Goal: Contribute content: Contribute content

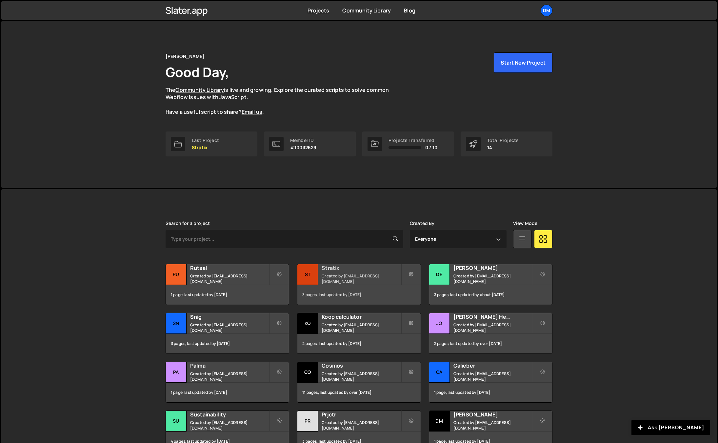
click at [365, 277] on small "Created by [EMAIL_ADDRESS][DOMAIN_NAME]" at bounding box center [361, 278] width 79 height 11
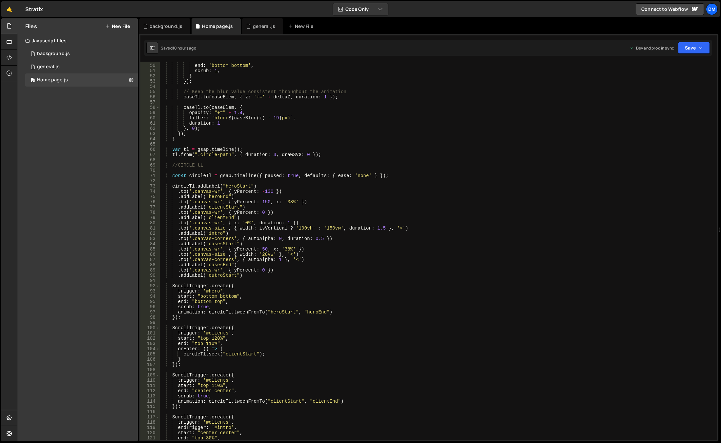
scroll to position [295, 0]
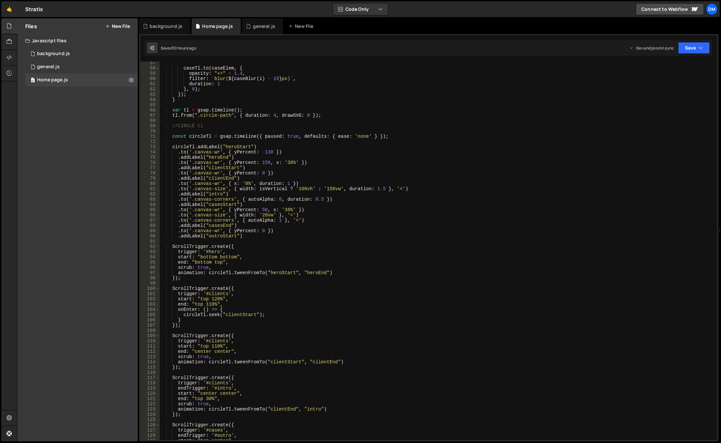
click at [345, 271] on div "caseTl . to ( caseElem , { opacity : "+=" + 1.4 , filter : ` blur( ${ caseBlur …" at bounding box center [437, 254] width 554 height 389
type textarea "animation: circleTl.tweenFromTo("heroStart", "heroEnd")[PERSON_NAME]"
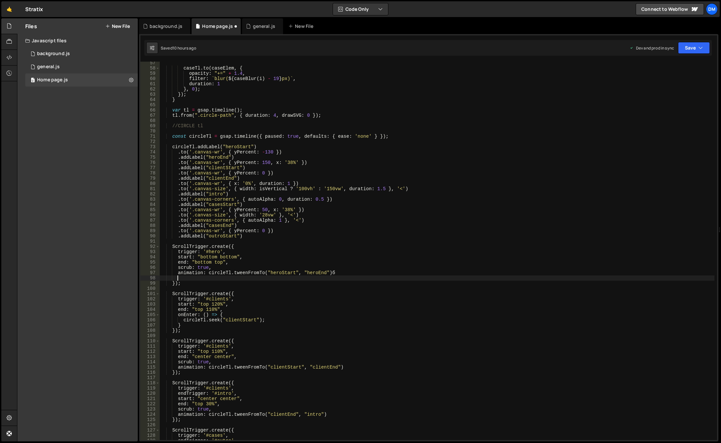
scroll to position [0, 1]
type textarea "щ"
click at [222, 283] on div "onLe ave local onLe aveBack local" at bounding box center [225, 294] width 98 height 26
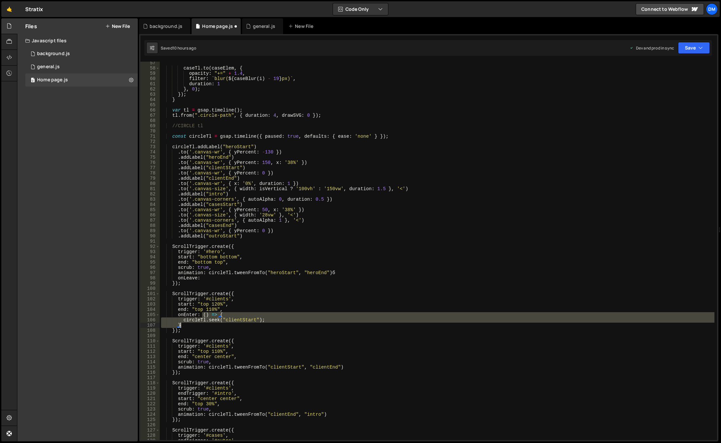
drag, startPoint x: 202, startPoint y: 315, endPoint x: 202, endPoint y: 324, distance: 8.2
click at [202, 324] on div "caseTl . to ( caseElem , { opacity : "+=" + 1.4 , filter : ` blur( ${ caseBlur …" at bounding box center [437, 254] width 554 height 389
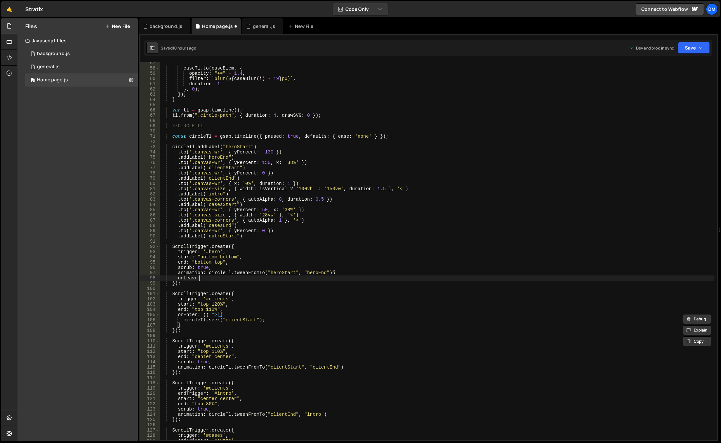
click at [215, 280] on div "caseTl . to ( caseElem , { opacity : "+=" + 1.4 , filter : ` blur( ${ caseBlur …" at bounding box center [437, 254] width 554 height 389
paste textarea "}"
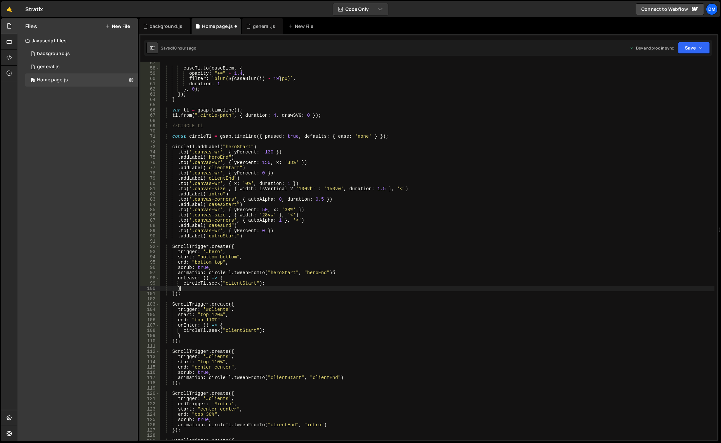
scroll to position [0, 1]
click at [256, 296] on div "caseTl . to ( caseElem , { opacity : "+=" + 1.4 , filter : ` blur( ${ caseBlur …" at bounding box center [437, 254] width 554 height 389
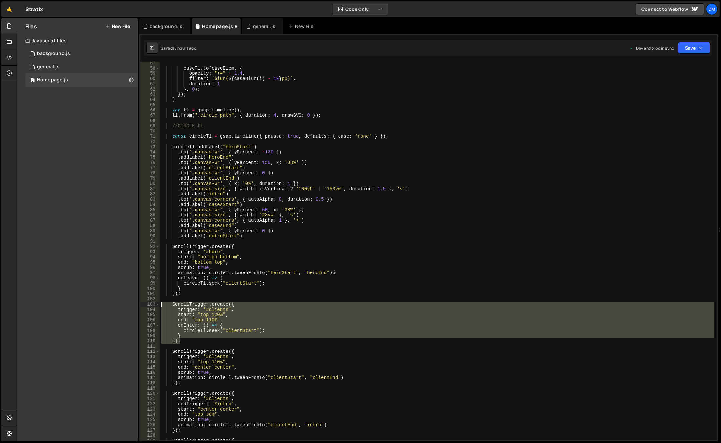
drag, startPoint x: 183, startPoint y: 343, endPoint x: 139, endPoint y: 302, distance: 60.5
click at [139, 302] on div "Files New File Javascript files 0 background.js 0 0 general.js 0 0 Home page.js…" at bounding box center [369, 229] width 704 height 423
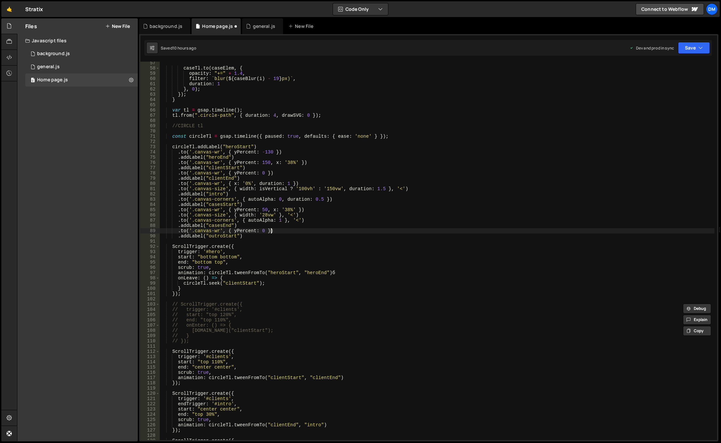
click at [422, 229] on div "caseTl . to ( caseElem , { opacity : "+=" + 1.4 , filter : ` blur( ${ caseBlur …" at bounding box center [437, 254] width 554 height 389
click at [693, 50] on button "Save" at bounding box center [694, 48] width 32 height 12
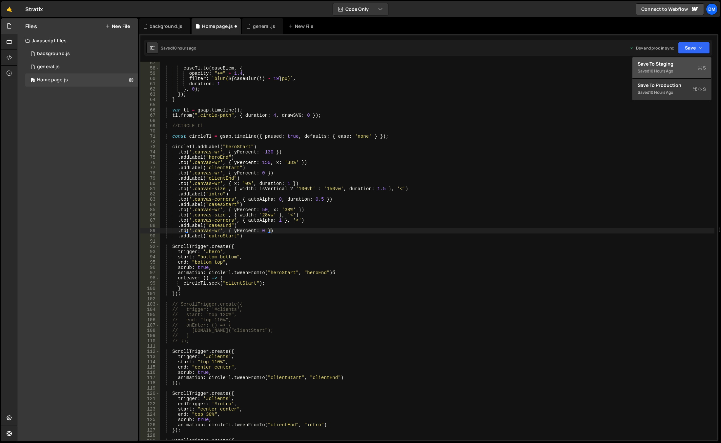
click at [667, 65] on div "Save to Staging S" at bounding box center [671, 64] width 68 height 7
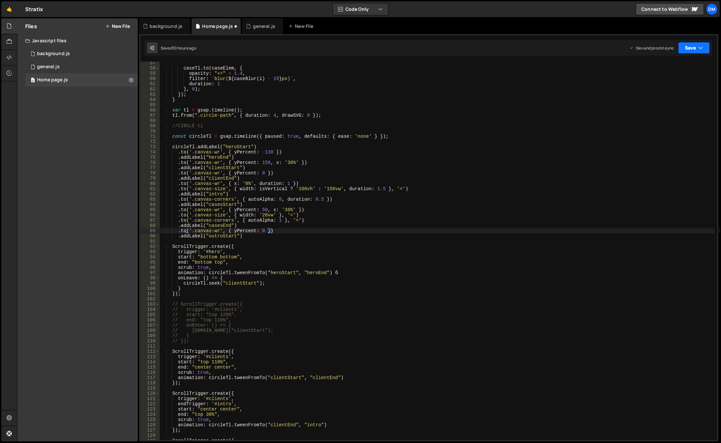
click at [695, 46] on button "Save" at bounding box center [694, 48] width 32 height 12
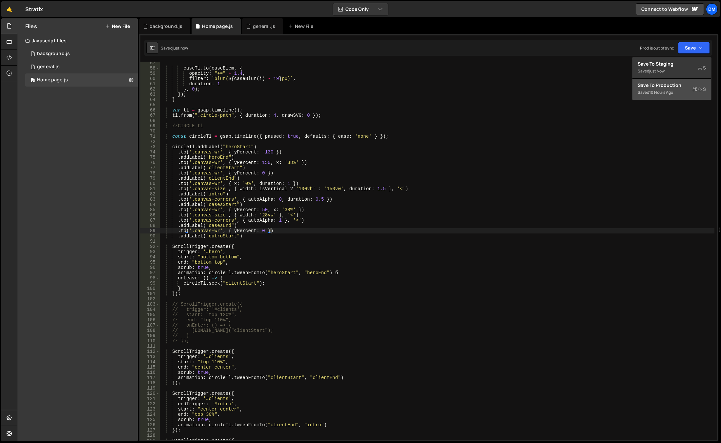
click at [664, 79] on button "Save to Production S Saved 10 hours ago" at bounding box center [671, 89] width 79 height 21
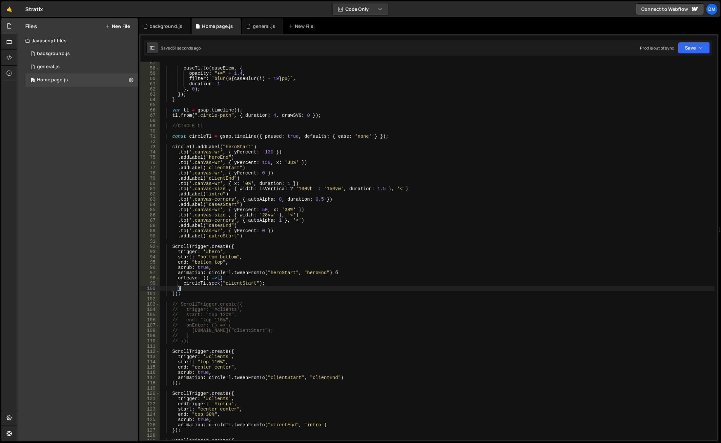
click at [261, 289] on div "caseTl . to ( caseElem , { opacity : "+=" + 1.4 , filter : ` blur( ${ caseBlur …" at bounding box center [437, 254] width 554 height 389
click at [346, 272] on div "caseTl . to ( caseElem , { opacity : "+=" + 1.4 , filter : ` blur( ${ caseBlur …" at bounding box center [437, 254] width 554 height 389
type textarea "animation: circleTl.tweenFromTo("heroStart", "heroEnd"),"
click at [690, 57] on div "XXXXXXXXXXXXXXXXXXXXXXXXXXXXXXXXXXXXXXXXXXXXXXXXXXXXXXXXXXXXXXXXXXXXXXXXXXXXXXX…" at bounding box center [428, 237] width 579 height 407
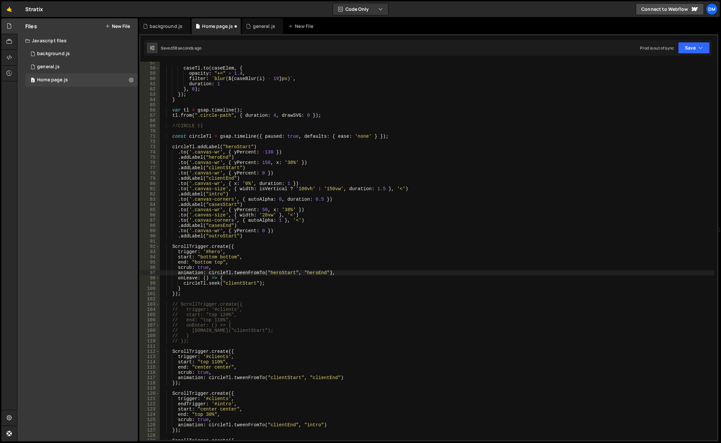
click at [687, 54] on div "Saved 38 seconds ago Prod is out of sync Upgrade to Edit Save Save to Staging S…" at bounding box center [427, 48] width 567 height 16
drag, startPoint x: 700, startPoint y: 43, endPoint x: 697, endPoint y: 45, distance: 3.5
click at [700, 43] on button "Save" at bounding box center [694, 48] width 32 height 12
click at [659, 89] on div "Saved 10 hours ago" at bounding box center [671, 93] width 68 height 8
click at [687, 50] on button "Save" at bounding box center [694, 48] width 32 height 12
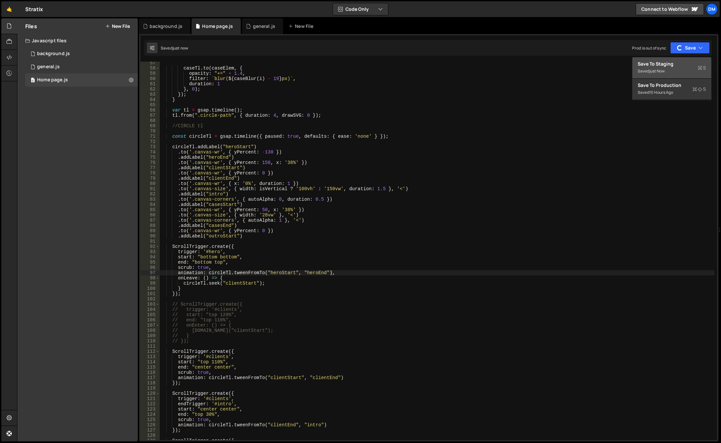
click at [655, 65] on div "Save to Staging S" at bounding box center [671, 64] width 68 height 7
click at [344, 239] on div "caseTl . to ( caseElem , { opacity : "+=" + 1.4 , filter : ` blur( ${ caseBlur …" at bounding box center [437, 254] width 554 height 389
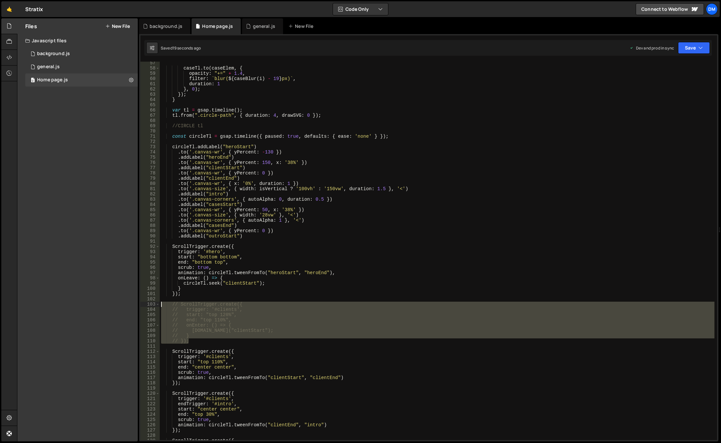
drag, startPoint x: 200, startPoint y: 343, endPoint x: 128, endPoint y: 302, distance: 82.5
click at [128, 302] on div "Files New File Javascript files 0 background.js 0 0 general.js 0 0 Home page.js…" at bounding box center [369, 229] width 704 height 423
type textarea "// ScrollTrigger.create({ // trigger: '#clients',"
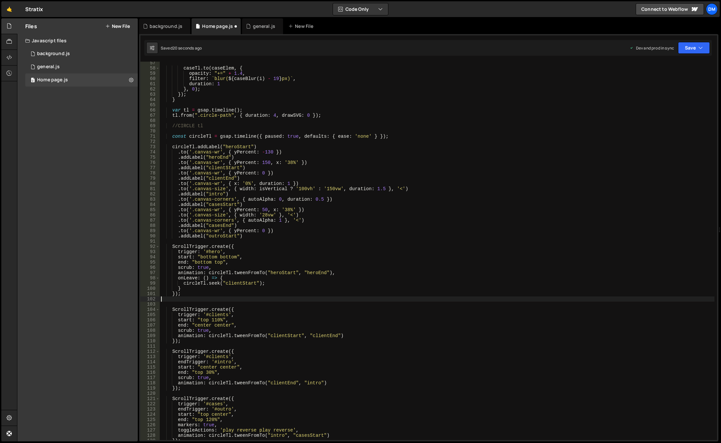
click at [293, 309] on div "caseTl . to ( caseElem , { opacity : "+=" + 1.4 , filter : ` blur( ${ caseBlur …" at bounding box center [437, 254] width 554 height 389
type textarea "ScrollTrigger.create({"
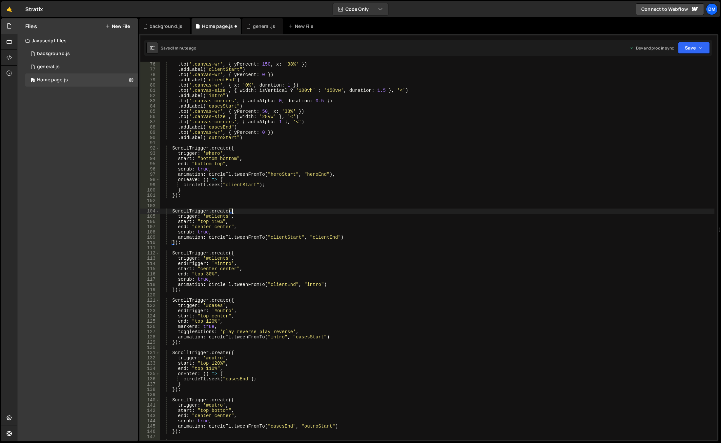
scroll to position [492, 0]
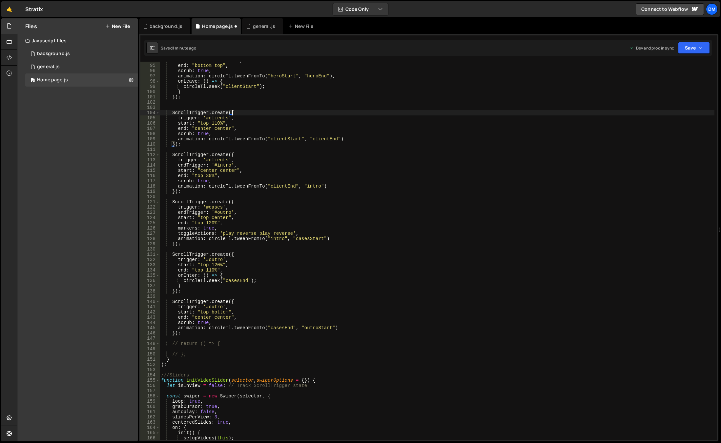
click at [312, 250] on div "start : "bottom bottom" , end : "bottom top" , scrub : true , animation : circl…" at bounding box center [437, 252] width 554 height 389
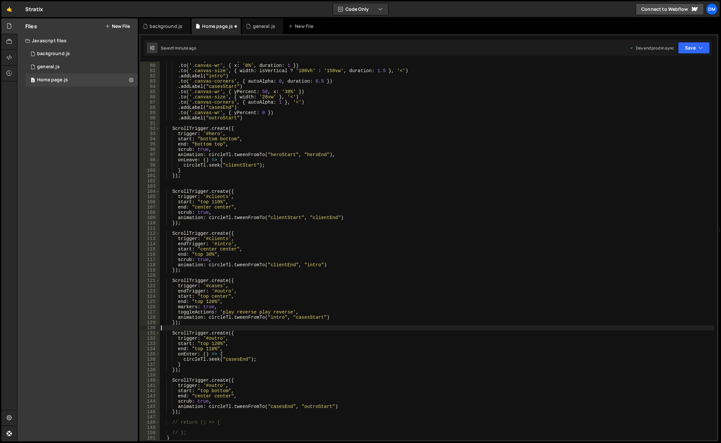
scroll to position [413, 0]
click at [335, 256] on div ". addLabel ( "clientEnd" ) . to ( '.canvas-wr' , { x : '0%' , duration : 1 }) .…" at bounding box center [437, 252] width 554 height 389
type textarea "end: "top 30%","
click at [325, 273] on div ". addLabel ( "clientEnd" ) . to ( '.canvas-wr' , { x : '0%' , duration : 1 }) .…" at bounding box center [437, 252] width 554 height 389
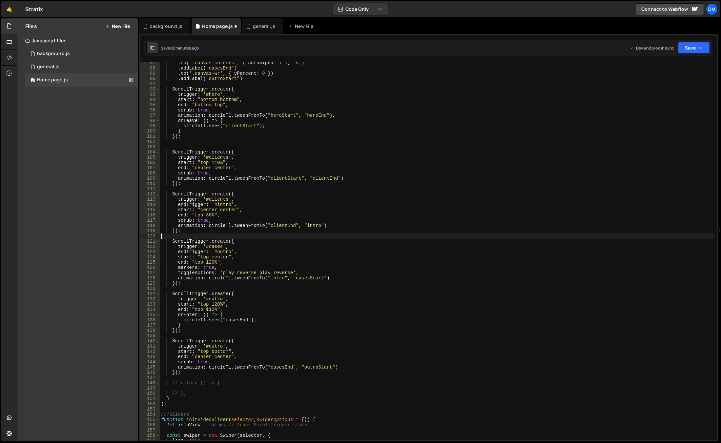
click at [330, 277] on div ". to ( '.canvas-corners' , { autoAlpha : 1 } , '<' ) . addLabel ( "casesEnd" ) …" at bounding box center [437, 254] width 554 height 389
type textarea "animation: circleTl.tweenFromTo("intro", "casesStart"),"
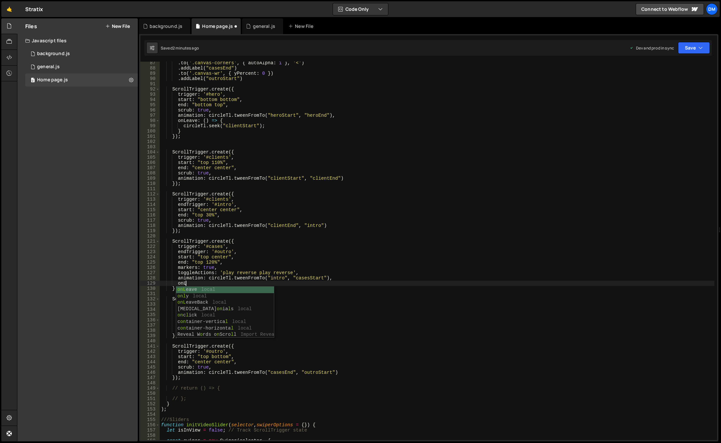
scroll to position [0, 1]
click at [259, 290] on div "onL eave local onl y local onL eaveBack local [MEDICAL_DATA] on ia l s local on…" at bounding box center [225, 319] width 98 height 64
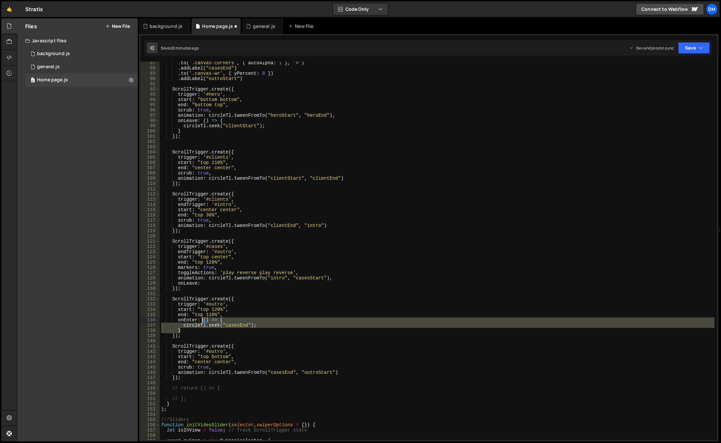
drag, startPoint x: 190, startPoint y: 331, endPoint x: 201, endPoint y: 319, distance: 16.5
click at [201, 319] on div ". to ( '.canvas-corners' , { autoAlpha : 1 } , '<' ) . addLabel ( "casesEnd" ) …" at bounding box center [437, 254] width 554 height 389
click at [213, 283] on div ". to ( '.canvas-corners' , { autoAlpha : 1 } , '<' ) . addLabel ( "casesEnd" ) …" at bounding box center [437, 254] width 554 height 389
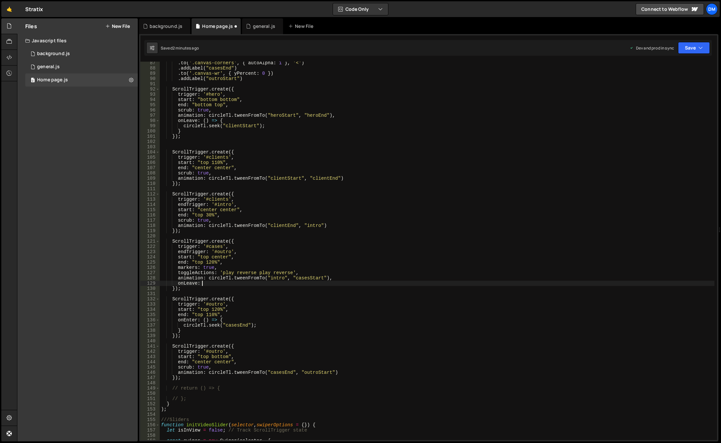
paste textarea "}"
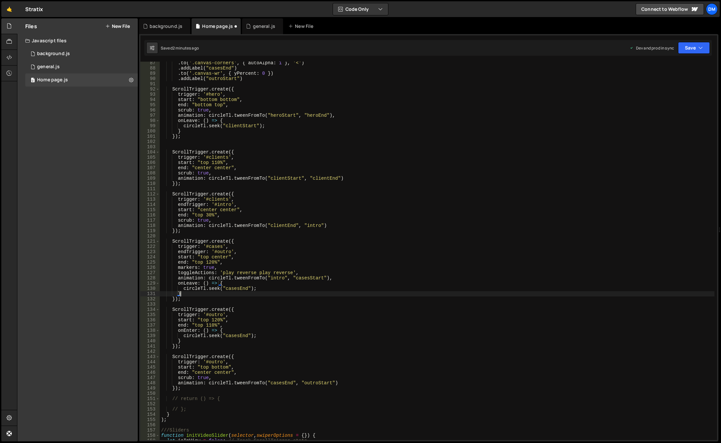
scroll to position [0, 1]
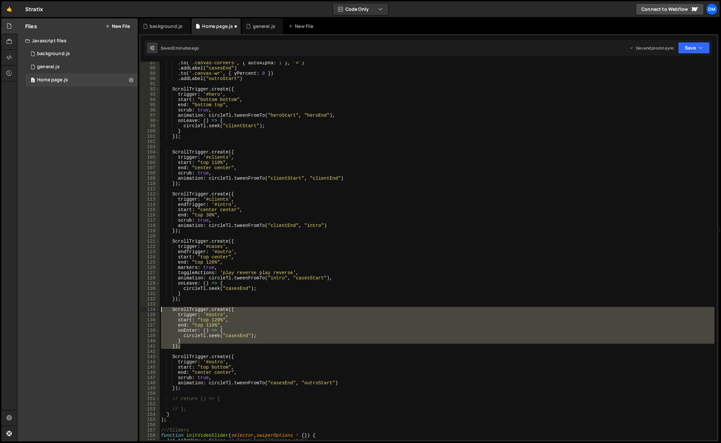
drag, startPoint x: 191, startPoint y: 348, endPoint x: 131, endPoint y: 311, distance: 70.2
click at [131, 311] on div "Files New File Javascript files 0 background.js 0 0 general.js 0 0 Home page.js…" at bounding box center [369, 229] width 704 height 423
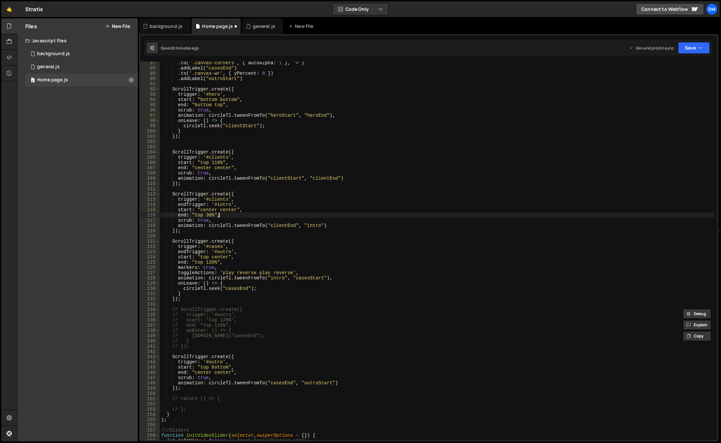
click at [372, 216] on div ". to ( '.canvas-corners' , { autoAlpha : 1 } , '<' ) . addLabel ( "casesEnd" ) …" at bounding box center [437, 254] width 554 height 389
drag, startPoint x: 693, startPoint y: 47, endPoint x: 683, endPoint y: 55, distance: 12.6
click at [693, 47] on button "Save" at bounding box center [694, 48] width 32 height 12
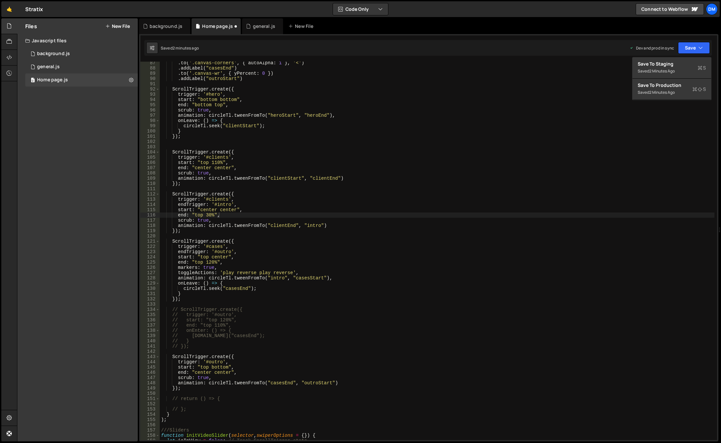
click at [679, 56] on div "XXXXXXXXXXXXXXXXXXXXXXXXXXXXXXXXXXXXXXXXXXXXXXXXXXXXXXXXXXXXXXXXXXXXXXXXXXXXXXX…" at bounding box center [428, 237] width 579 height 407
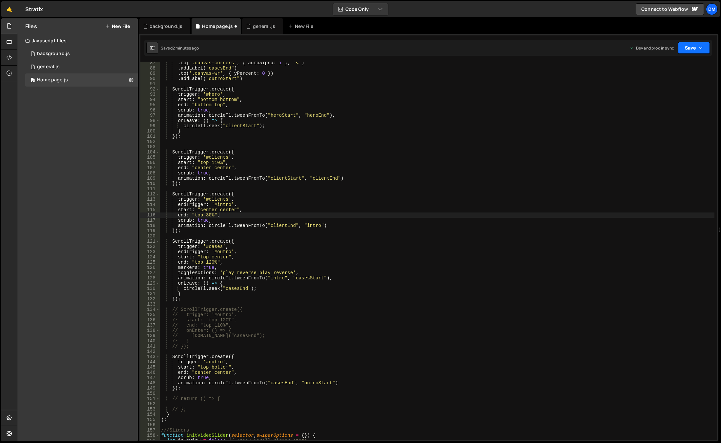
click at [687, 48] on button "Save" at bounding box center [694, 48] width 32 height 12
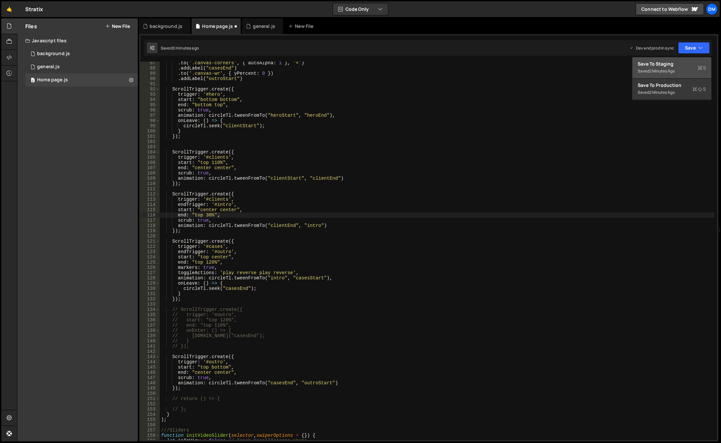
click at [664, 66] on div "Save to Staging S" at bounding box center [671, 64] width 68 height 7
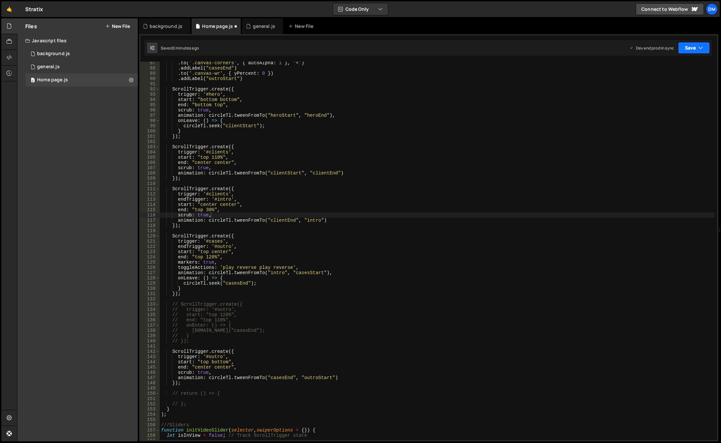
click at [692, 53] on button "Save" at bounding box center [694, 48] width 32 height 12
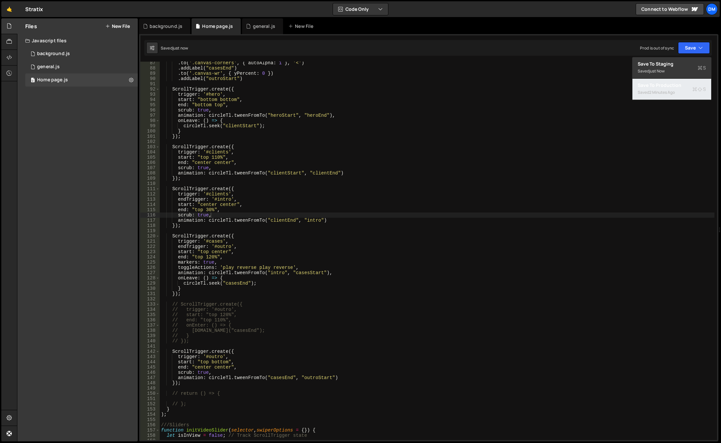
click at [652, 92] on div "2 minutes ago" at bounding box center [662, 93] width 26 height 6
click at [352, 260] on div ". to ( '.canvas-corners' , { autoAlpha : 1 } , '<' ) . addLabel ( "casesEnd" ) …" at bounding box center [437, 254] width 554 height 389
click at [399, 355] on div ". to ( '.canvas-corners' , { autoAlpha : 1 } , '<' ) . addLabel ( "casesEnd" ) …" at bounding box center [437, 254] width 554 height 389
click at [249, 266] on div ". to ( '.canvas-corners' , { autoAlpha : 1 } , '<' ) . addLabel ( "casesEnd" ) …" at bounding box center [437, 254] width 554 height 389
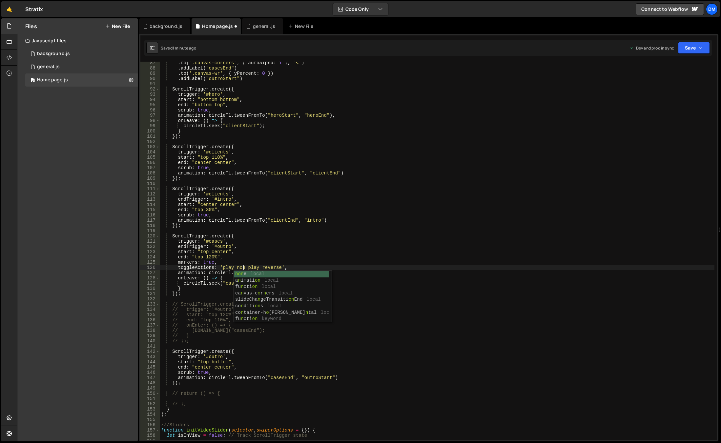
click at [274, 249] on div ". to ( '.canvas-corners' , { autoAlpha : 1 } , '<' ) . addLabel ( "casesEnd" ) …" at bounding box center [437, 254] width 554 height 389
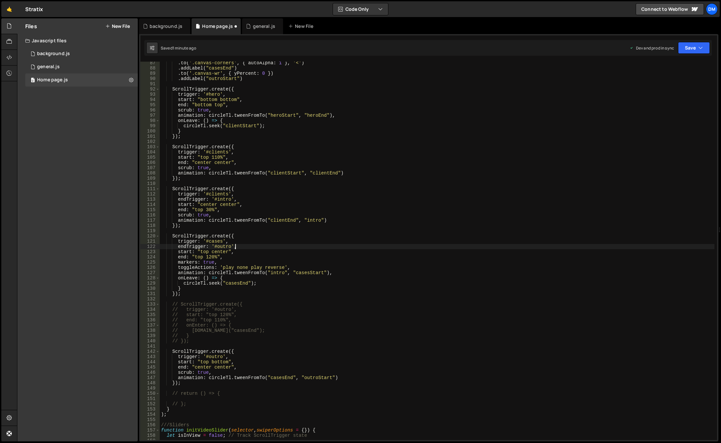
scroll to position [0, 5]
click at [252, 267] on div ". to ( '.canvas-corners' , { autoAlpha : 1 } , '<' ) . addLabel ( "casesEnd" ) …" at bounding box center [437, 254] width 554 height 389
click at [254, 269] on div ". to ( '.canvas-corners' , { autoAlpha : 1 } , '<' ) . addLabel ( "casesEnd" ) …" at bounding box center [437, 254] width 554 height 389
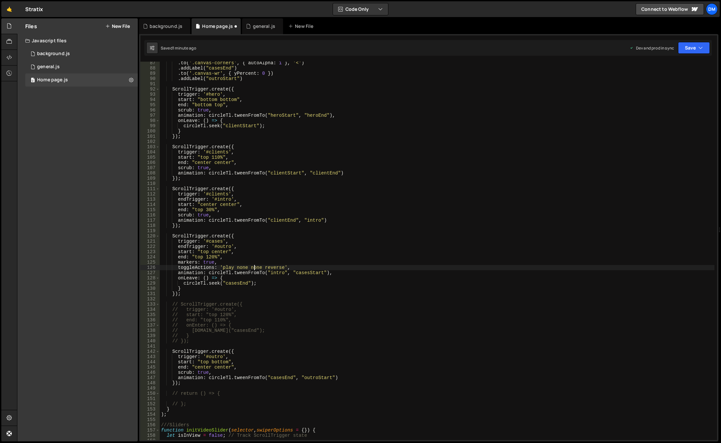
click at [254, 269] on div ". to ( '.canvas-corners' , { autoAlpha : 1 } , '<' ) . addLabel ( "casesEnd" ) …" at bounding box center [437, 254] width 554 height 389
click at [272, 269] on div ". to ( '.canvas-corners' , { autoAlpha : 1 } , '<' ) . addLabel ( "casesEnd" ) …" at bounding box center [437, 254] width 554 height 389
paste textarea "non"
click at [430, 217] on div ". to ( '.canvas-corners' , { autoAlpha : 1 } , '<' ) . addLabel ( "casesEnd" ) …" at bounding box center [437, 254] width 554 height 389
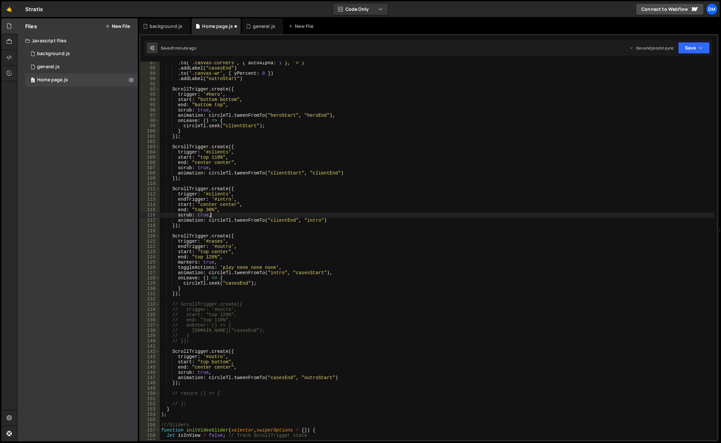
scroll to position [0, 3]
click at [691, 52] on button "Save" at bounding box center [694, 48] width 32 height 12
click at [669, 72] on div "1 minute ago" at bounding box center [660, 71] width 23 height 6
click at [693, 46] on button "Save" at bounding box center [694, 48] width 32 height 12
click at [653, 90] on div "1 minute ago" at bounding box center [660, 93] width 23 height 6
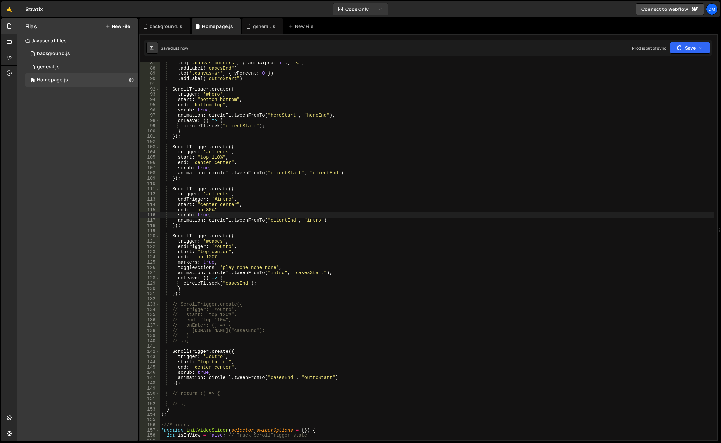
type textarea "toggleActions: 'play none none none',"
click at [466, 266] on div ". to ( '.canvas-corners' , { autoAlpha : 1 } , '<' ) . addLabel ( "casesEnd" ) …" at bounding box center [437, 254] width 554 height 389
click at [344, 230] on div ". to ( '.canvas-corners' , { autoAlpha : 1 } , '<' ) . addLabel ( "casesEnd" ) …" at bounding box center [437, 254] width 554 height 389
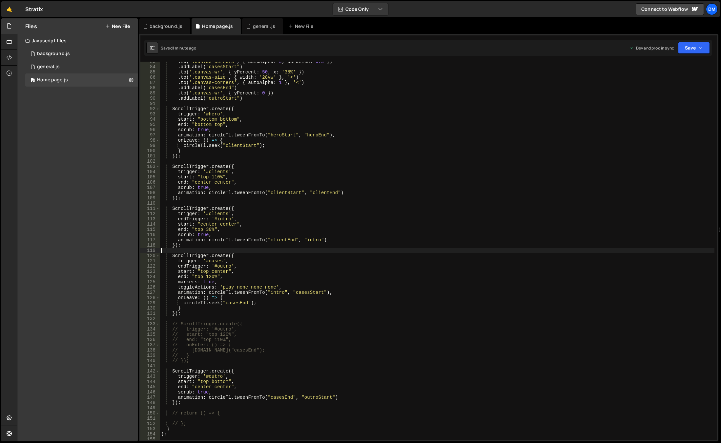
scroll to position [433, 0]
click at [226, 288] on div ". to ( '.canvas-corners' , { autoAlpha : 0 , duration : 0.5 }) . addLabel ( "ca…" at bounding box center [437, 253] width 554 height 389
click at [254, 288] on div ". to ( '.canvas-corners' , { autoAlpha : 0 , duration : 0.5 }) . addLabel ( "ca…" at bounding box center [437, 253] width 554 height 389
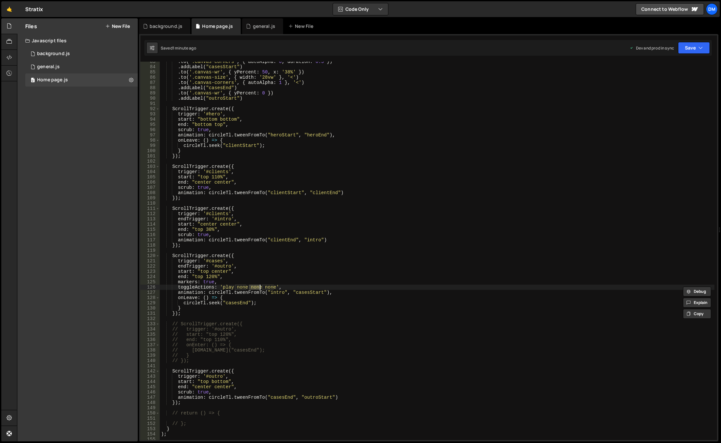
paste textarea "play"
click at [371, 266] on div ". to ( '.canvas-corners' , { autoAlpha : 0 , duration : 0.5 }) . addLabel ( "ca…" at bounding box center [437, 253] width 554 height 389
click at [689, 46] on button "Save" at bounding box center [694, 48] width 32 height 12
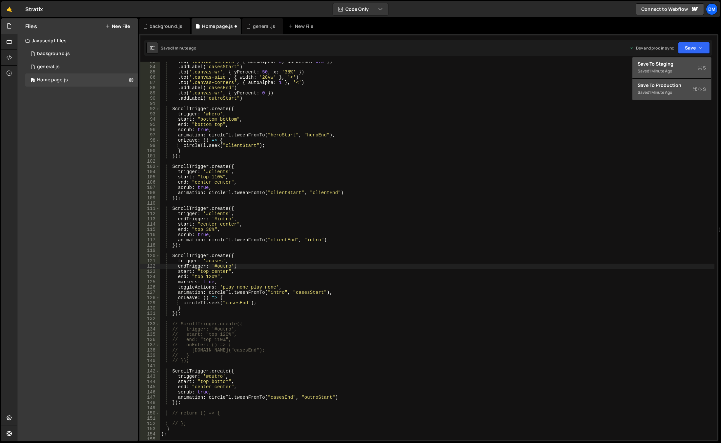
click at [676, 64] on div "Save to Staging S" at bounding box center [671, 64] width 68 height 7
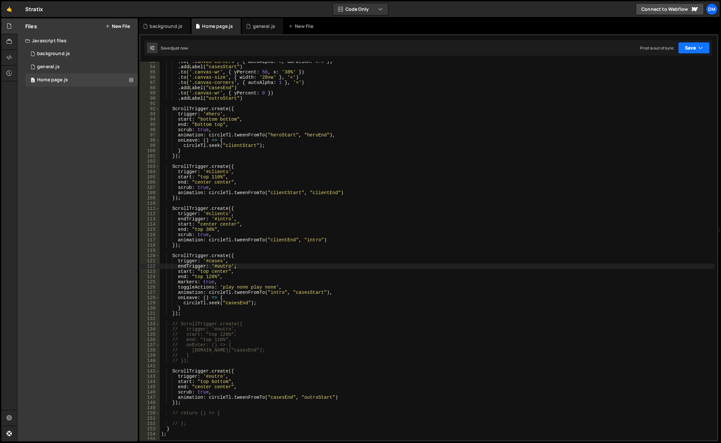
click at [688, 50] on button "Save" at bounding box center [694, 48] width 32 height 12
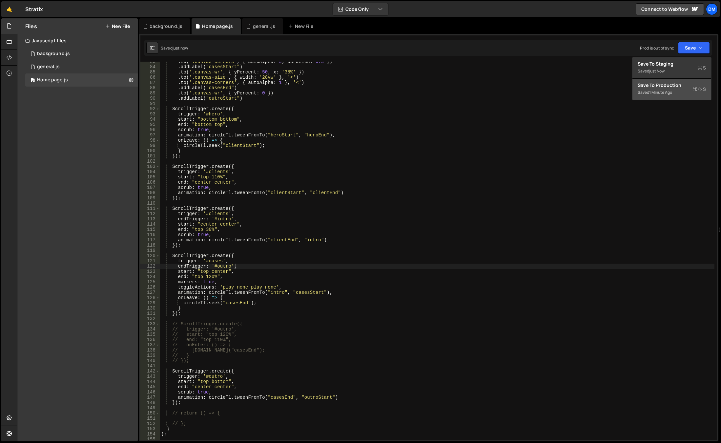
drag, startPoint x: 663, startPoint y: 83, endPoint x: 645, endPoint y: 120, distance: 41.7
click at [663, 83] on div "Save to Production S" at bounding box center [671, 85] width 68 height 7
click at [252, 287] on div ". to ( '.canvas-corners' , { autoAlpha : 0 , duration : 0.5 }) . addLabel ( "ca…" at bounding box center [437, 253] width 554 height 389
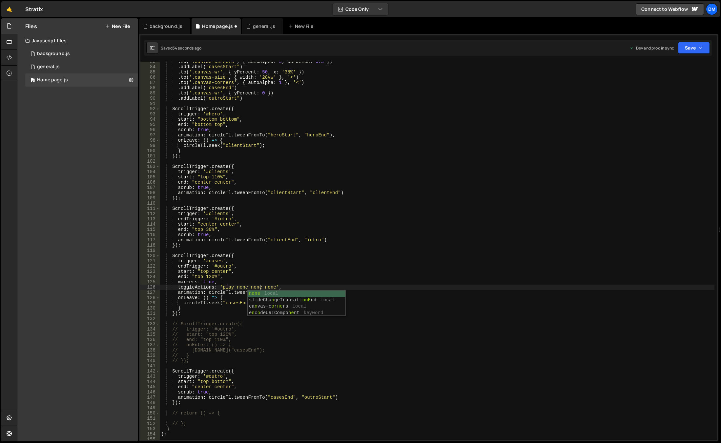
click at [270, 276] on div ". to ( '.canvas-corners' , { autoAlpha : 0 , duration : 0.5 }) . addLabel ( "ca…" at bounding box center [437, 253] width 554 height 389
click at [226, 288] on div ". to ( '.canvas-corners' , { autoAlpha : 0 , duration : 0.5 }) . addLabel ( "ca…" at bounding box center [437, 253] width 554 height 389
click at [255, 289] on div ". to ( '.canvas-corners' , { autoAlpha : 0 , duration : 0.5 }) . addLabel ( "ca…" at bounding box center [437, 253] width 554 height 389
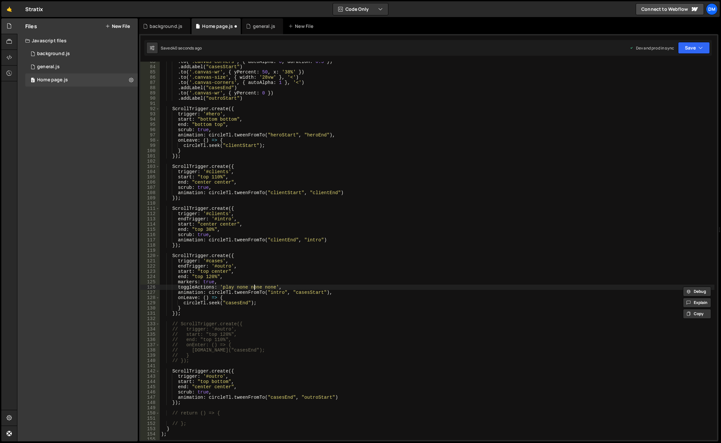
click at [255, 289] on div ". to ( '.canvas-corners' , { autoAlpha : 0 , duration : 0.5 }) . addLabel ( "ca…" at bounding box center [437, 253] width 554 height 389
click at [255, 286] on div ". to ( '.canvas-corners' , { autoAlpha : 0 , duration : 0.5 }) . addLabel ( "ca…" at bounding box center [437, 253] width 554 height 389
click at [255, 285] on div ". to ( '.canvas-corners' , { autoAlpha : 0 , duration : 0.5 }) . addLabel ( "ca…" at bounding box center [437, 253] width 554 height 389
drag, startPoint x: 416, startPoint y: 237, endPoint x: 500, endPoint y: 193, distance: 94.9
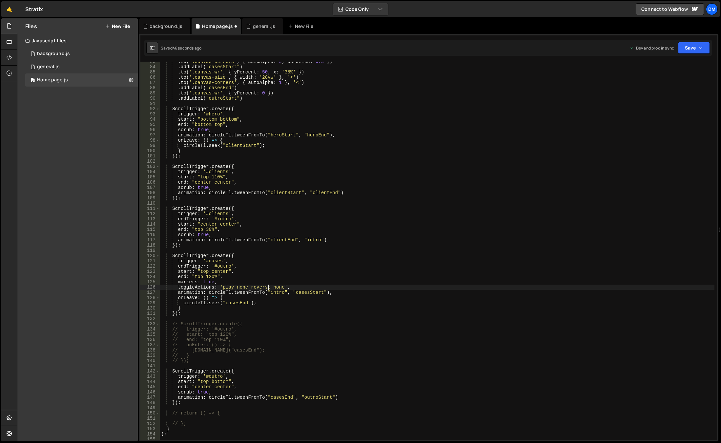
click at [416, 237] on div ". to ( '.canvas-corners' , { autoAlpha : 0 , duration : 0.5 }) . addLabel ( "ca…" at bounding box center [437, 253] width 554 height 389
click at [686, 49] on button "Save" at bounding box center [694, 48] width 32 height 12
click at [670, 62] on div "Save to Staging S" at bounding box center [671, 64] width 68 height 7
click at [694, 46] on button "Save" at bounding box center [694, 48] width 32 height 12
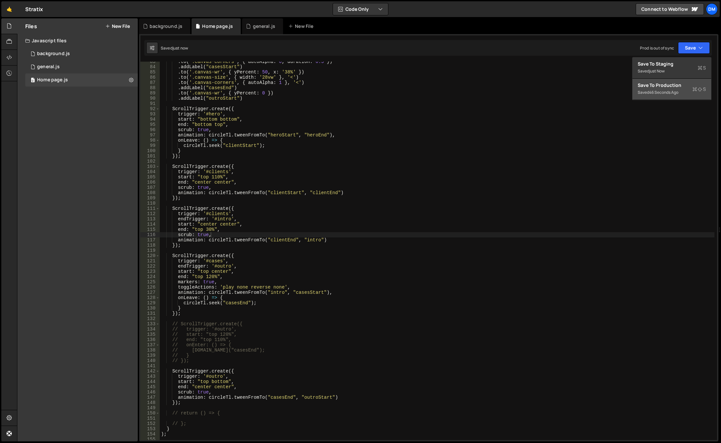
click at [667, 85] on div "Save to Production S" at bounding box center [671, 85] width 68 height 7
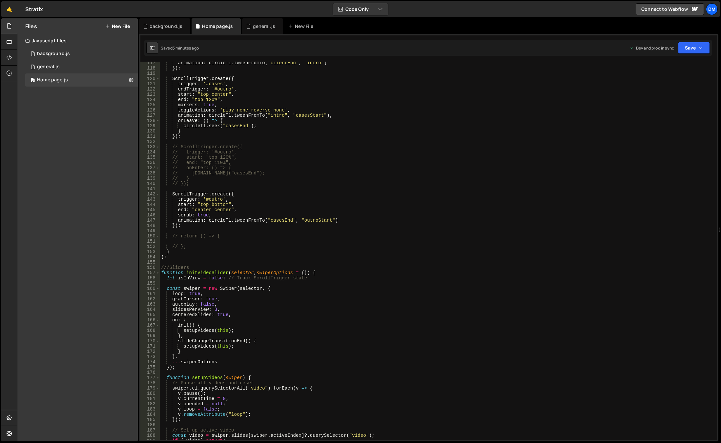
scroll to position [551, 0]
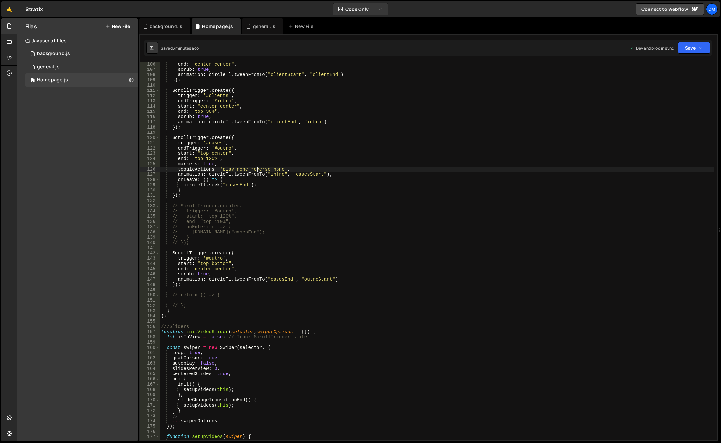
click at [257, 168] on div "end : "center center" , scrub : true , animation : circleTl . tweenFromTo ( "cl…" at bounding box center [437, 256] width 554 height 389
click at [277, 169] on div "end : "center center" , scrub : true , animation : circleTl . tweenFromTo ( "cl…" at bounding box center [437, 256] width 554 height 389
paste textarea "revers"
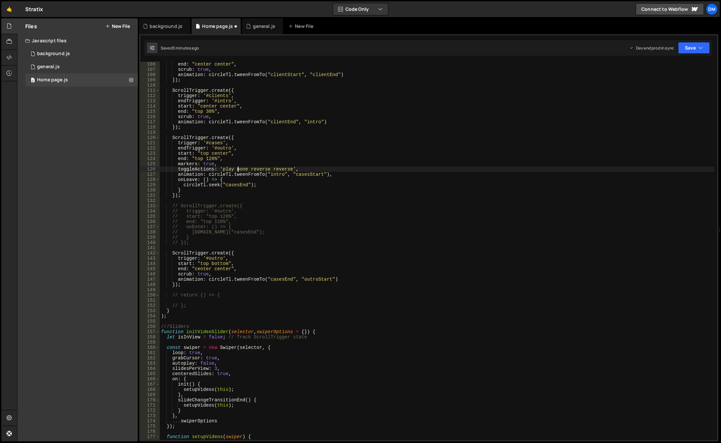
click at [239, 169] on div "end : "center center" , scrub : true , animation : circleTl . tweenFromTo ( "cl…" at bounding box center [437, 256] width 554 height 389
click at [256, 168] on div "end : "center center" , scrub : true , animation : circleTl . tweenFromTo ( "cl…" at bounding box center [437, 256] width 554 height 389
paste textarea "non"
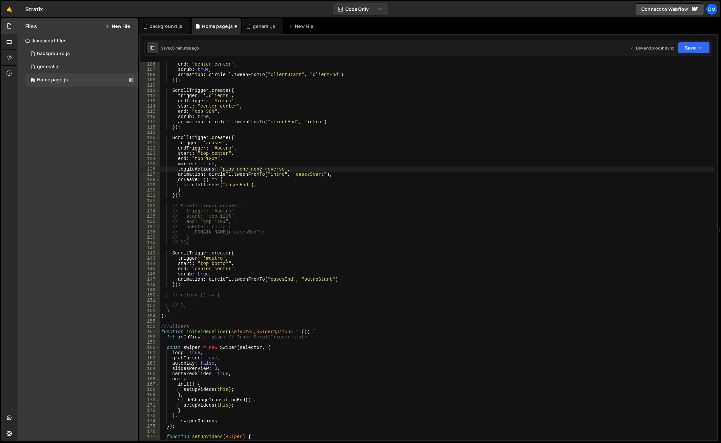
click at [414, 150] on div "end : "center center" , scrub : true , animation : circleTl . tweenFromTo ( "cl…" at bounding box center [437, 256] width 554 height 389
click at [695, 45] on button "Save" at bounding box center [694, 48] width 32 height 12
click at [679, 68] on div "Saved 3 minutes ago" at bounding box center [671, 71] width 68 height 8
click at [692, 49] on button "Save" at bounding box center [694, 48] width 32 height 12
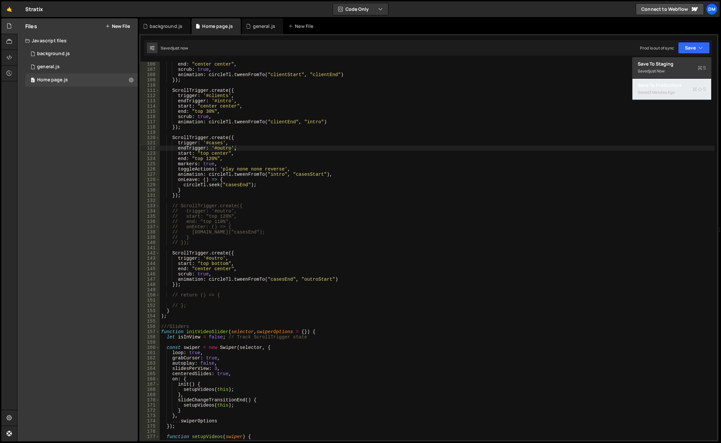
click at [659, 90] on div "Saved 3 minutes ago" at bounding box center [671, 93] width 68 height 8
click at [543, 274] on div "end : "center center" , scrub : true , animation : circleTl . tweenFromTo ( "cl…" at bounding box center [437, 256] width 554 height 389
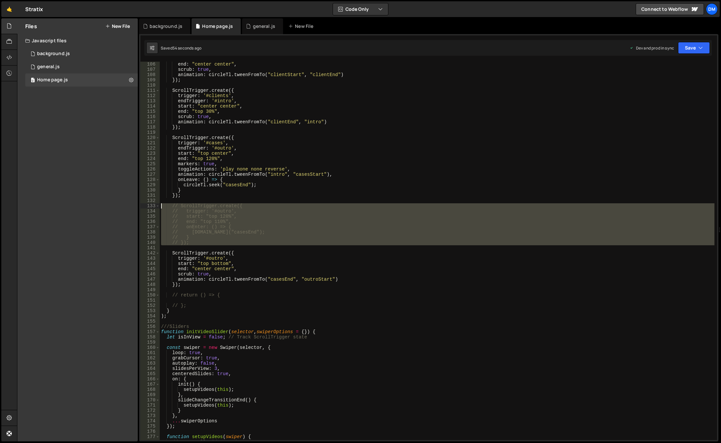
drag, startPoint x: 208, startPoint y: 245, endPoint x: 137, endPoint y: 204, distance: 82.4
click at [137, 204] on div "Files New File Javascript files 0 background.js 0 0 general.js 0 0 Home page.js…" at bounding box center [369, 229] width 704 height 423
type textarea "// ScrollTrigger.create({ // trigger: '#outro',"
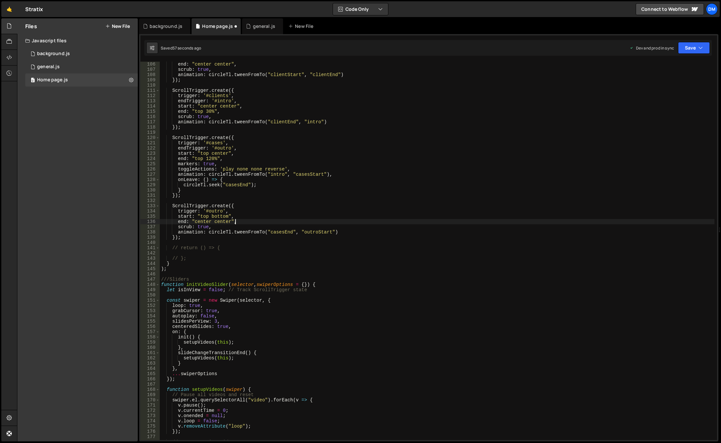
click at [331, 224] on div "end : "center center" , scrub : true , animation : circleTl . tweenFromTo ( "cl…" at bounding box center [437, 256] width 554 height 389
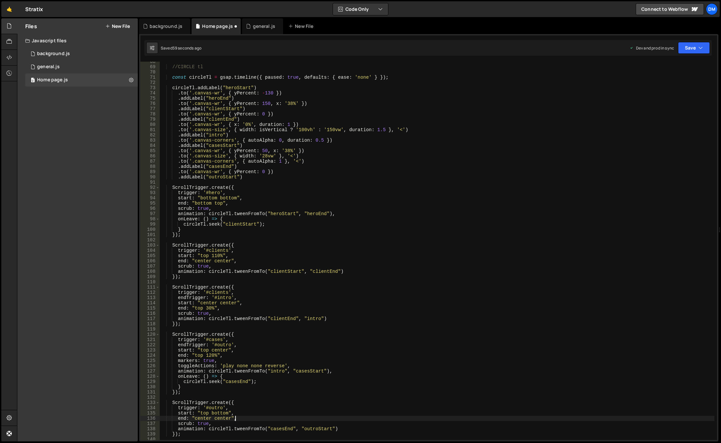
scroll to position [295, 0]
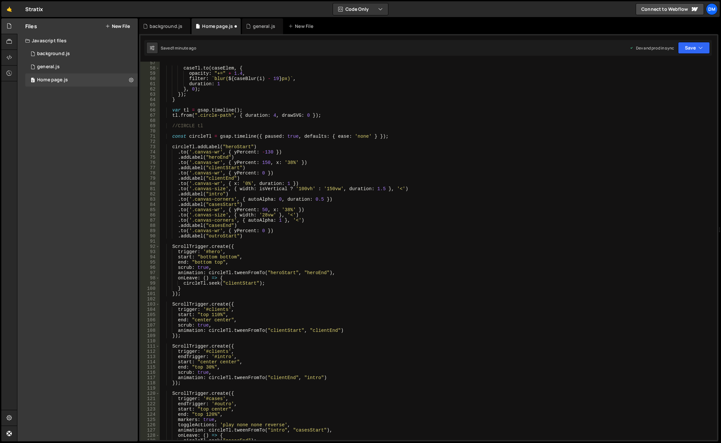
click at [259, 210] on div "caseTl . to ( caseElem , { opacity : "+=" + 1.4 , filter : ` blur( ${ caseBlur …" at bounding box center [437, 254] width 554 height 389
click at [437, 184] on div "caseTl . to ( caseElem , { opacity : "+=" + 1.4 , filter : ` blur( ${ caseBlur …" at bounding box center [437, 254] width 554 height 389
click at [690, 44] on button "Save" at bounding box center [694, 48] width 32 height 12
click at [663, 62] on div "Save to Staging S" at bounding box center [671, 64] width 68 height 7
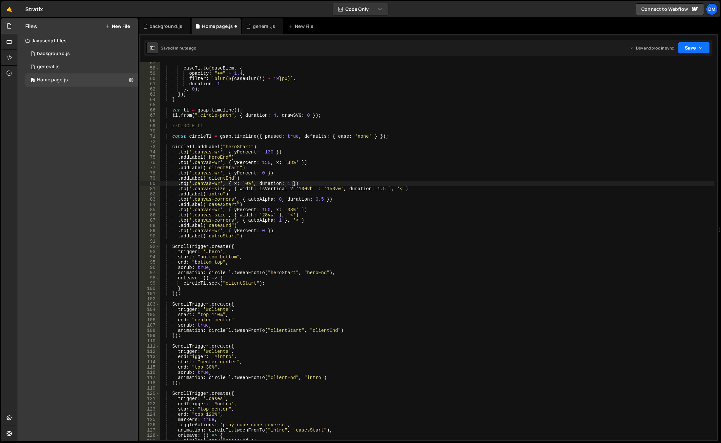
click at [685, 50] on button "Save" at bounding box center [694, 48] width 32 height 12
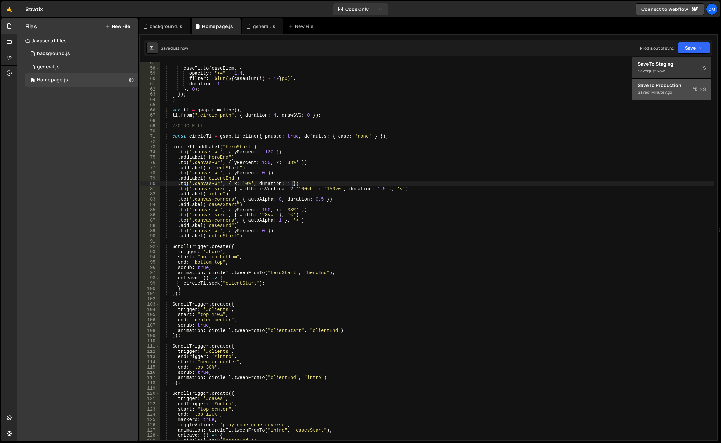
click at [659, 82] on button "Save to Production S Saved 1 minute ago" at bounding box center [671, 89] width 79 height 21
click at [361, 262] on div "caseTl . to ( caseElem , { opacity : "+=" + 1.4 , filter : ` blur( ${ caseBlur …" at bounding box center [437, 254] width 554 height 389
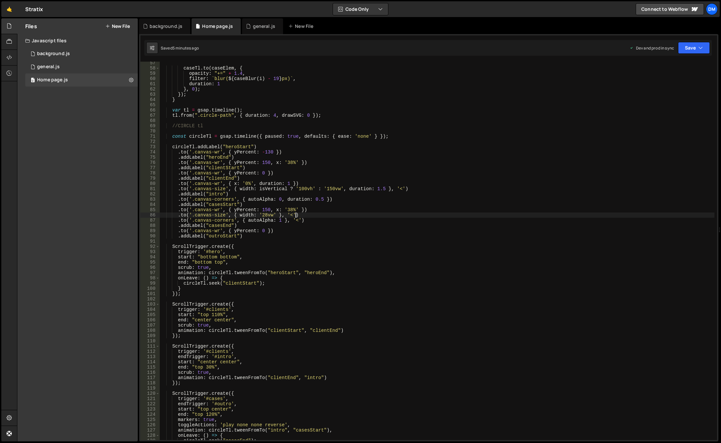
click at [301, 214] on div "caseTl . to ( caseElem , { opacity : "+=" + 1.4 , filter : ` blur( ${ caseBlur …" at bounding box center [437, 254] width 554 height 389
click at [255, 218] on div "caseTl . to ( caseElem , { opacity : "+=" + 1.4 , filter : ` blur( ${ caseBlur …" at bounding box center [437, 254] width 554 height 389
drag, startPoint x: 296, startPoint y: 213, endPoint x: 179, endPoint y: 216, distance: 117.4
click at [179, 216] on div "caseTl . to ( caseElem , { opacity : "+=" + 1.4 , filter : ` blur( ${ caseBlur …" at bounding box center [437, 254] width 554 height 389
click at [250, 237] on div "caseTl . to ( caseElem , { opacity : "+=" + 1.4 , filter : ` blur( ${ caseBlur …" at bounding box center [437, 254] width 554 height 389
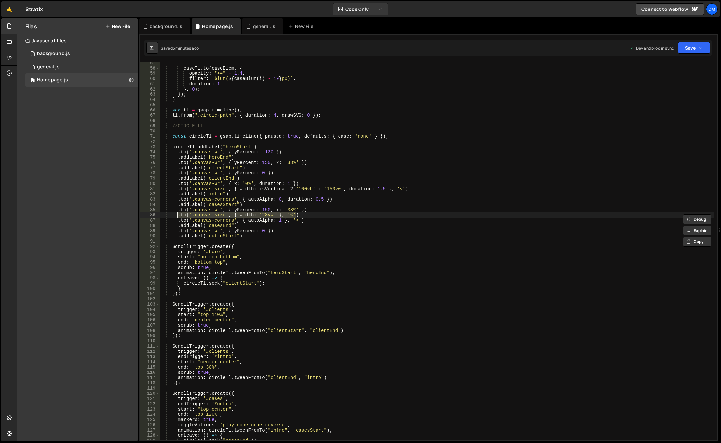
type textarea ".addLabel("outroStart")"
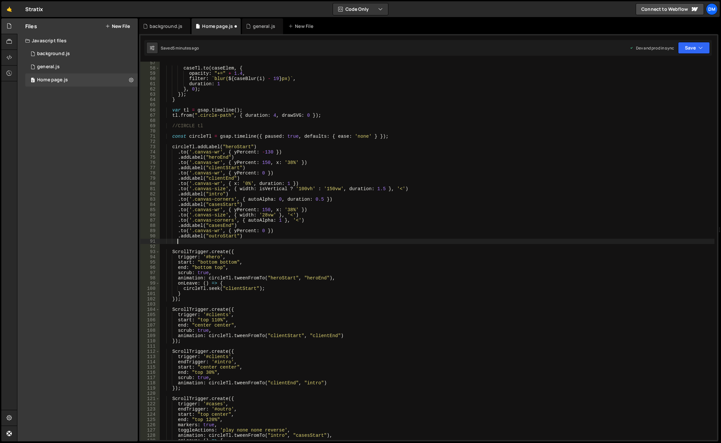
paste textarea ".to('.canvas-size', { width: '28vw' }, '<')"
click at [263, 242] on div "caseTl . to ( caseElem , { opacity : "+=" + 1.4 , filter : ` blur( ${ caseBlur …" at bounding box center [437, 254] width 554 height 389
click at [264, 296] on div "caseTl . to ( caseElem , { opacity : "+=" + 1.4 , filter : ` blur( ${ caseBlur …" at bounding box center [437, 254] width 554 height 389
click at [265, 233] on div "caseTl . to ( caseElem , { opacity : "+=" + 1.4 , filter : ` blur( ${ caseBlur …" at bounding box center [437, 254] width 554 height 389
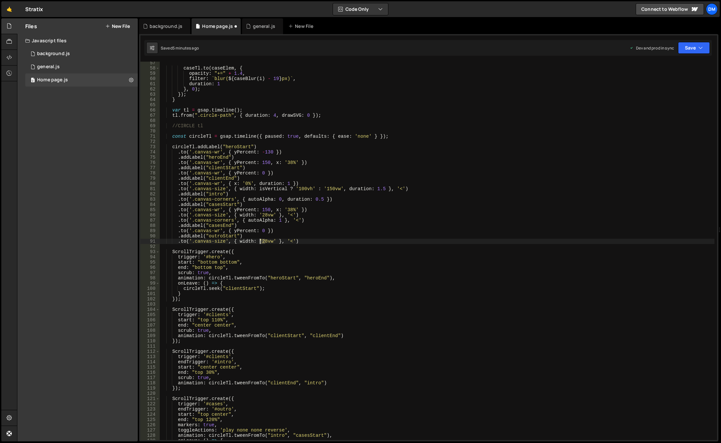
click at [261, 241] on div "caseTl . to ( caseElem , { opacity : "+=" + 1.4 , filter : ` blur( ${ caseBlur …" at bounding box center [437, 254] width 554 height 389
click at [270, 231] on div "caseTl . to ( caseElem , { opacity : "+=" + 1.4 , filter : ` blur( ${ caseBlur …" at bounding box center [437, 254] width 554 height 389
click at [289, 242] on div "caseTl . to ( caseElem , { opacity : "+=" + 1.4 , filter : ` blur( ${ caseBlur …" at bounding box center [437, 254] width 554 height 389
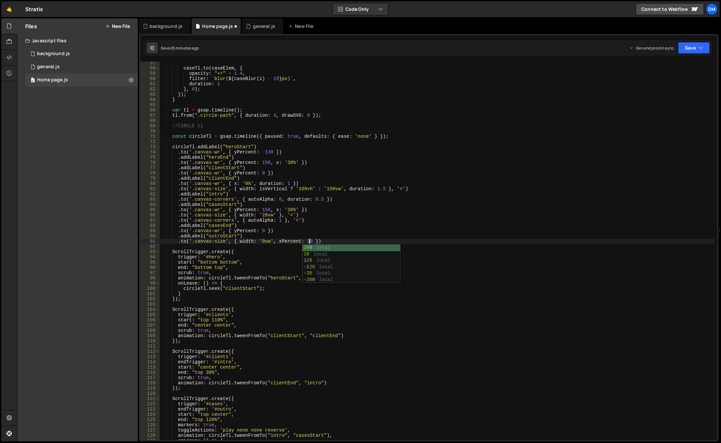
click at [423, 211] on div "caseTl . to ( caseElem , { opacity : "+=" + 1.4 , filter : ` blur( ${ caseBlur …" at bounding box center [437, 254] width 554 height 389
drag, startPoint x: 685, startPoint y: 49, endPoint x: 677, endPoint y: 60, distance: 13.7
click at [685, 49] on button "Save" at bounding box center [694, 48] width 32 height 12
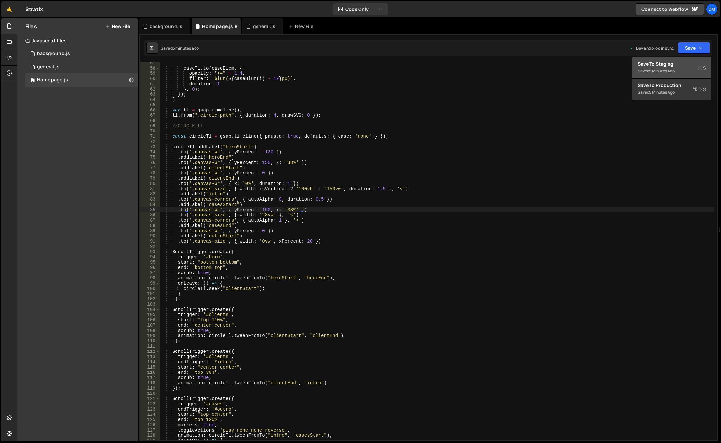
click at [669, 66] on div "Save to Staging S" at bounding box center [671, 64] width 68 height 7
drag, startPoint x: 353, startPoint y: 188, endPoint x: 352, endPoint y: 191, distance: 3.3
click at [353, 188] on div "caseTl . to ( caseElem , { opacity : "+=" + 1.4 , filter : ` blur( ${ caseBlur …" at bounding box center [437, 254] width 554 height 389
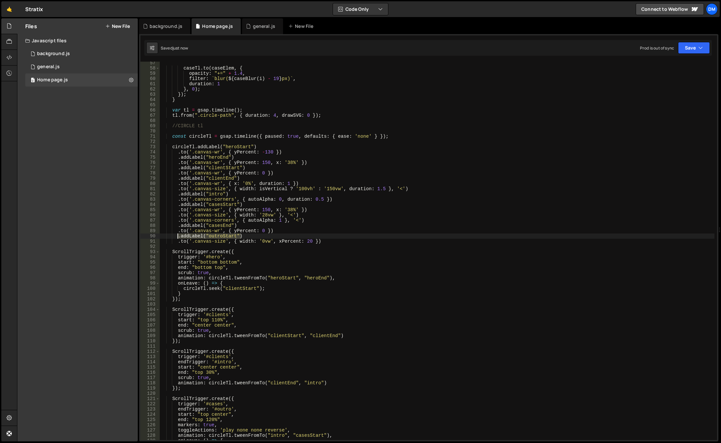
drag, startPoint x: 245, startPoint y: 234, endPoint x: 178, endPoint y: 238, distance: 67.0
click at [178, 238] on div "caseTl . to ( caseElem , { opacity : "+=" + 1.4 , filter : ` blur( ${ caseBlur …" at bounding box center [437, 254] width 554 height 389
click at [324, 240] on div "caseTl . to ( caseElem , { opacity : "+=" + 1.4 , filter : ` blur( ${ caseBlur …" at bounding box center [437, 254] width 554 height 389
type textarea ".to('.canvas-size', { width: '0vw', xPercent: 20 })"
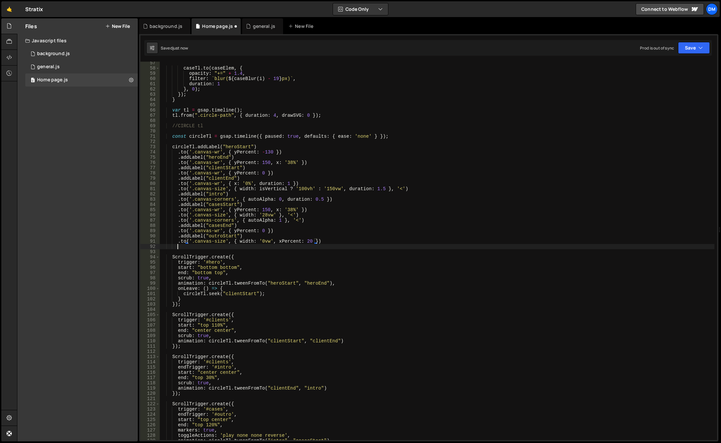
scroll to position [0, 1]
paste textarea ".addLabel("outroStart")"
click at [223, 246] on div "caseTl . to ( caseElem , { opacity : "+=" + 1.4 , filter : ` blur( ${ caseBlur …" at bounding box center [437, 254] width 554 height 389
drag, startPoint x: 235, startPoint y: 248, endPoint x: 222, endPoint y: 247, distance: 13.2
click at [222, 247] on div "caseTl . to ( caseElem , { opacity : "+=" + 1.4 , filter : ` blur( ${ caseBlur …" at bounding box center [437, 254] width 554 height 389
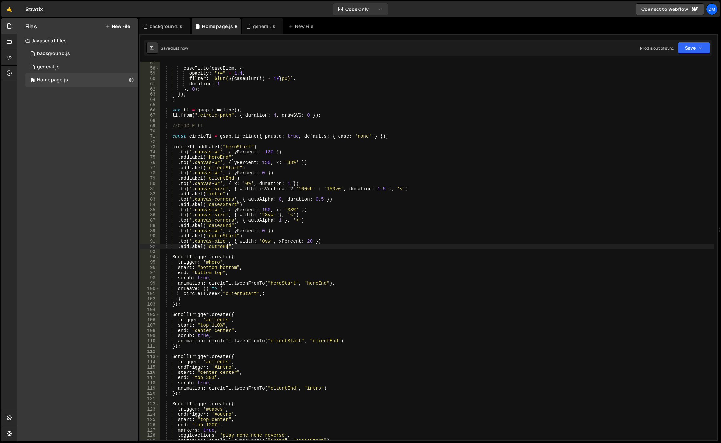
scroll to position [0, 5]
click at [434, 235] on div "caseTl . to ( caseElem , { opacity : "+=" + 1.4 , filter : ` blur( ${ caseBlur …" at bounding box center [437, 254] width 554 height 389
drag, startPoint x: 685, startPoint y: 48, endPoint x: 679, endPoint y: 66, distance: 19.6
click at [686, 48] on button "Save" at bounding box center [694, 48] width 32 height 12
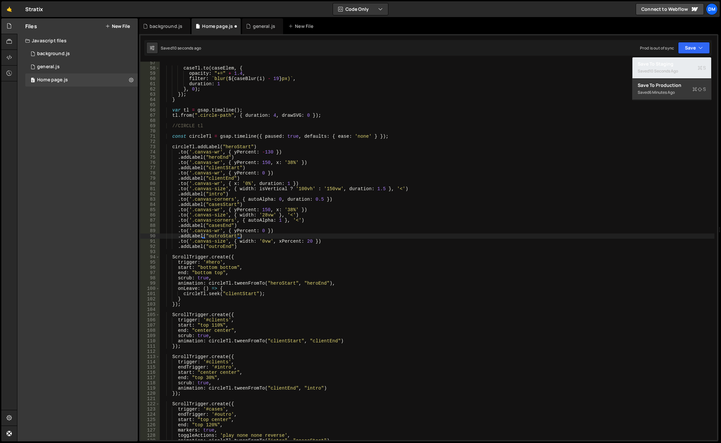
click at [677, 67] on div "Save to Staging S" at bounding box center [671, 64] width 68 height 7
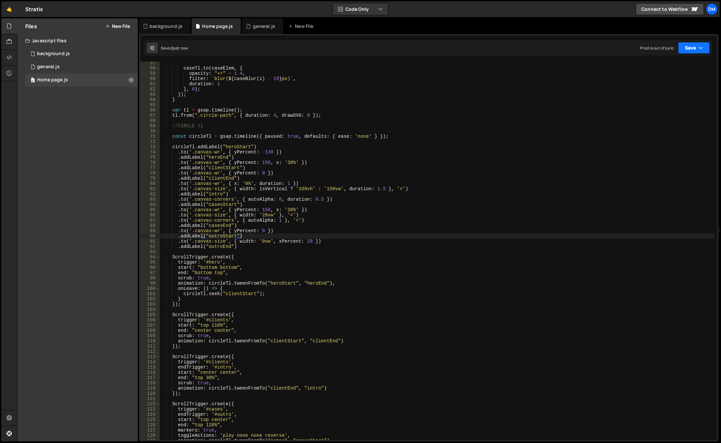
click at [696, 52] on button "Save" at bounding box center [694, 48] width 32 height 12
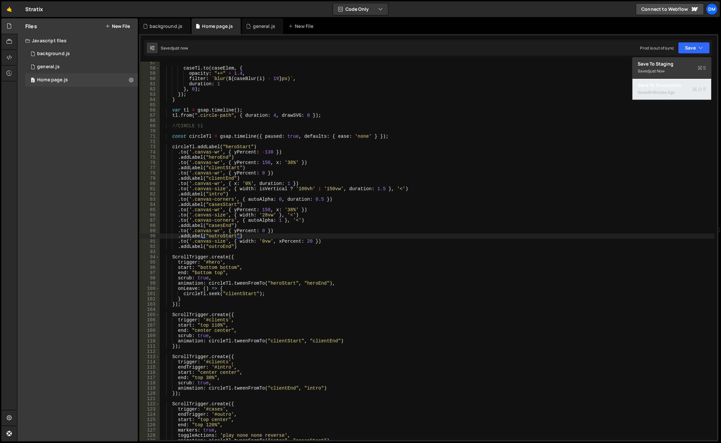
click at [669, 92] on div "6 minutes ago" at bounding box center [662, 93] width 26 height 6
drag, startPoint x: 529, startPoint y: 193, endPoint x: 522, endPoint y: 193, distance: 7.5
click at [529, 193] on div "caseTl . to ( caseElem , { opacity : "+=" + 1.4 , filter : ` blur( ${ caseBlur …" at bounding box center [437, 254] width 554 height 389
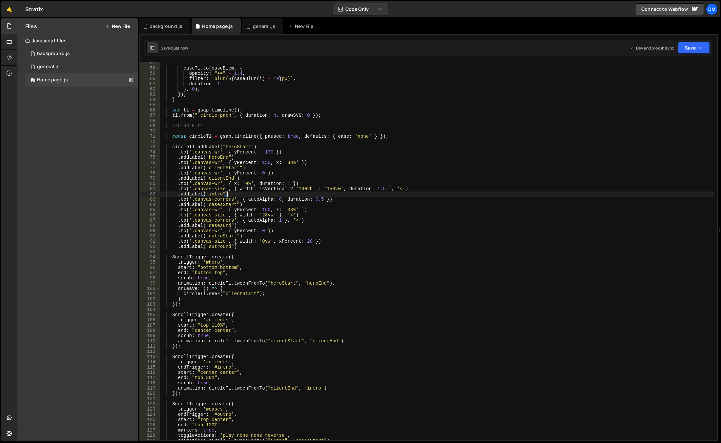
click at [415, 294] on div "caseTl . to ( caseElem , { opacity : "+=" + 1.4 , filter : ` blur( ${ caseBlur …" at bounding box center [437, 254] width 554 height 389
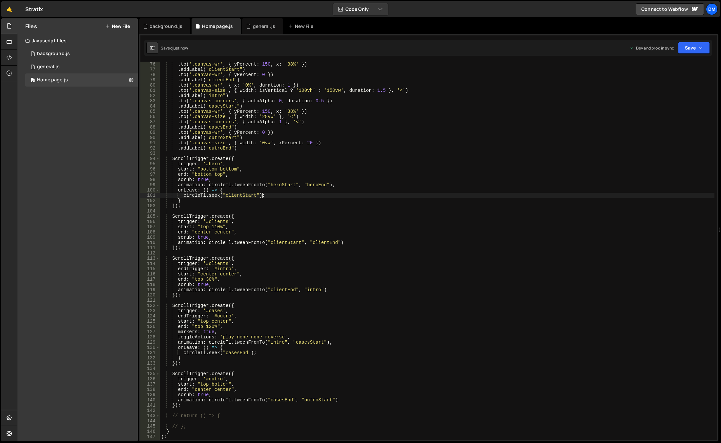
scroll to position [433, 0]
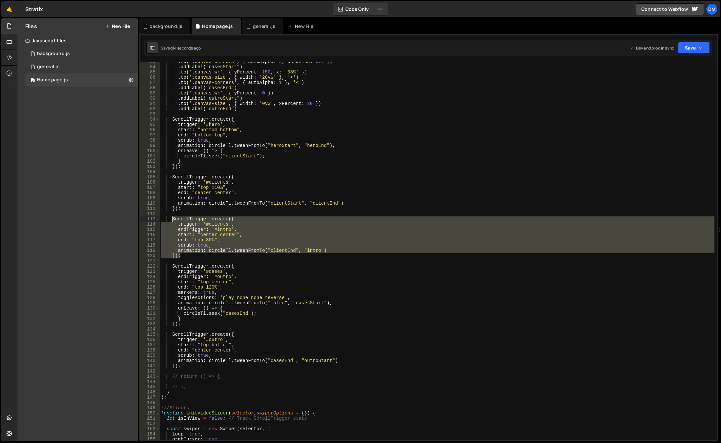
drag, startPoint x: 187, startPoint y: 257, endPoint x: 172, endPoint y: 219, distance: 41.0
click at [172, 219] on div ". to ( '.canvas-corners' , { autoAlpha : 0 , duration : 0.5 }) . addLabel ( "ca…" at bounding box center [437, 253] width 554 height 389
type textarea "ScrollTrigger.create({ trigger: '#clients',"
click at [202, 370] on div ". to ( '.canvas-corners' , { autoAlpha : 0 , duration : 0.5 }) . addLabel ( "ca…" at bounding box center [437, 253] width 554 height 389
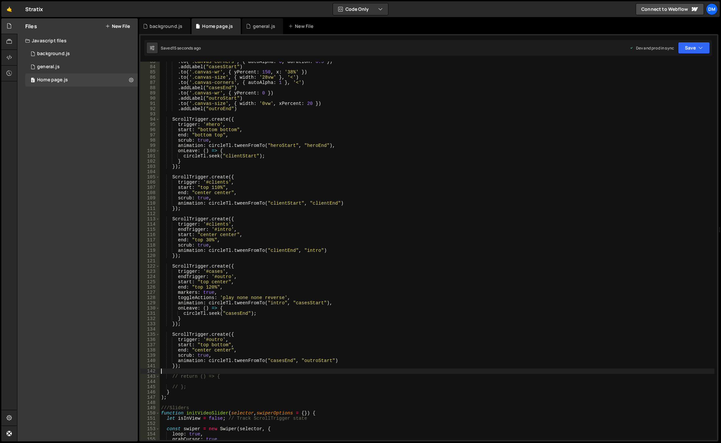
scroll to position [0, 0]
click at [202, 365] on div ". to ( '.canvas-corners' , { autoAlpha : 0 , duration : 0.5 }) . addLabel ( "ca…" at bounding box center [437, 253] width 554 height 389
type textarea "});"
paste textarea "});"
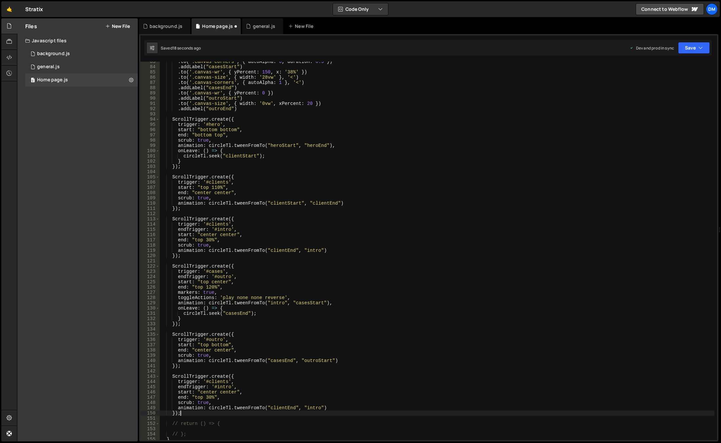
scroll to position [472, 0]
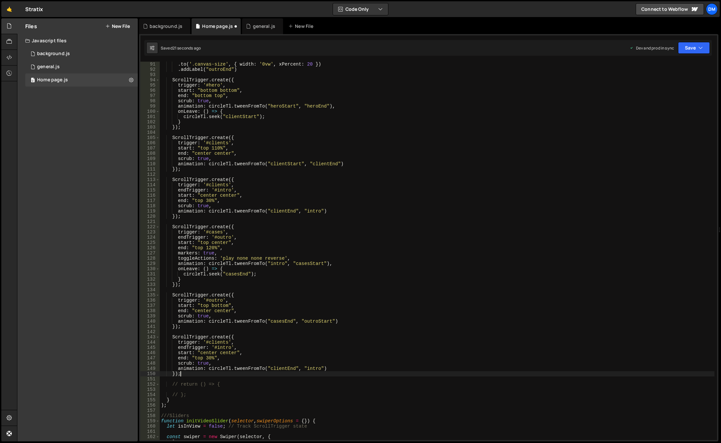
click at [214, 297] on div ". to ( '.canvas-size' , { width : '0vw' , xPercent : 20 }) . addLabel ( "outroE…" at bounding box center [437, 256] width 554 height 389
click at [213, 300] on div ". to ( '.canvas-size' , { width : '0vw' , xPercent : 20 }) . addLabel ( "outroE…" at bounding box center [437, 256] width 554 height 389
click at [215, 342] on div ". to ( '.canvas-size' , { width : '0vw' , xPercent : 20 }) . addLabel ( "outroE…" at bounding box center [437, 256] width 554 height 389
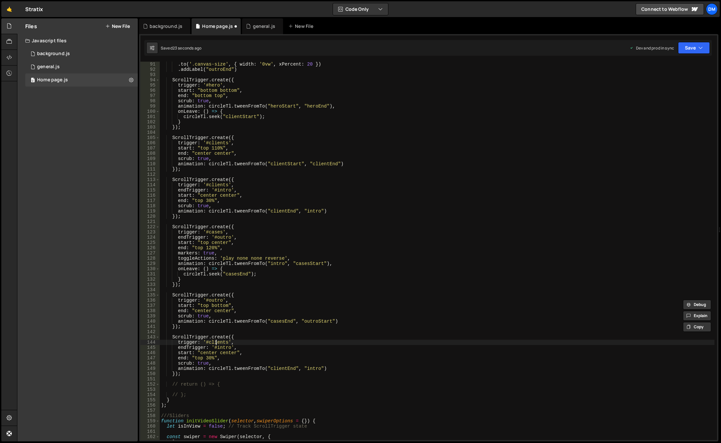
click at [215, 342] on div ". to ( '.canvas-size' , { width : '0vw' , xPercent : 20 }) . addLabel ( "outroE…" at bounding box center [437, 256] width 554 height 389
paste textarea "outro"
click at [201, 310] on div ". to ( '.canvas-size' , { width : '0vw' , xPercent : 20 }) . addLabel ( "outroE…" at bounding box center [437, 256] width 554 height 389
click at [209, 353] on div ". to ( '.canvas-size' , { width : '0vw' , xPercent : 20 }) . addLabel ( "outroE…" at bounding box center [437, 256] width 554 height 389
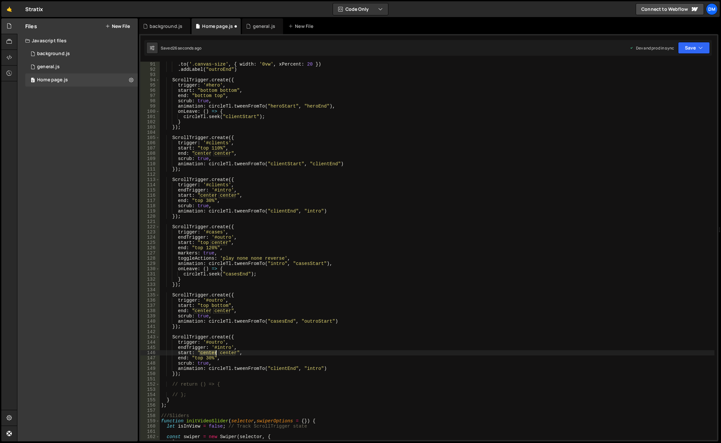
click at [209, 353] on div ". to ( '.canvas-size' , { width : '0vw' , xPercent : 20 }) . addLabel ( "outroE…" at bounding box center [437, 256] width 554 height 389
click at [239, 350] on div ". to ( '.canvas-size' , { width : '0vw' , xPercent : 20 }) . addLabel ( "outroE…" at bounding box center [437, 256] width 554 height 389
click at [220, 347] on div ". to ( '.canvas-size' , { width : '0vw' , xPercent : 20 }) . addLabel ( "outroE…" at bounding box center [437, 256] width 554 height 389
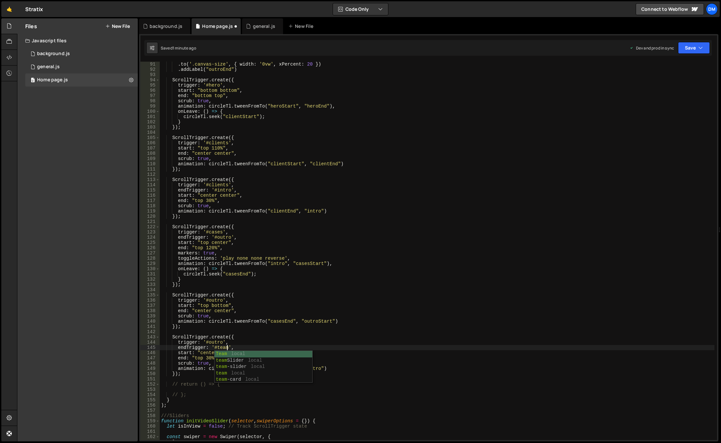
click at [275, 319] on div ". to ( '.canvas-size' , { width : '0vw' , xPercent : 20 }) . addLabel ( "outroE…" at bounding box center [437, 256] width 554 height 389
drag, startPoint x: 214, startPoint y: 360, endPoint x: 206, endPoint y: 359, distance: 8.2
click at [206, 359] on div ". to ( '.canvas-size' , { width : '0vw' , xPercent : 20 }) . addLabel ( "outroE…" at bounding box center [437, 256] width 554 height 389
type textarea "end: "top top","
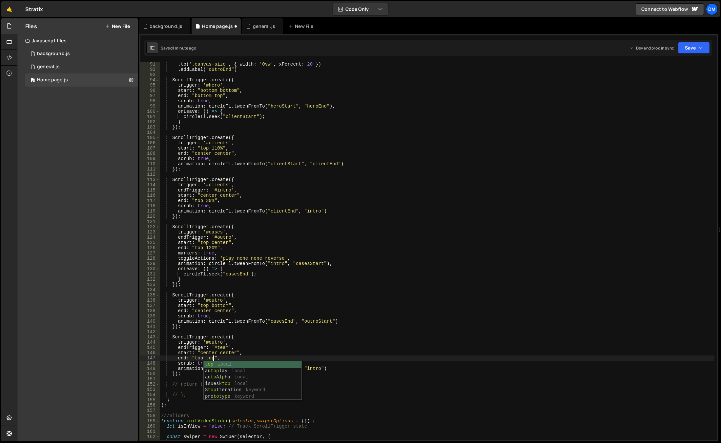
click at [367, 291] on div ". to ( '.canvas-size' , { width : '0vw' , xPercent : 20 }) . addLabel ( "outroE…" at bounding box center [437, 256] width 554 height 389
click at [376, 290] on div ". to ( '.canvas-size' , { width : '0vw' , xPercent : 20 }) . addLabel ( "outroE…" at bounding box center [437, 256] width 554 height 389
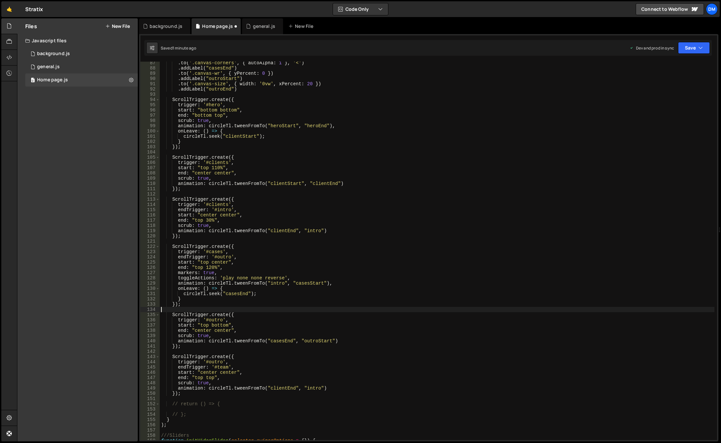
scroll to position [374, 0]
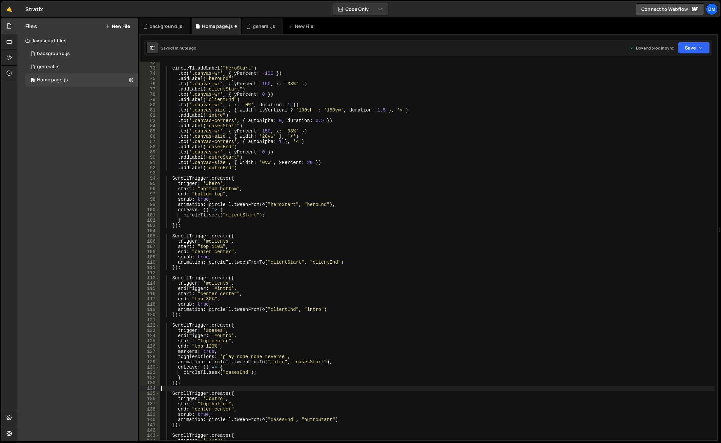
click at [221, 159] on div "circleTl . addLabel ( "heroStart" ) . to ( '.canvas-wr' , { yPercent : - 130 })…" at bounding box center [437, 254] width 554 height 389
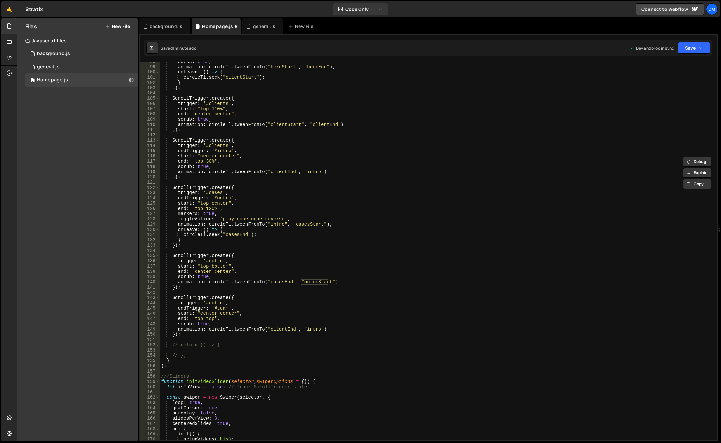
scroll to position [531, 0]
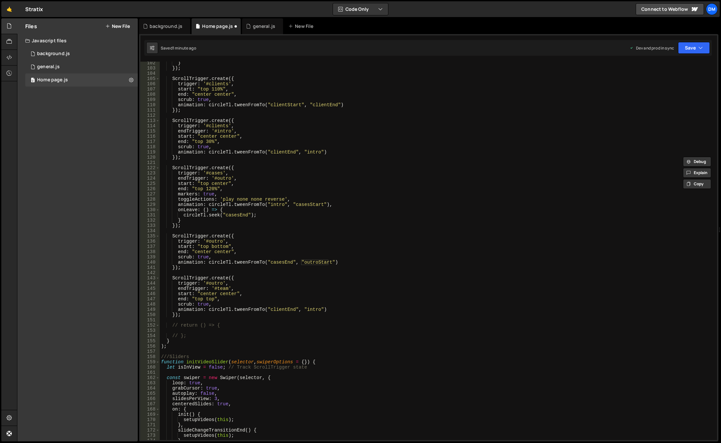
click at [274, 312] on div "} }) ; ScrollTrigger . create ({ trigger : '#clients' , start : "top 110%" , en…" at bounding box center [437, 254] width 554 height 389
click at [277, 310] on div "} }) ; ScrollTrigger . create ({ trigger : '#clients' , start : "top 110%" , en…" at bounding box center [437, 254] width 554 height 389
paste textarea "outroStart"
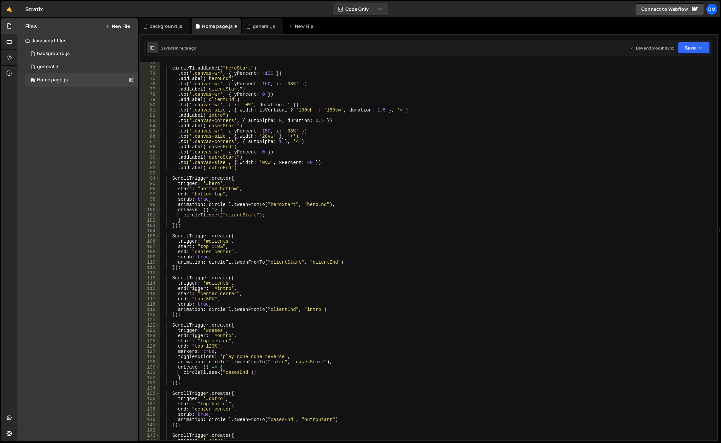
scroll to position [374, 0]
click at [219, 168] on div "circleTl . addLabel ( "heroStart" ) . to ( '.canvas-wr' , { yPercent : - 130 })…" at bounding box center [437, 254] width 554 height 389
click at [256, 146] on div "circleTl . addLabel ( "heroStart" ) . to ( '.canvas-wr' , { yPercent : - 130 })…" at bounding box center [437, 254] width 554 height 389
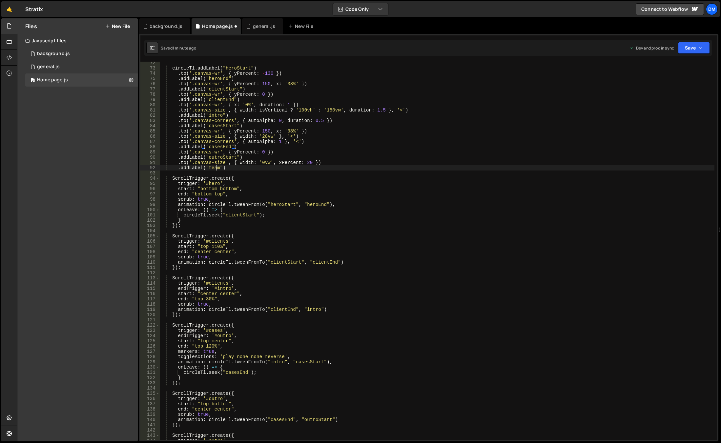
click at [216, 167] on div "circleTl . addLabel ( "heroStart" ) . to ( '.canvas-wr' , { yPercent : - 130 })…" at bounding box center [437, 254] width 554 height 389
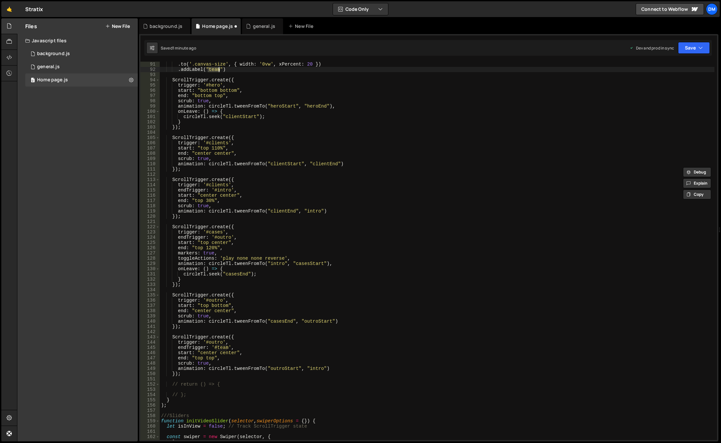
scroll to position [511, 0]
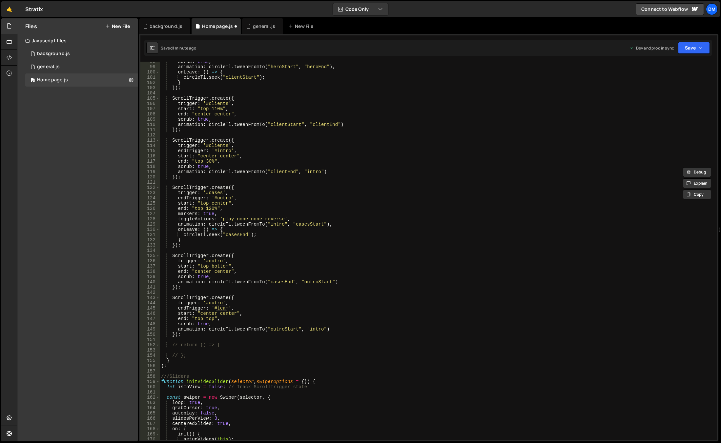
click at [314, 329] on div "scrub : true , animation : circleTl . tweenFromTo ( "heroStart" , "heroEnd" ) ,…" at bounding box center [437, 253] width 554 height 389
paste textarea "team"
click at [389, 298] on div "scrub : true , animation : circleTl . tweenFromTo ( "heroStart" , "heroEnd" ) ,…" at bounding box center [437, 253] width 554 height 389
click at [431, 266] on div "scrub : true , animation : circleTl . tweenFromTo ( "heroStart" , "heroEnd" ) ,…" at bounding box center [437, 253] width 554 height 389
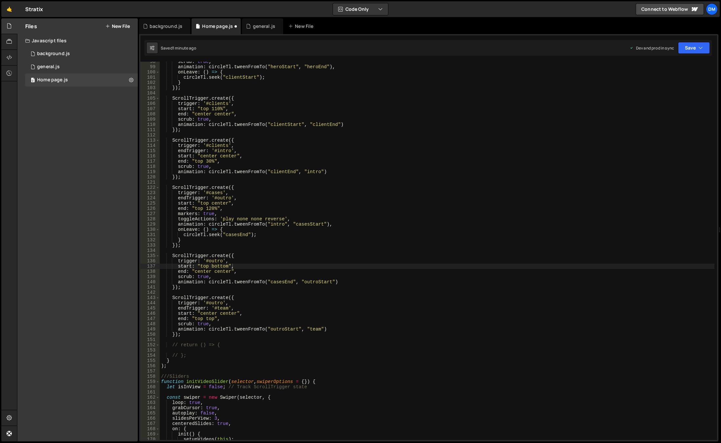
click at [684, 55] on div "Saved 1 minute ago Dev and prod in sync Upgrade to Edit Save Save to Staging S …" at bounding box center [427, 48] width 567 height 16
click at [687, 48] on button "Save" at bounding box center [694, 48] width 32 height 12
click at [669, 65] on div "Save to Staging S" at bounding box center [671, 64] width 68 height 7
click at [687, 47] on button "Save" at bounding box center [694, 48] width 32 height 12
drag, startPoint x: 664, startPoint y: 85, endPoint x: 659, endPoint y: 90, distance: 6.8
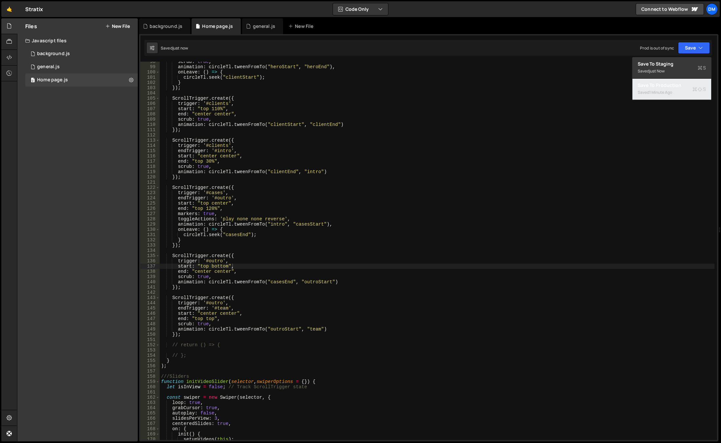
click at [664, 86] on div "Save to Production S" at bounding box center [671, 85] width 68 height 7
drag, startPoint x: 307, startPoint y: 243, endPoint x: 297, endPoint y: 251, distance: 12.8
click at [307, 243] on div "scrub : true , animation : circleTl . tweenFromTo ( "heroStart" , "heroEnd" ) ,…" at bounding box center [437, 253] width 554 height 389
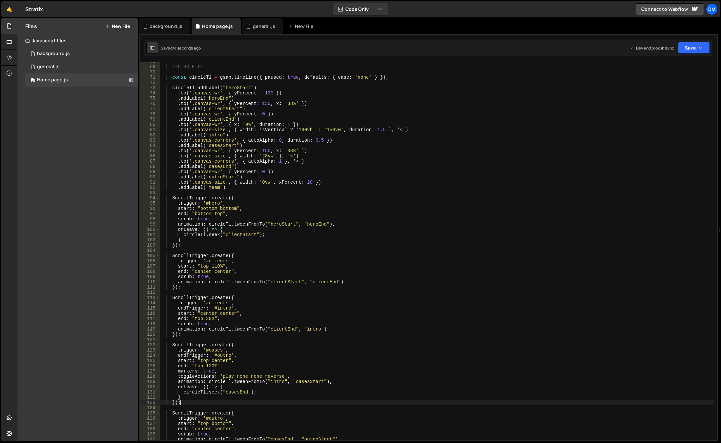
scroll to position [315, 0]
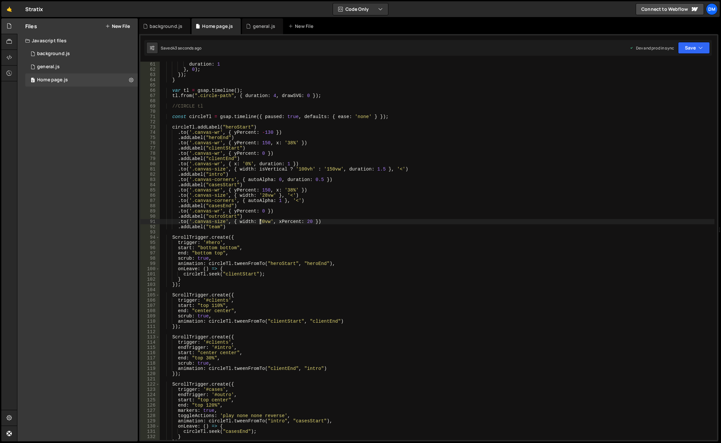
click at [260, 222] on div "duration : 1 } , 0 ) ; }) ; } var tl = gsap . timeline ( ) ; tl . from ( ".circ…" at bounding box center [437, 256] width 554 height 389
click at [319, 198] on div "duration : 1 } , 0 ) ; }) ; } var tl = gsap . timeline ( ) ; tl . from ( ".circ…" at bounding box center [437, 256] width 554 height 389
drag, startPoint x: 303, startPoint y: 222, endPoint x: 310, endPoint y: 222, distance: 6.6
click at [310, 222] on div "duration : 1 } , 0 ) ; }) ; } var tl = gsap . timeline ( ) ; tl . from ( ".circ…" at bounding box center [437, 256] width 554 height 389
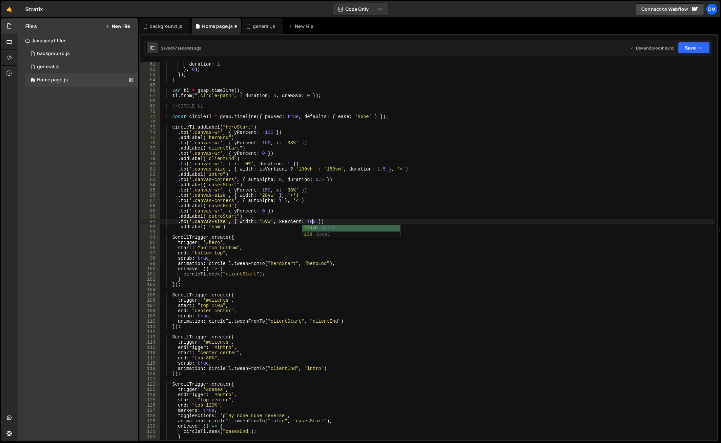
click at [405, 139] on div "duration : 1 } , 0 ) ; }) ; } var tl = gsap . timeline ( ) ; tl . from ( ".circ…" at bounding box center [437, 256] width 554 height 389
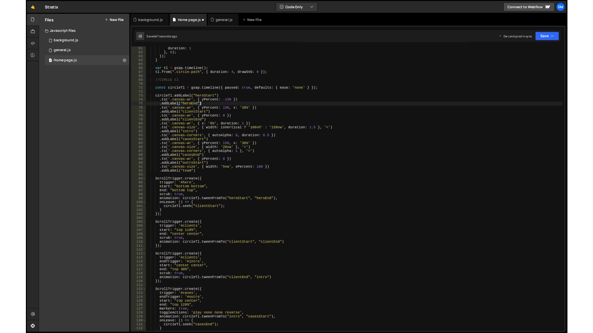
scroll to position [0, 5]
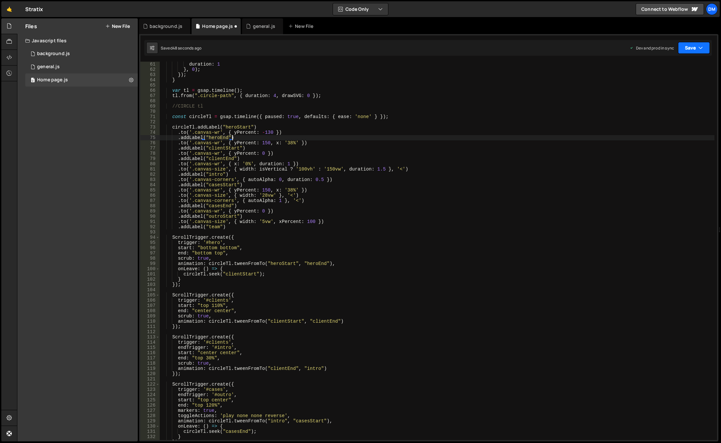
click at [693, 47] on button "Save" at bounding box center [694, 48] width 32 height 12
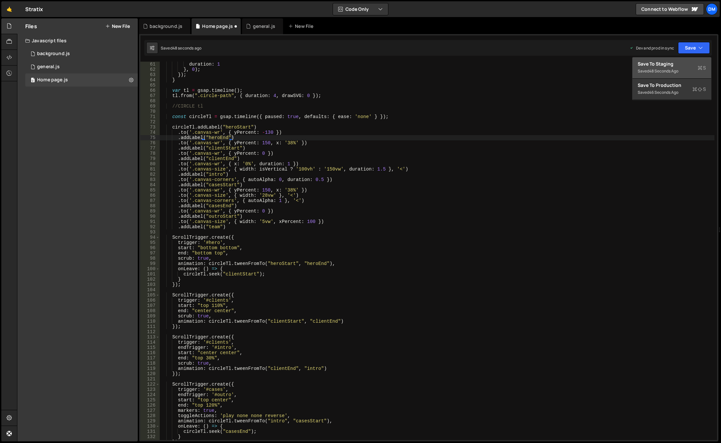
click at [674, 62] on div "Save to Staging S" at bounding box center [671, 64] width 68 height 7
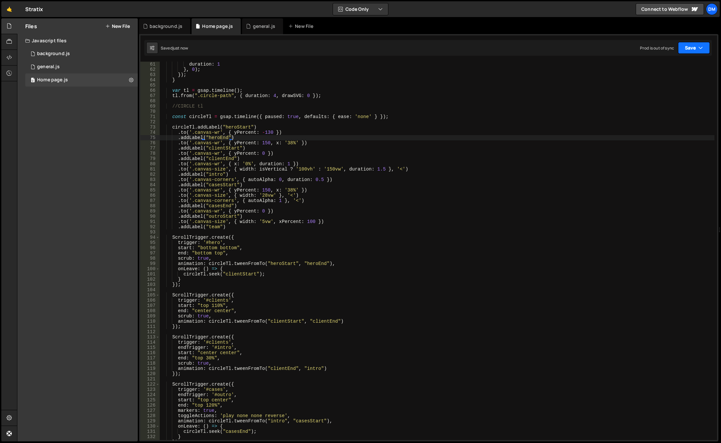
click at [688, 50] on button "Save" at bounding box center [694, 48] width 32 height 12
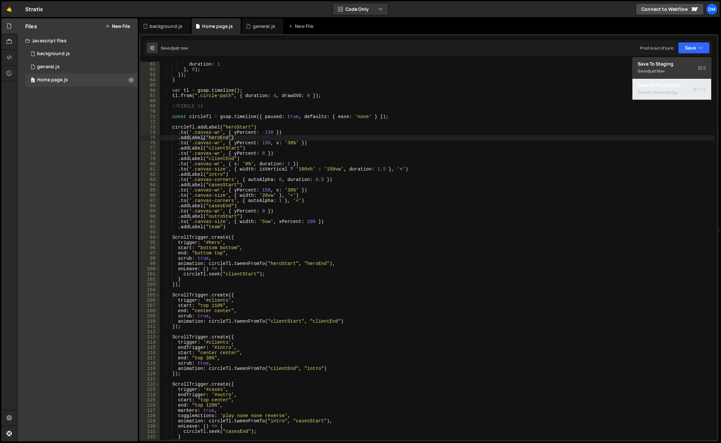
click at [655, 90] on div "47 seconds ago" at bounding box center [663, 93] width 29 height 6
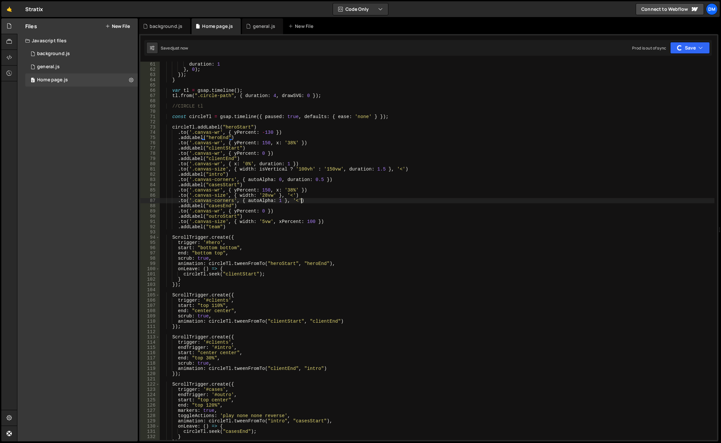
click at [420, 199] on div "duration : 1 } , 0 ) ; }) ; } var tl = gsap . timeline ( ) ; tl . from ( ".circ…" at bounding box center [437, 256] width 554 height 389
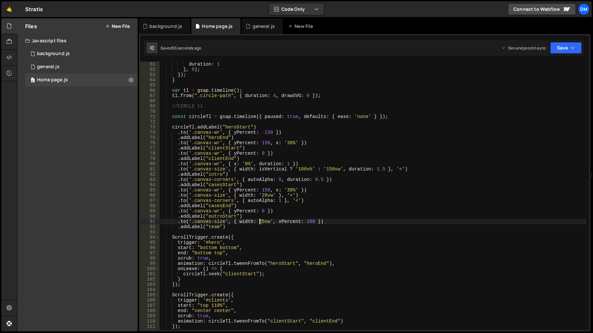
click at [261, 222] on div "duration : 1 } , 0 ) ; }) ; } var tl = gsap . timeline ( ) ; tl . from ( ".circ…" at bounding box center [373, 201] width 427 height 279
click at [305, 216] on div "duration : 1 } , 0 ) ; }) ; } var tl = gsap . timeline ( ) ; tl . from ( ".circ…" at bounding box center [373, 201] width 427 height 279
click at [307, 222] on div "duration : 1 } , 0 ) ; }) ; } var tl = gsap . timeline ( ) ; tl . from ( ".circ…" at bounding box center [373, 201] width 427 height 279
click at [306, 222] on div "duration : 1 } , 0 ) ; }) ; } var tl = gsap . timeline ( ) ; tl . from ( ".circ…" at bounding box center [373, 201] width 427 height 279
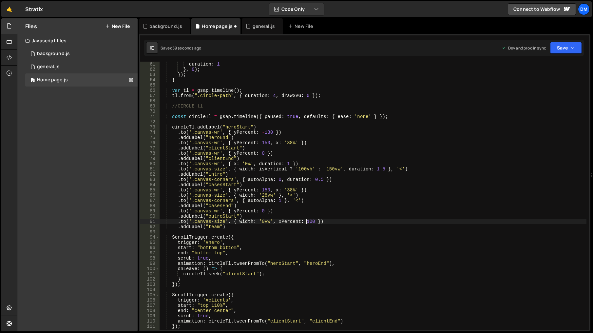
scroll to position [0, 10]
drag, startPoint x: 379, startPoint y: 180, endPoint x: 428, endPoint y: 150, distance: 57.1
click at [379, 180] on div "duration : 1 } , 0 ) ; }) ; } var tl = gsap . timeline ( ) ; tl . from ( ".circ…" at bounding box center [373, 201] width 427 height 279
click at [567, 46] on button "Save" at bounding box center [566, 48] width 32 height 12
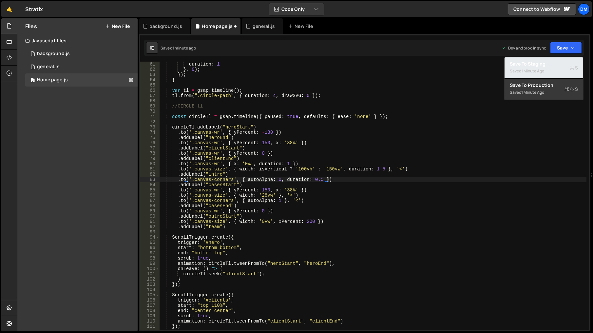
click at [543, 64] on div "Save to Staging S" at bounding box center [544, 64] width 68 height 7
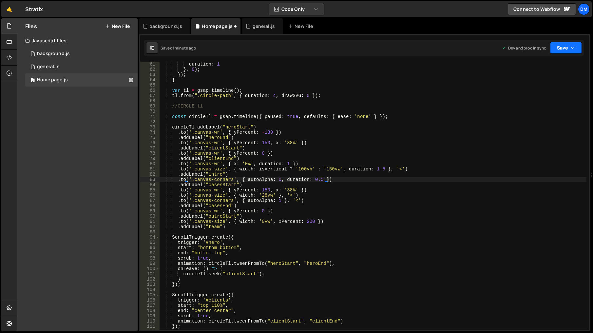
click at [569, 50] on button "Save" at bounding box center [566, 48] width 32 height 12
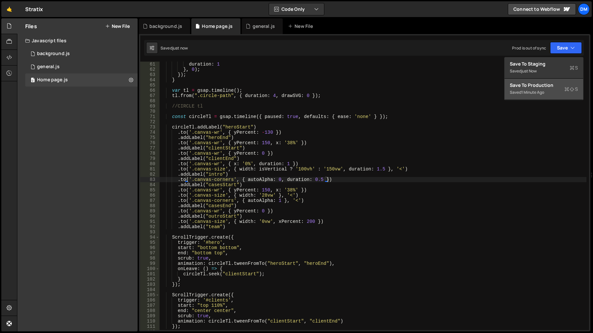
click at [539, 88] on div "Save to Production S" at bounding box center [544, 85] width 68 height 7
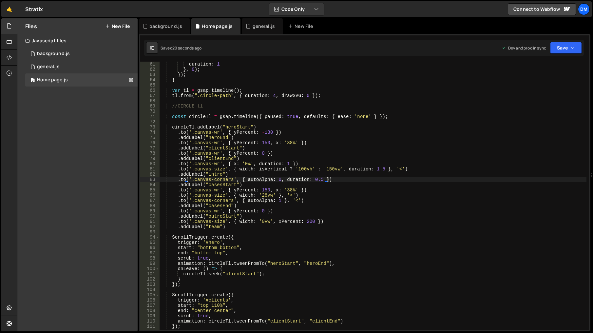
click at [288, 220] on div "duration : 1 } , 0 ) ; }) ; } var tl = gsap . timeline ( ) ; tl . from ( ".circ…" at bounding box center [373, 201] width 427 height 279
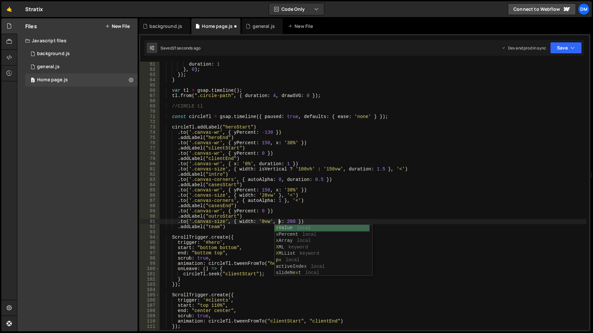
click at [327, 201] on div "duration : 1 } , 0 ) ; }) ; } var tl = gsap . timeline ( ) ; tl . from ( ".circ…" at bounding box center [373, 201] width 427 height 279
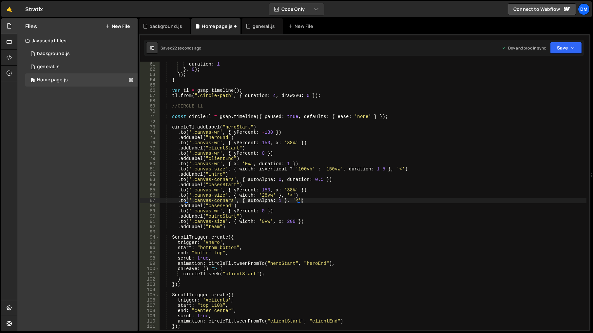
click at [287, 219] on div "duration : 1 } , 0 ) ; }) ; } var tl = gsap . timeline ( ) ; tl . from ( ".circ…" at bounding box center [373, 201] width 427 height 279
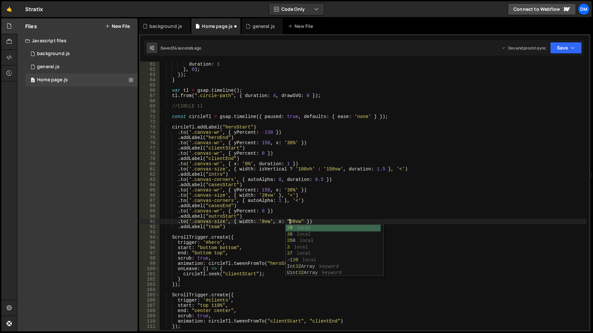
scroll to position [0, 9]
click at [420, 147] on div "duration : 1 } , 0 ) ; }) ; } var tl = gsap . timeline ( ) ; tl . from ( ".circ…" at bounding box center [373, 201] width 427 height 279
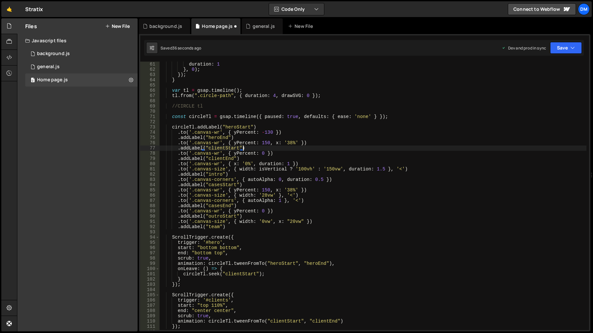
scroll to position [0, 6]
drag, startPoint x: 568, startPoint y: 50, endPoint x: 559, endPoint y: 59, distance: 13.0
click at [568, 50] on button "Save" at bounding box center [566, 48] width 32 height 12
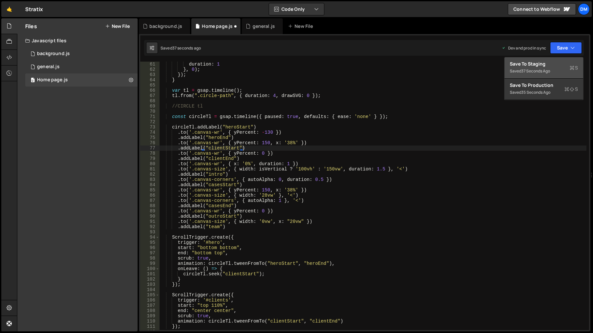
click at [554, 65] on div "Save to Staging S" at bounding box center [544, 64] width 68 height 7
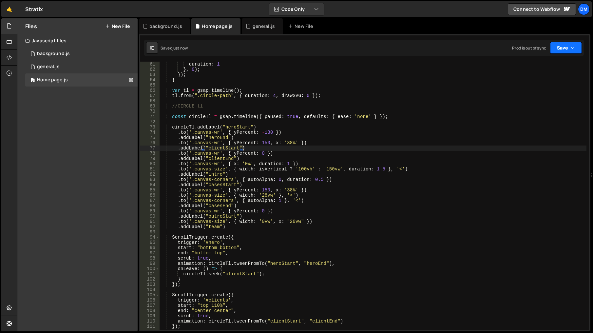
click at [565, 48] on button "Save" at bounding box center [566, 48] width 32 height 12
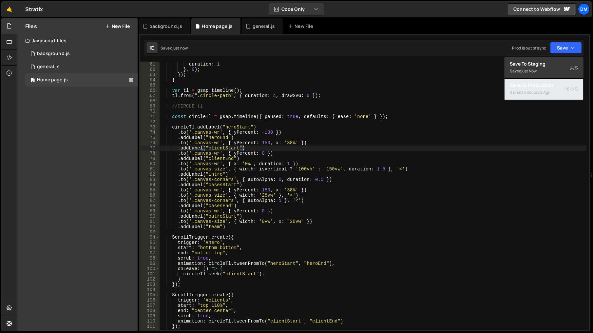
click at [538, 87] on div "Save to Production S" at bounding box center [544, 85] width 68 height 7
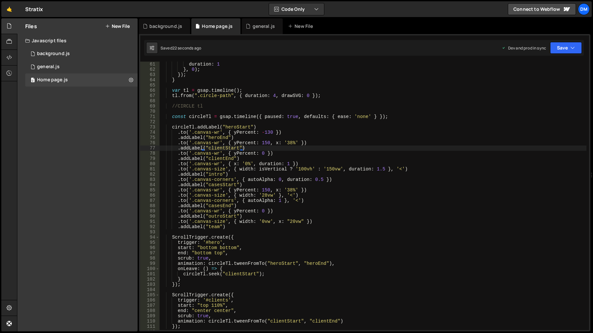
click at [327, 202] on div "duration : 1 } , 0 ) ; }) ; } var tl = gsap . timeline ( ) ; tl . from ( ".circ…" at bounding box center [373, 201] width 427 height 279
click at [310, 190] on div "duration : 1 } , 0 ) ; }) ; } var tl = gsap . timeline ( ) ; tl . from ( ".circ…" at bounding box center [373, 201] width 427 height 279
click at [288, 224] on div "duration : 1 } , 0 ) ; }) ; } var tl = gsap . timeline ( ) ; tl . from ( ".circ…" at bounding box center [373, 201] width 427 height 279
drag, startPoint x: 390, startPoint y: 179, endPoint x: 402, endPoint y: 169, distance: 15.4
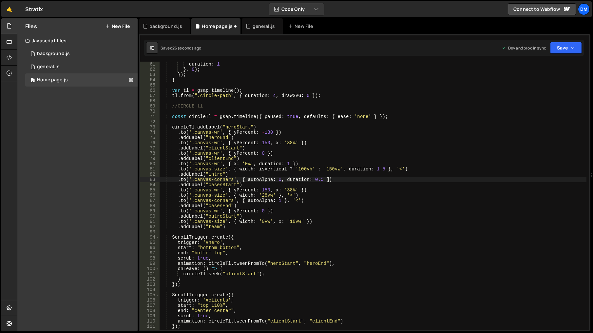
click at [390, 179] on div "duration : 1 } , 0 ) ; }) ; } var tl = gsap . timeline ( ) ; tl . from ( ".circ…" at bounding box center [373, 201] width 427 height 279
drag, startPoint x: 563, startPoint y: 45, endPoint x: 558, endPoint y: 59, distance: 15.0
click at [563, 45] on button "Save" at bounding box center [566, 48] width 32 height 12
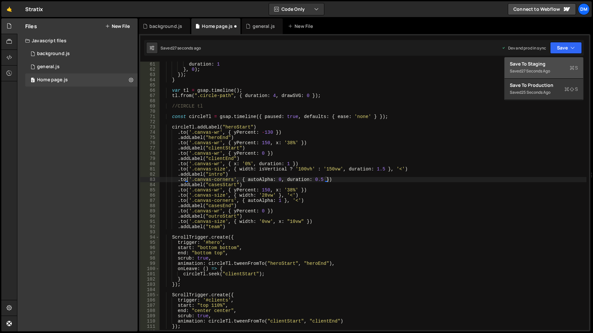
click at [547, 70] on div "27 seconds ago" at bounding box center [536, 71] width 29 height 6
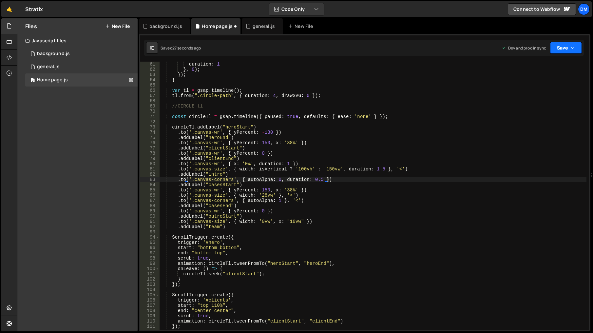
click at [562, 50] on button "Save" at bounding box center [566, 48] width 32 height 12
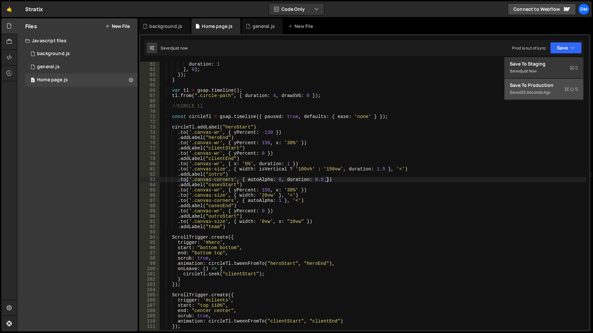
click at [536, 87] on div "Save to Production S" at bounding box center [544, 85] width 68 height 7
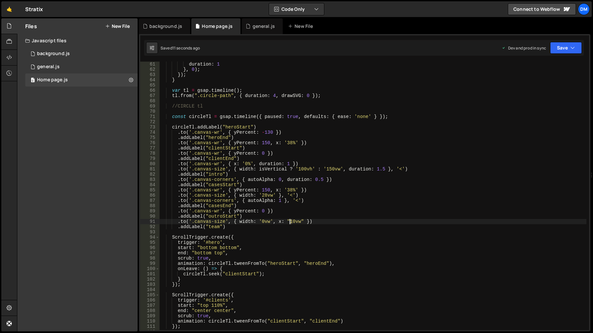
click at [290, 222] on div "duration : 1 } , 0 ) ; }) ; } var tl = gsap . timeline ( ) ; tl . from ( ".circ…" at bounding box center [373, 201] width 427 height 279
click at [400, 178] on div "duration : 1 } , 0 ) ; }) ; } var tl = gsap . timeline ( ) ; tl . from ( ".circ…" at bounding box center [373, 201] width 427 height 279
click at [570, 48] on button "Save" at bounding box center [566, 48] width 32 height 12
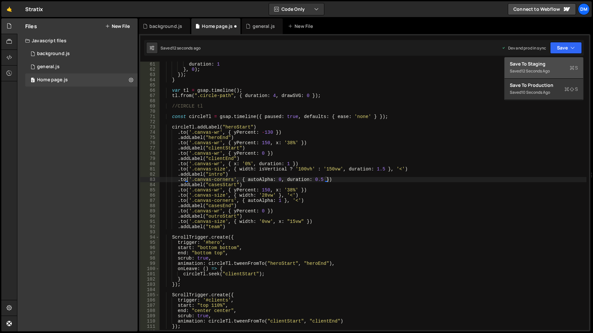
click at [547, 72] on div "12 seconds ago" at bounding box center [536, 71] width 29 height 6
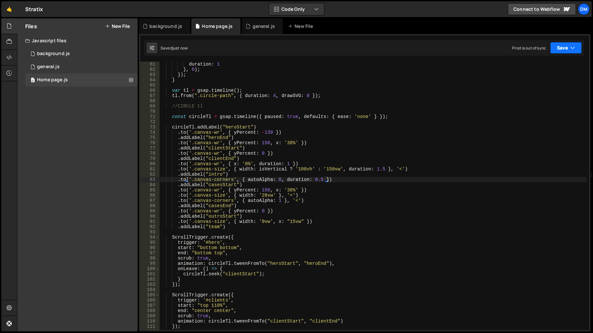
click at [564, 51] on button "Save" at bounding box center [566, 48] width 32 height 12
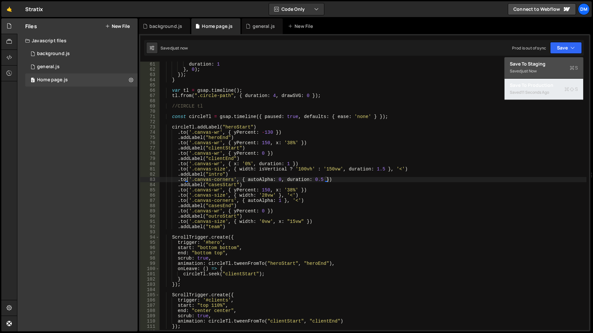
click at [536, 90] on div "11 seconds ago" at bounding box center [536, 93] width 28 height 6
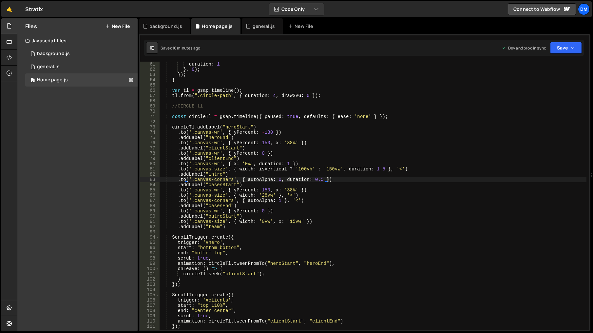
type textarea ".to('.canvas-size', { width: '0vw', x: "15vw" })"
drag, startPoint x: 313, startPoint y: 221, endPoint x: 177, endPoint y: 220, distance: 136.1
click at [177, 220] on div "duration : 1 } , 0 ) ; }) ; } var tl = gsap . timeline ( ) ; tl . from ( ".circ…" at bounding box center [373, 201] width 427 height 279
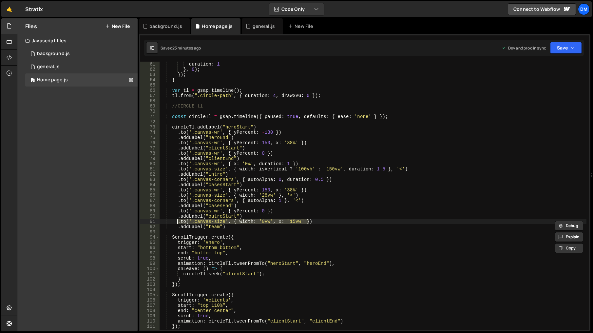
scroll to position [354, 0]
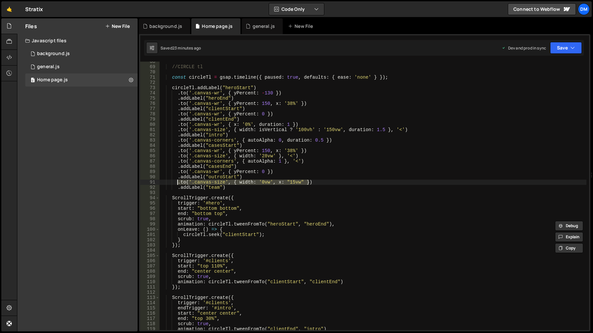
click at [288, 194] on div "//CIRCLE tl const circleTl = gsap . timeline ({ paused : true , defaults : { ea…" at bounding box center [373, 198] width 427 height 279
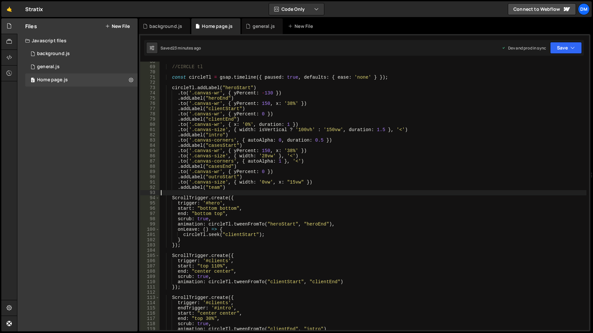
scroll to position [0, 0]
click at [262, 183] on div "//CIRCLE tl const circleTl = gsap . timeline ({ paused : true , defaults : { ea…" at bounding box center [373, 198] width 427 height 279
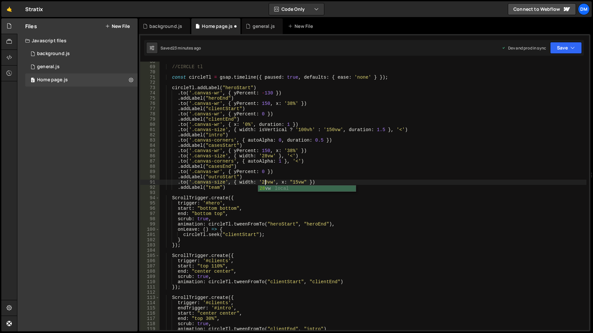
drag, startPoint x: 310, startPoint y: 170, endPoint x: 305, endPoint y: 174, distance: 6.3
click at [310, 170] on div "//CIRCLE tl const circleTl = gsap . timeline ({ paused : true , defaults : { ea…" at bounding box center [373, 198] width 427 height 279
drag, startPoint x: 291, startPoint y: 183, endPoint x: 296, endPoint y: 183, distance: 4.9
click at [296, 183] on div "//CIRCLE tl const circleTl = gsap . timeline ({ paused : true , defaults : { ea…" at bounding box center [373, 198] width 427 height 279
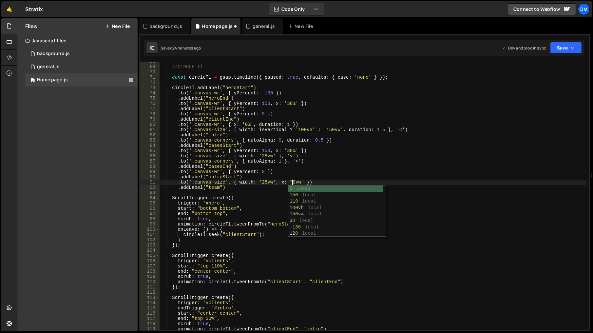
click at [321, 157] on div "//CIRCLE tl const circleTl = gsap . timeline ({ paused : true , defaults : { ea…" at bounding box center [373, 198] width 427 height 279
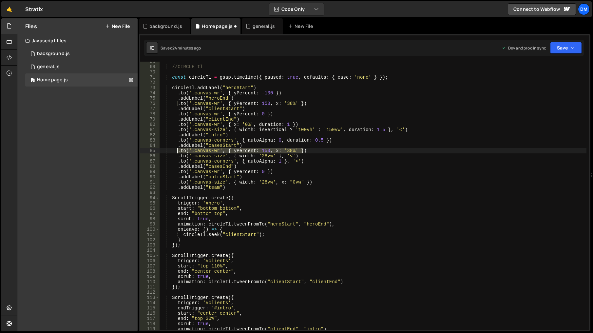
drag, startPoint x: 317, startPoint y: 150, endPoint x: 178, endPoint y: 151, distance: 139.0
click at [178, 151] on div "//CIRCLE tl const circleTl = gsap . timeline ({ paused : true , defaults : { ea…" at bounding box center [373, 198] width 427 height 279
click at [322, 183] on div "//CIRCLE tl const circleTl = gsap . timeline ({ paused : true , defaults : { ea…" at bounding box center [373, 198] width 427 height 279
type textarea ".to('.canvas-size', { width: '28vw', x: "0vw" })"
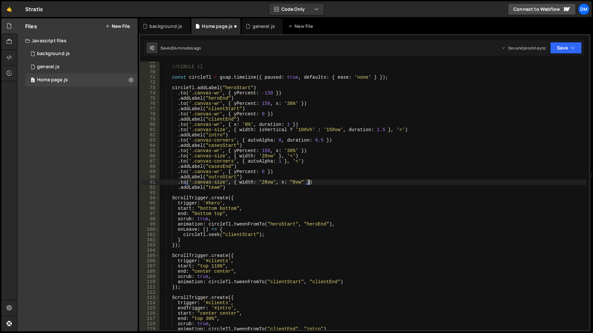
scroll to position [0, 1]
paste textarea ".to('.canvas-wr', { yPercent: 150, x: '38%' })"
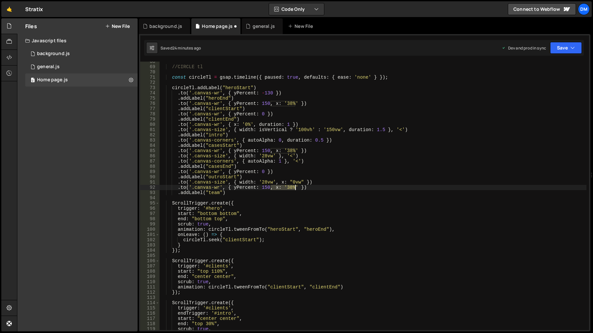
drag, startPoint x: 272, startPoint y: 187, endPoint x: 295, endPoint y: 187, distance: 23.3
click at [295, 187] on div "//CIRCLE tl const circleTl = gsap . timeline ({ paused : true , defaults : { ea…" at bounding box center [373, 198] width 427 height 279
click at [267, 189] on div "//CIRCLE tl const circleTl = gsap . timeline ({ paused : true , defaults : { ea…" at bounding box center [373, 198] width 427 height 279
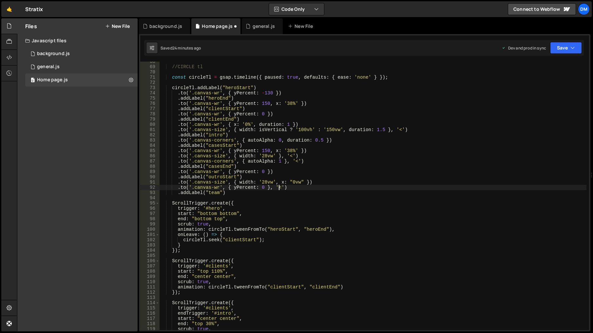
click at [285, 216] on div "//CIRCLE tl const circleTl = gsap . timeline ({ paused : true , defaults : { ea…" at bounding box center [373, 198] width 427 height 279
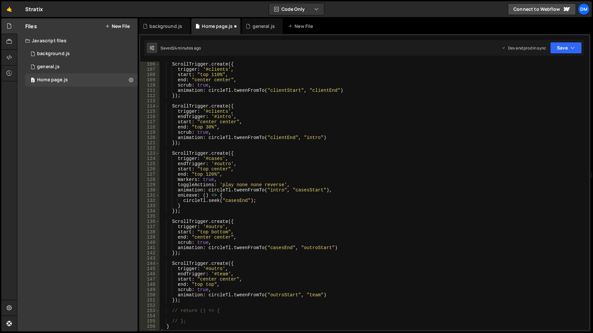
scroll to position [570, 0]
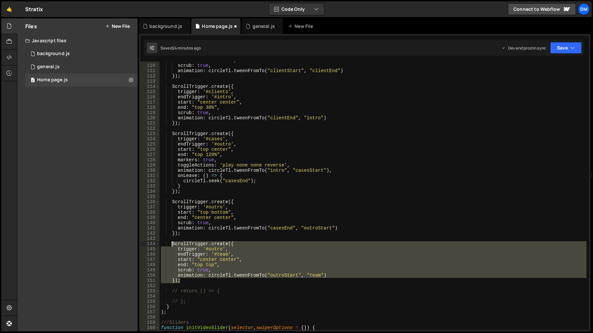
drag, startPoint x: 191, startPoint y: 282, endPoint x: 173, endPoint y: 243, distance: 43.7
click at [173, 243] on div "end : "center center" , scrub : true , animation : circleTl . tweenFromTo ( "cl…" at bounding box center [373, 197] width 427 height 279
click at [198, 283] on div "end : "center center" , scrub : true , animation : circleTl . tweenFromTo ( "cl…" at bounding box center [373, 196] width 427 height 269
type textarea "});"
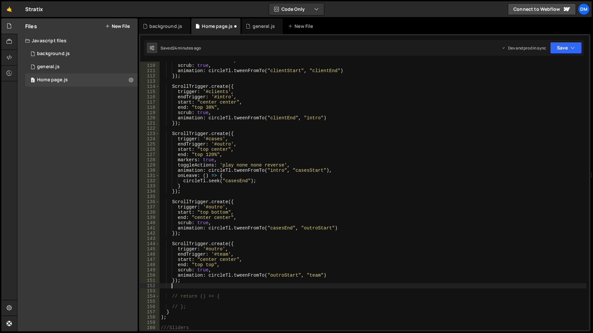
scroll to position [0, 0]
paste textarea "});"
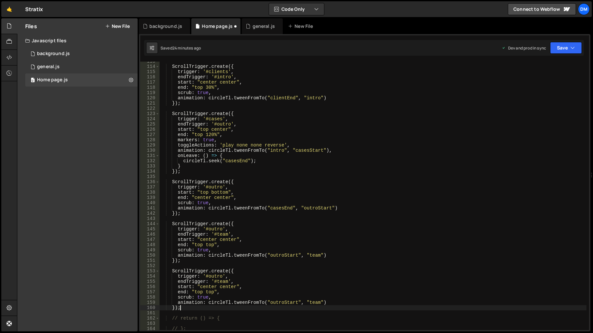
scroll to position [590, 0]
click at [212, 277] on div "ScrollTrigger . create ({ trigger : '#clients' , endTrigger : '#intro' , start …" at bounding box center [373, 198] width 427 height 279
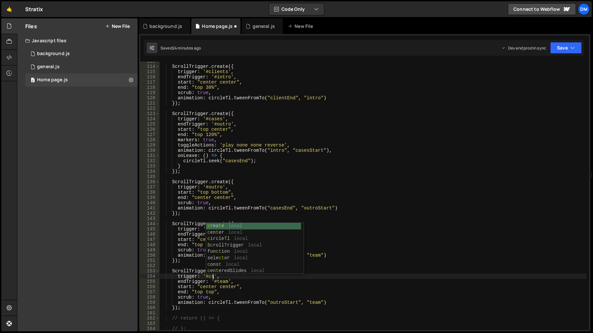
scroll to position [0, 4]
type textarea "trigger: '#cta',"
click at [346, 266] on div "ScrollTrigger . create ({ trigger : '#clients' , endTrigger : '#intro' , start …" at bounding box center [373, 198] width 427 height 279
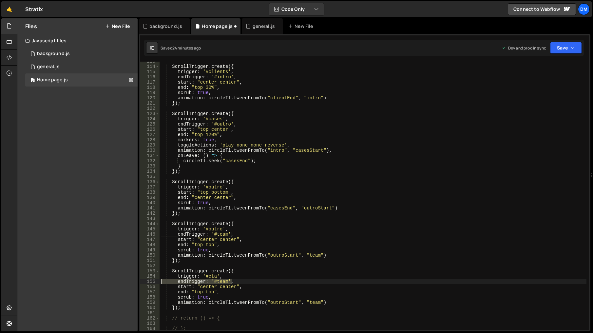
drag, startPoint x: 248, startPoint y: 280, endPoint x: 127, endPoint y: 281, distance: 121.0
click at [127, 281] on div "Files New File Javascript files 0 background.js 0 0 general.js 0 0 Home page.js…" at bounding box center [305, 174] width 576 height 313
type textarea "endTrigger: '#team',"
click at [209, 281] on div "ScrollTrigger . create ({ trigger : '#clients' , endTrigger : '#intro' , start …" at bounding box center [373, 198] width 427 height 279
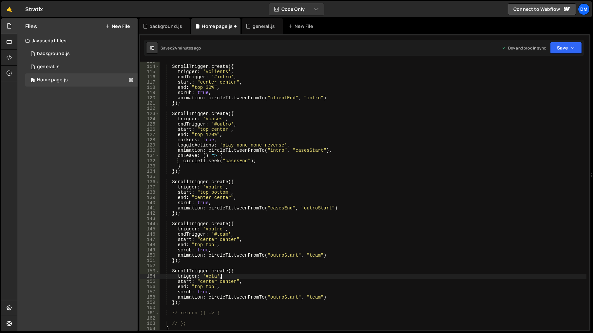
click at [209, 281] on div "ScrollTrigger . create ({ trigger : '#clients' , endTrigger : '#intro' , start …" at bounding box center [373, 198] width 427 height 279
click at [226, 281] on div "ScrollTrigger . create ({ trigger : '#clients' , endTrigger : '#intro' , start …" at bounding box center [373, 198] width 427 height 279
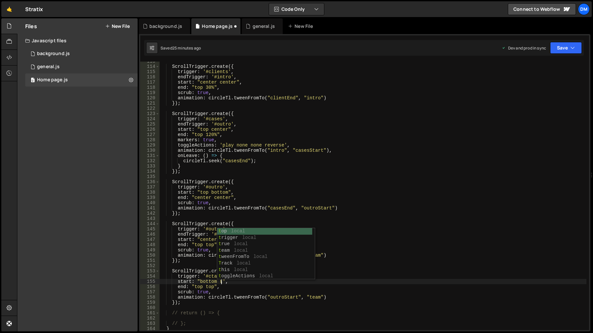
scroll to position [0, 4]
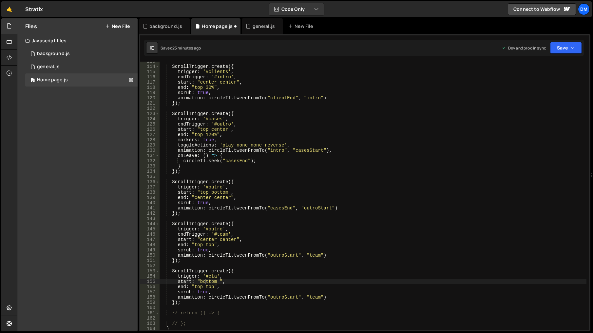
click at [206, 282] on div "ScrollTrigger . create ({ trigger : '#clients' , endTrigger : '#intro' , start …" at bounding box center [373, 198] width 427 height 279
click at [195, 286] on div "ScrollTrigger . create ({ trigger : '#clients' , endTrigger : '#intro' , start …" at bounding box center [373, 198] width 427 height 279
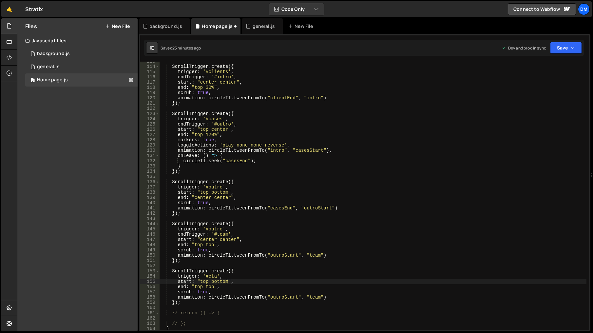
click at [195, 286] on div "ScrollTrigger . create ({ trigger : '#clients' , endTrigger : '#intro' , start …" at bounding box center [373, 198] width 427 height 279
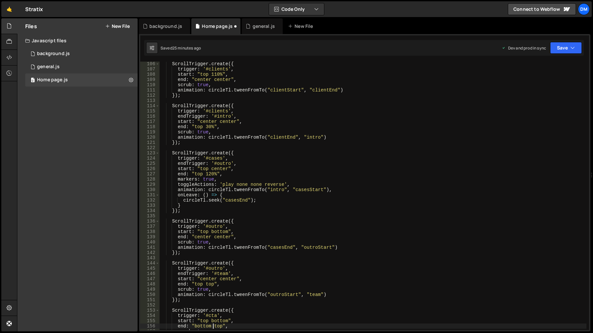
scroll to position [433, 0]
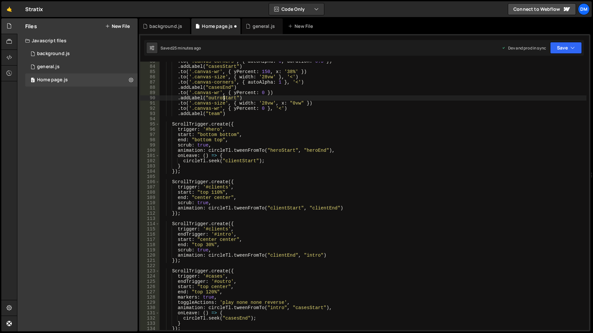
click at [224, 96] on div ". to ( '.canvas-corners' , { autoAlpha : 0 , duration : 0.5 }) . addLabel ( "ca…" at bounding box center [373, 198] width 427 height 279
click at [210, 114] on div ". to ( '.canvas-corners' , { autoAlpha : 0 , duration : 0.5 }) . addLabel ( "ca…" at bounding box center [373, 198] width 427 height 279
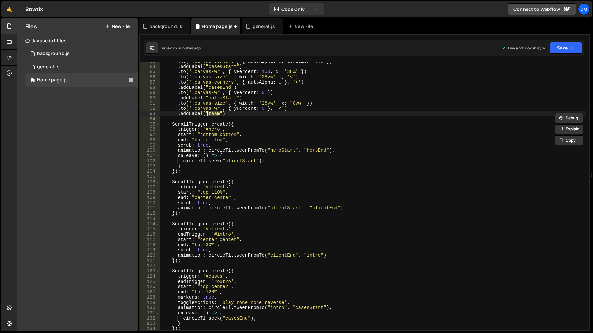
click at [219, 114] on div ". to ( '.canvas-corners' , { autoAlpha : 0 , duration : 0.5 }) . addLabel ( "ca…" at bounding box center [373, 196] width 427 height 269
click at [219, 113] on div ". to ( '.canvas-corners' , { autoAlpha : 0 , duration : 0.5 }) . addLabel ( "ca…" at bounding box center [373, 198] width 427 height 279
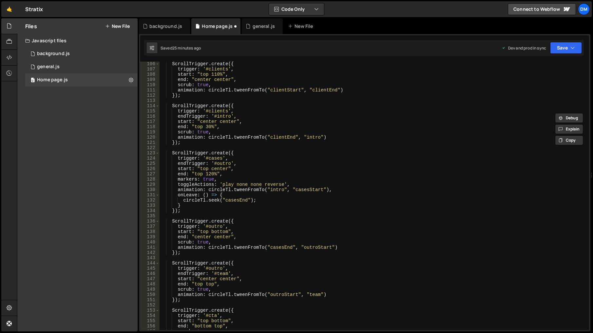
scroll to position [650, 0]
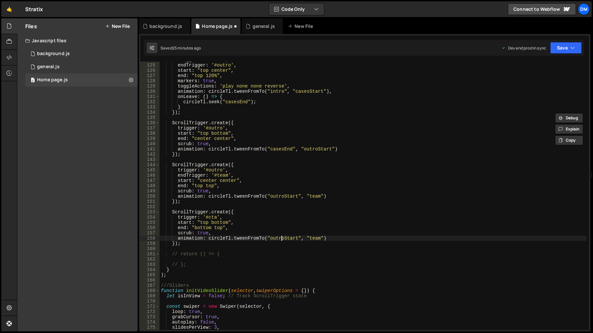
click at [283, 238] on div "trigger : '#cases' , endTrigger : '#outro' , start : "top center" , end : "top …" at bounding box center [373, 196] width 427 height 279
paste textarea "team"
click at [309, 238] on div "trigger : '#cases' , endTrigger : '#outro' , start : "top center" , end : "top …" at bounding box center [373, 196] width 427 height 279
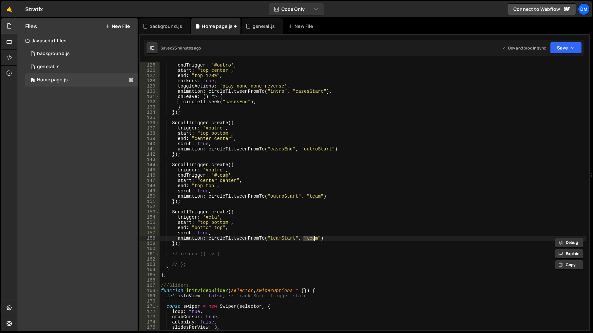
paste textarea "Start"
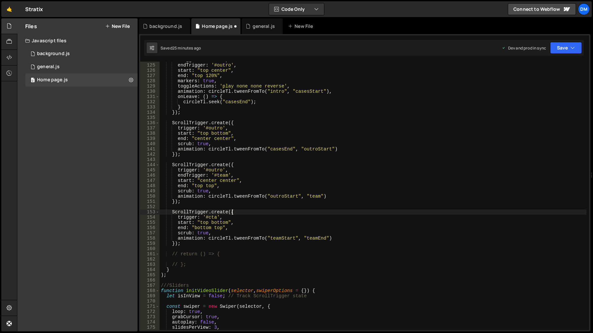
click at [332, 212] on div "trigger : '#cases' , endTrigger : '#outro' , start : "top center" , end : "top …" at bounding box center [373, 196] width 427 height 279
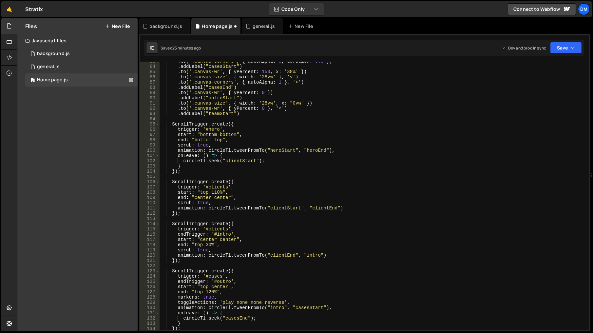
scroll to position [394, 0]
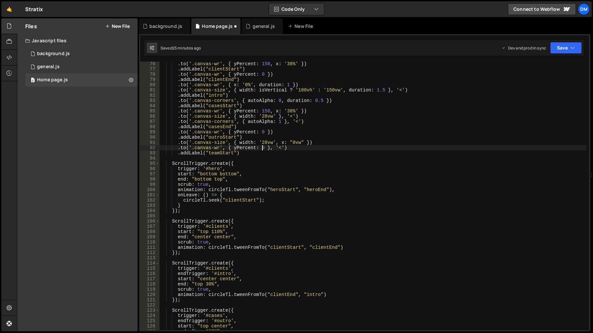
drag, startPoint x: 263, startPoint y: 148, endPoint x: 262, endPoint y: 174, distance: 26.6
click at [263, 148] on div ". to ( '.canvas-wr' , { yPercent : 150 , x : '38%' }) . addLabel ( "clientStart…" at bounding box center [373, 200] width 427 height 279
click at [316, 125] on div ". to ( '.canvas-wr' , { yPercent : 150 , x : '38%' }) . addLabel ( "clientStart…" at bounding box center [373, 200] width 427 height 279
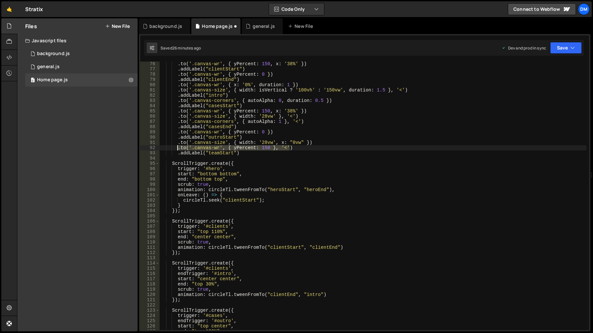
drag, startPoint x: 301, startPoint y: 148, endPoint x: 178, endPoint y: 146, distance: 123.0
click at [178, 146] on div ". to ( '.canvas-wr' , { yPercent : 150 , x : '38%' }) . addLabel ( "clientStart…" at bounding box center [373, 200] width 427 height 279
click at [257, 153] on div ". to ( '.canvas-wr' , { yPercent : 150 , x : '38%' }) . addLabel ( "clientStart…" at bounding box center [373, 200] width 427 height 279
type textarea ".addLabel("teamStart")"
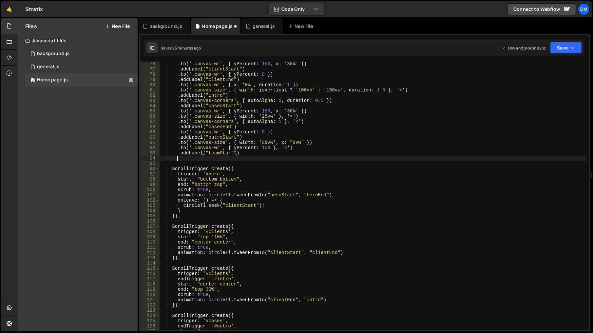
scroll to position [0, 1]
paste textarea ".to('.canvas-wr', { yPercent: 150 }, '<')"
click at [262, 158] on div ". to ( '.canvas-wr' , { yPercent : 150 , x : '38%' }) . addLabel ( "clientStart…" at bounding box center [373, 200] width 427 height 279
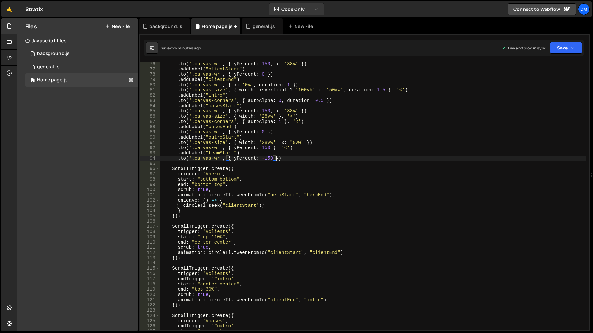
click at [248, 151] on div ". to ( '.canvas-wr' , { yPercent : 150 , x : '38%' }) . addLabel ( "clientStart…" at bounding box center [373, 200] width 427 height 279
drag, startPoint x: 247, startPoint y: 152, endPoint x: 178, endPoint y: 153, distance: 68.9
click at [178, 153] on div ". to ( '.canvas-wr' , { yPercent : 150 , x : '38%' }) . addLabel ( "clientStart…" at bounding box center [373, 200] width 427 height 279
click at [288, 158] on div ". to ( '.canvas-wr' , { yPercent : 150 , x : '38%' }) . addLabel ( "clientStart…" at bounding box center [373, 200] width 427 height 279
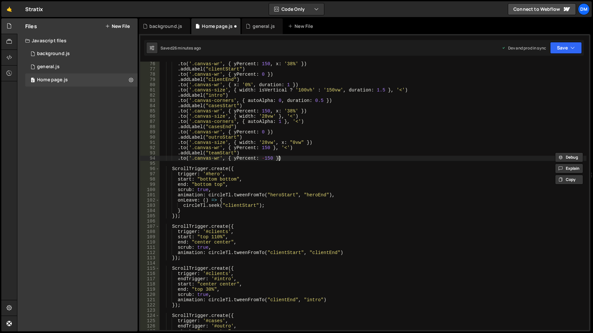
type textarea ".to('.canvas-wr', { yPercent: -150 })"
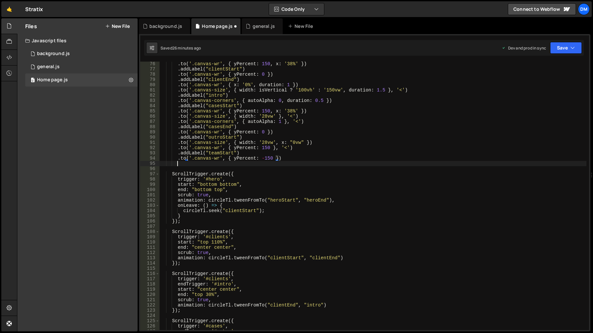
scroll to position [0, 1]
paste textarea ".addLabel("teamStart")"
drag, startPoint x: 231, startPoint y: 164, endPoint x: 225, endPoint y: 228, distance: 64.6
click at [231, 164] on div ". to ( '.canvas-wr' , { yPercent : 150 , x : '38%' }) . addLabel ( "clientStart…" at bounding box center [373, 200] width 427 height 279
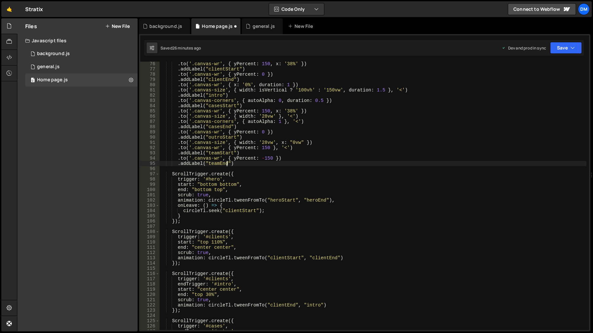
click at [392, 166] on div ". to ( '.canvas-wr' , { yPercent : 150 , x : '38%' }) . addLabel ( "clientStart…" at bounding box center [373, 200] width 427 height 279
click at [219, 163] on div ". to ( '.canvas-wr' , { yPercent : 150 , x : '38%' }) . addLabel ( "clientStart…" at bounding box center [373, 200] width 427 height 279
click at [354, 178] on div ". to ( '.canvas-wr' , { yPercent : 150 , x : '38%' }) . addLabel ( "clientStart…" at bounding box center [373, 200] width 427 height 279
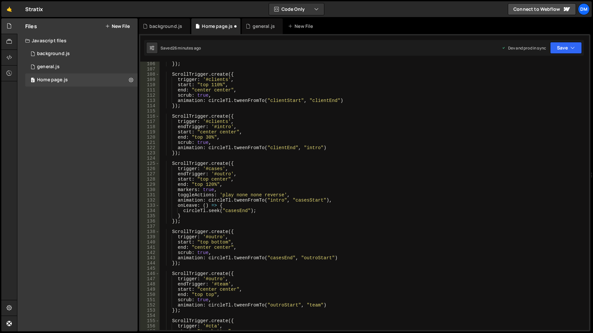
scroll to position [610, 0]
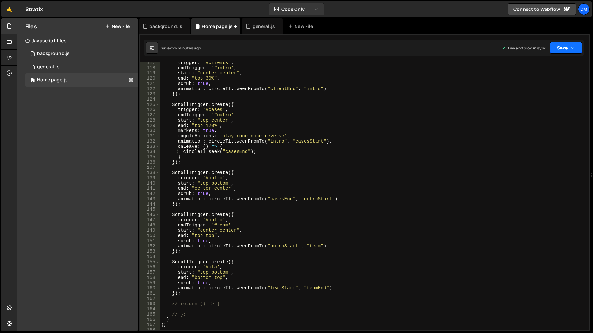
drag, startPoint x: 560, startPoint y: 45, endPoint x: 557, endPoint y: 51, distance: 6.9
click at [560, 45] on button "Save" at bounding box center [566, 48] width 32 height 12
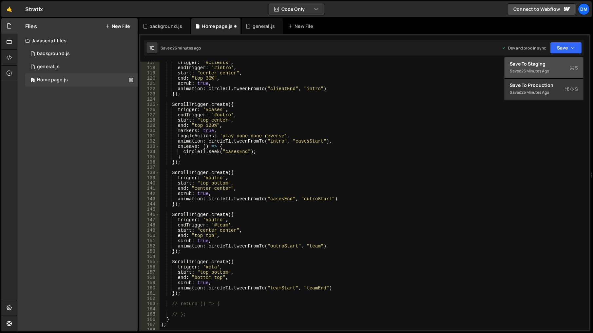
click at [543, 62] on div "Save to Staging S" at bounding box center [544, 64] width 68 height 7
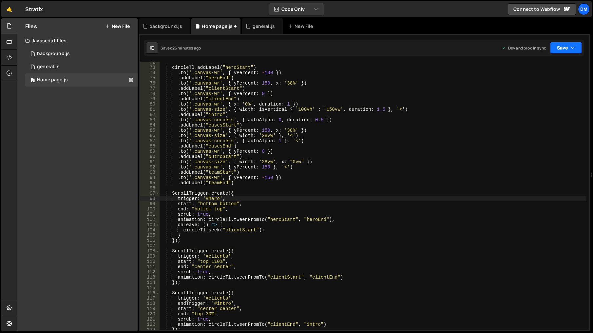
scroll to position [375, 0]
click at [557, 48] on button "Save" at bounding box center [566, 48] width 32 height 12
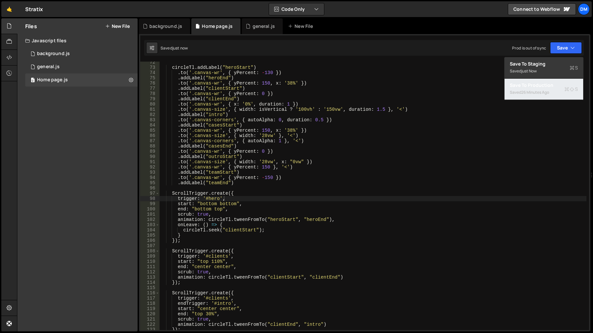
click at [534, 85] on div "Save to Production S" at bounding box center [544, 85] width 68 height 7
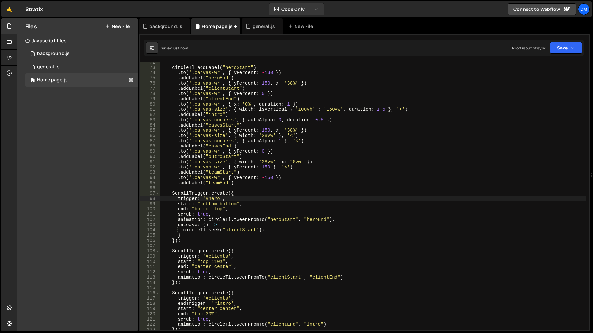
type textarea ".to('.canvas-wr', { yPercent: 150 }, '<')"
click at [471, 170] on div "circleTl . addLabel ( "heroStart" ) . to ( '.canvas-wr' , { yPercent : - 130 })…" at bounding box center [373, 199] width 427 height 279
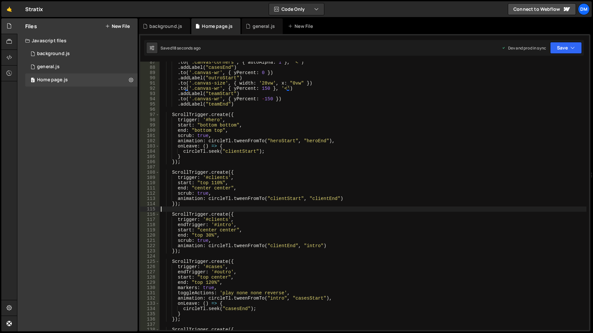
click at [285, 211] on div ". to ( '.canvas-corners' , { autoAlpha : 1 } , '<' ) . addLabel ( "casesEnd" ) …" at bounding box center [373, 199] width 427 height 279
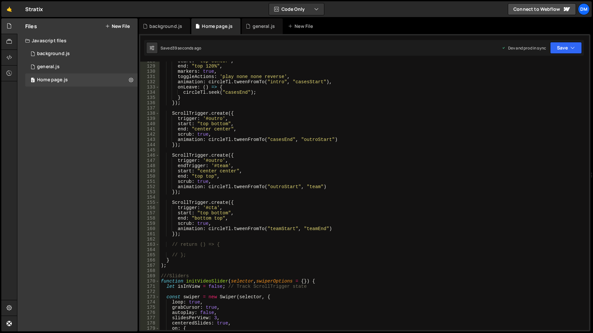
scroll to position [630, 0]
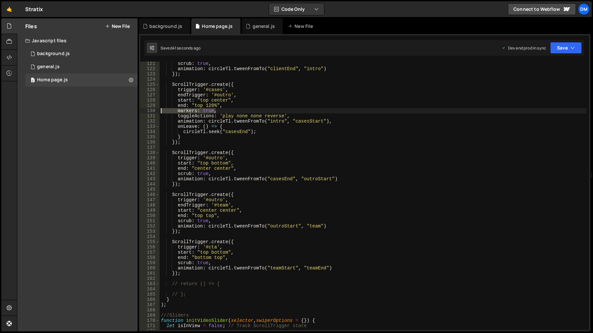
drag, startPoint x: 222, startPoint y: 111, endPoint x: 115, endPoint y: 111, distance: 106.9
click at [115, 111] on div "Files New File Javascript files 0 background.js 0 0 general.js 0 0 Home page.js…" at bounding box center [305, 174] width 576 height 313
type textarea "markers: true,"
type textarea "end: "top 120%","
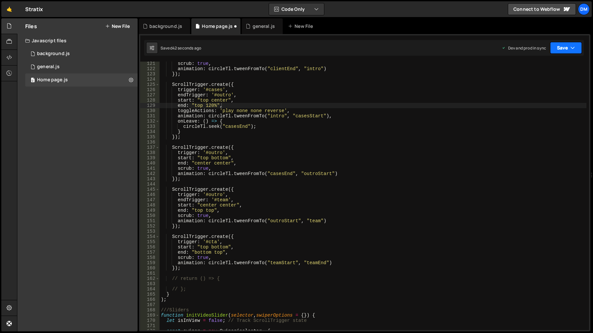
drag, startPoint x: 557, startPoint y: 47, endPoint x: 554, endPoint y: 57, distance: 11.3
click at [557, 47] on button "Save" at bounding box center [566, 48] width 32 height 12
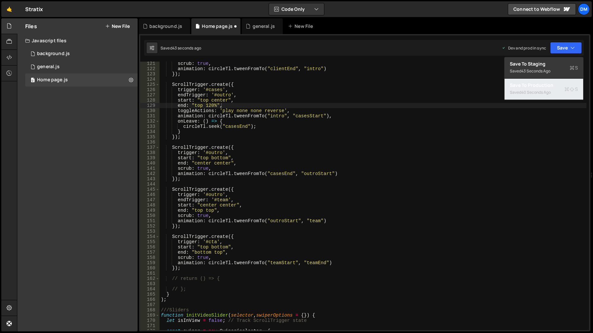
click at [531, 90] on div "40 seconds ago" at bounding box center [537, 93] width 30 height 6
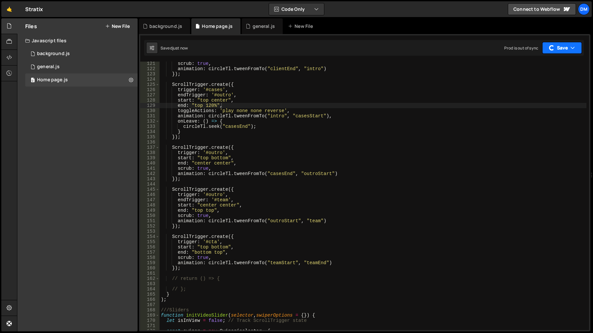
click at [569, 52] on button "Save" at bounding box center [563, 48] width 40 height 12
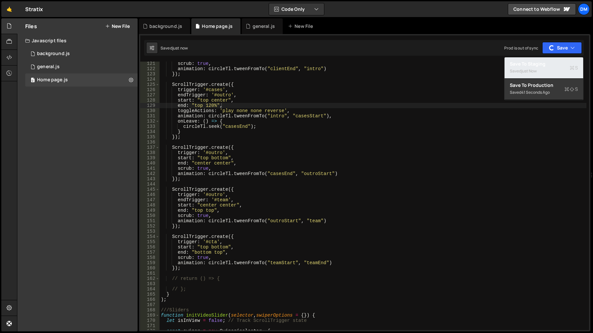
click at [537, 69] on div "just now" at bounding box center [529, 71] width 15 height 6
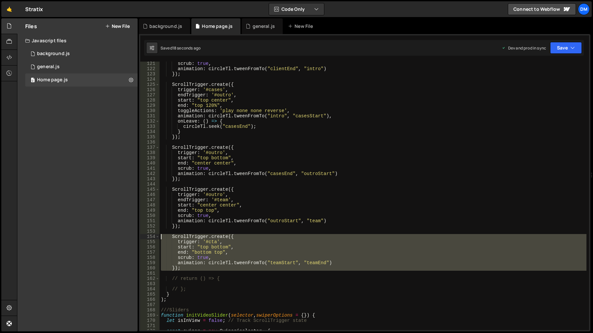
drag, startPoint x: 183, startPoint y: 270, endPoint x: 75, endPoint y: 238, distance: 112.2
click at [75, 238] on div "Files New File Javascript files 0 background.js 0 0 general.js 0 0 Home page.js…" at bounding box center [305, 174] width 576 height 313
type textarea "// ScrollTrigger.create({ // trigger: '#cta',"
click at [565, 49] on button "Save" at bounding box center [566, 48] width 32 height 12
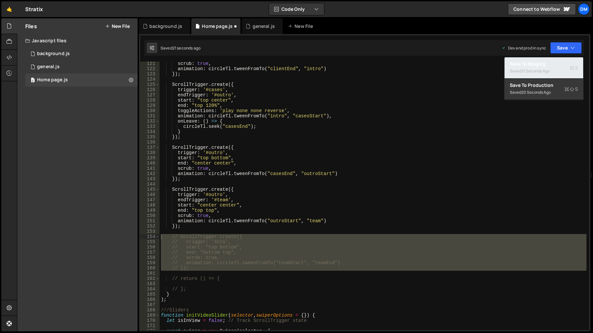
click at [540, 69] on div "21 seconds ago" at bounding box center [536, 71] width 29 height 6
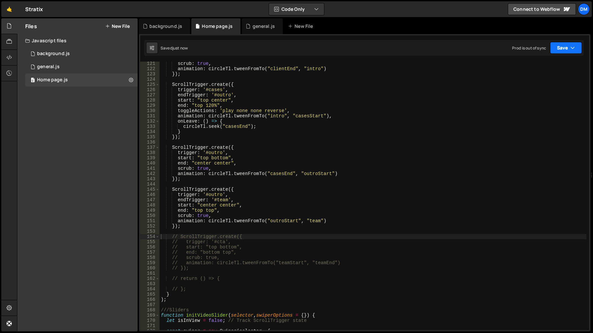
click at [565, 49] on button "Save" at bounding box center [566, 48] width 32 height 12
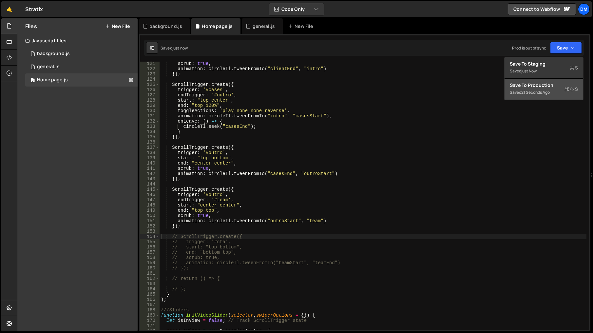
click at [541, 83] on div "Save to Production S" at bounding box center [544, 85] width 68 height 7
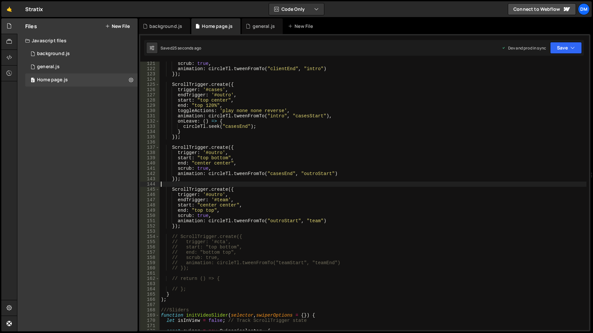
click at [298, 185] on div "scrub : true , animation : circleTl . tweenFromTo ( "clientEnd" , "intro" ) }) …" at bounding box center [373, 200] width 427 height 279
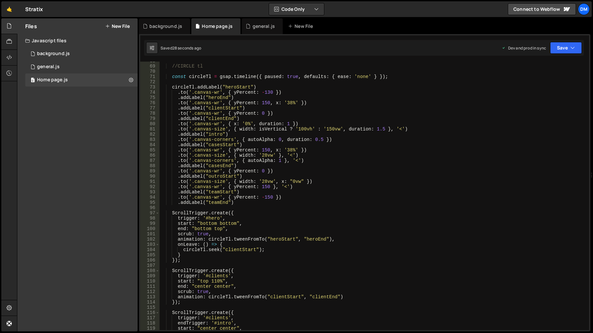
scroll to position [355, 0]
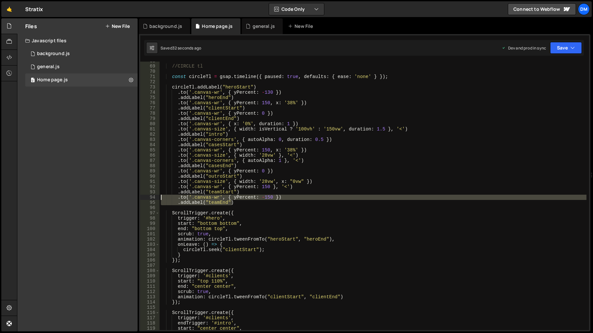
drag, startPoint x: 246, startPoint y: 202, endPoint x: 112, endPoint y: 196, distance: 134.6
click at [112, 196] on div "Files New File Javascript files 0 background.js 0 0 general.js 0 0 Home page.js…" at bounding box center [305, 174] width 576 height 313
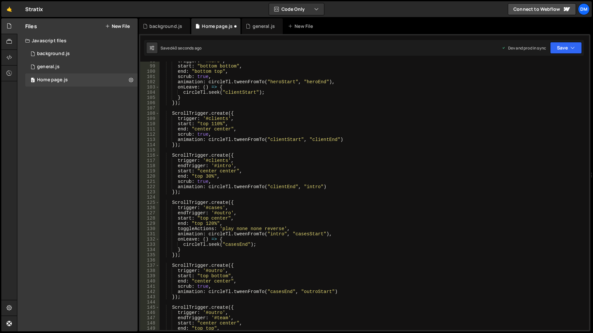
scroll to position [414, 0]
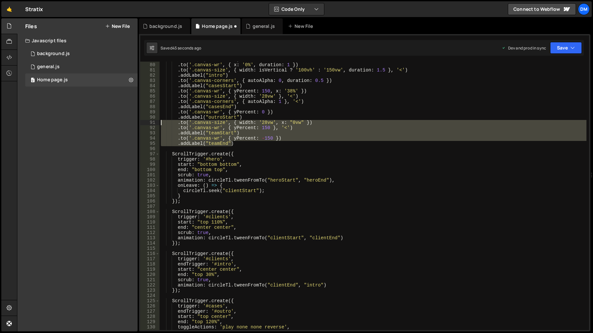
drag, startPoint x: 246, startPoint y: 143, endPoint x: 118, endPoint y: 123, distance: 129.1
click at [118, 123] on div "Files New File Javascript files 0 background.js 0 0 general.js 0 0 Home page.js…" at bounding box center [305, 174] width 576 height 313
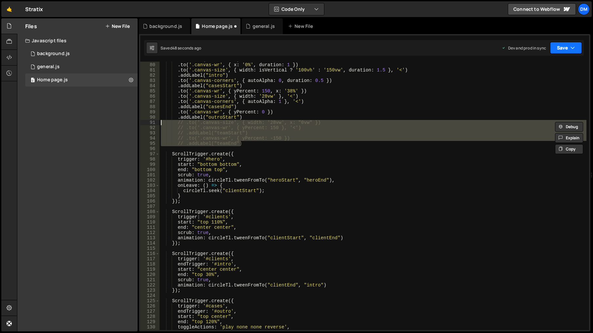
drag, startPoint x: 563, startPoint y: 48, endPoint x: 560, endPoint y: 51, distance: 4.4
click at [563, 47] on button "Save" at bounding box center [566, 48] width 32 height 12
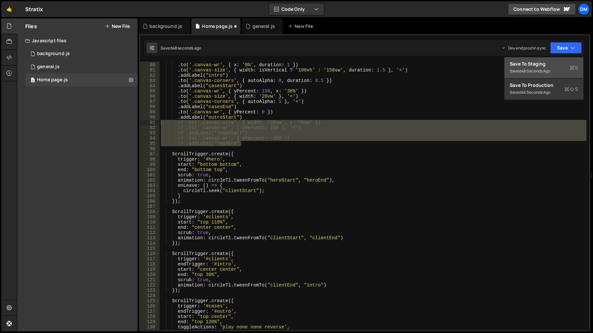
click at [544, 64] on div "Save to Staging S" at bounding box center [544, 64] width 68 height 7
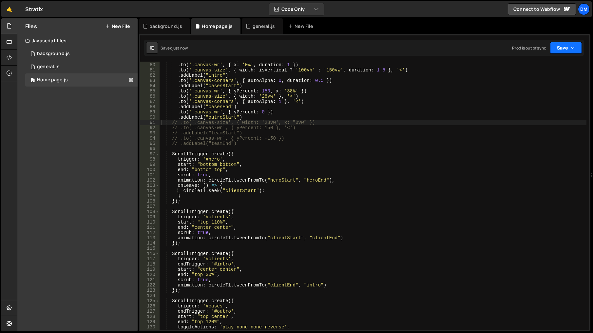
click at [558, 48] on button "Save" at bounding box center [566, 48] width 32 height 12
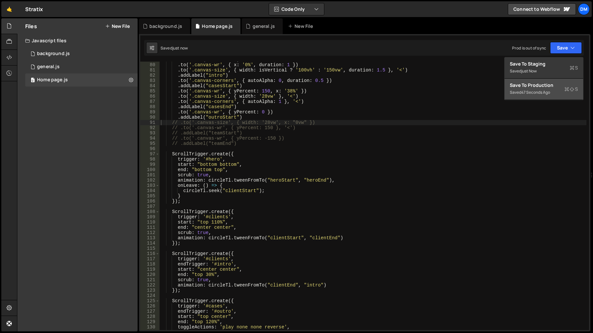
click at [531, 83] on div "Save to Production S" at bounding box center [544, 85] width 68 height 7
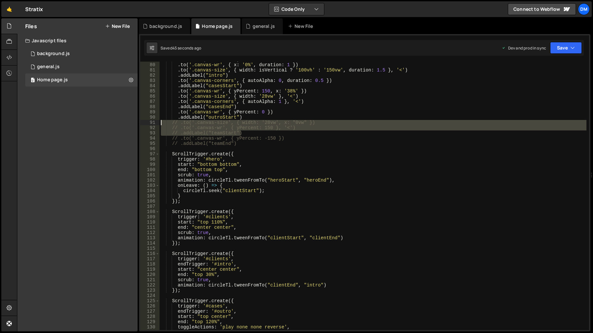
drag, startPoint x: 260, startPoint y: 132, endPoint x: 134, endPoint y: 124, distance: 126.2
click at [134, 124] on div "Files New File Javascript files 0 background.js 0 0 general.js 0 0 Home page.js…" at bounding box center [305, 174] width 576 height 313
click at [557, 49] on button "Save" at bounding box center [566, 48] width 32 height 12
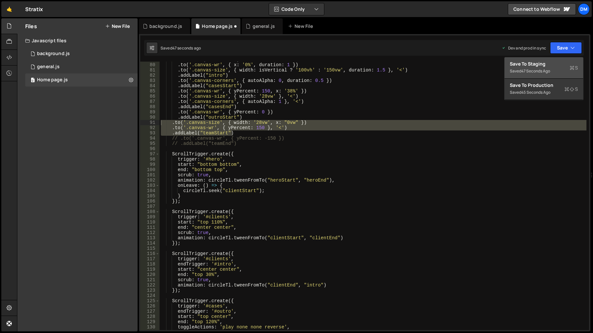
click at [548, 66] on div "Save to Staging S" at bounding box center [544, 64] width 68 height 7
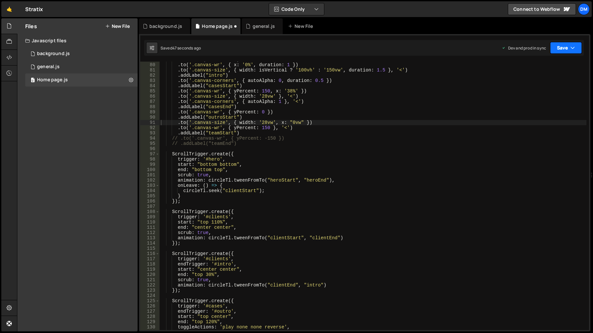
click at [561, 52] on button "Save" at bounding box center [566, 48] width 32 height 12
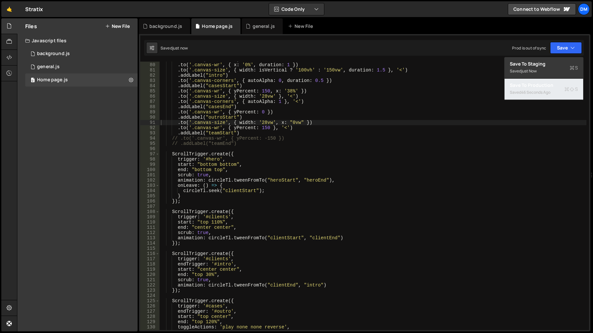
click at [533, 90] on div "46 seconds ago" at bounding box center [536, 93] width 29 height 6
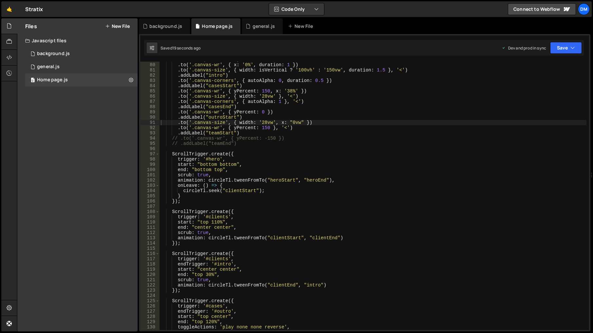
click at [331, 184] on div ". addLabel ( "clientEnd" ) . to ( '.canvas-wr' , { x : '0%' , duration : 1 }) .…" at bounding box center [373, 196] width 427 height 279
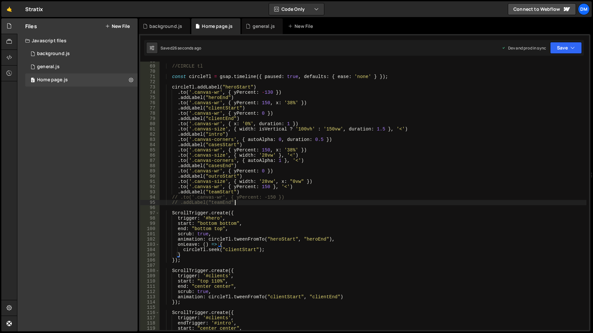
click at [294, 203] on div "//CIRCLE tl const circleTl = gsap . timeline ({ paused : true , defaults : { ea…" at bounding box center [373, 197] width 427 height 279
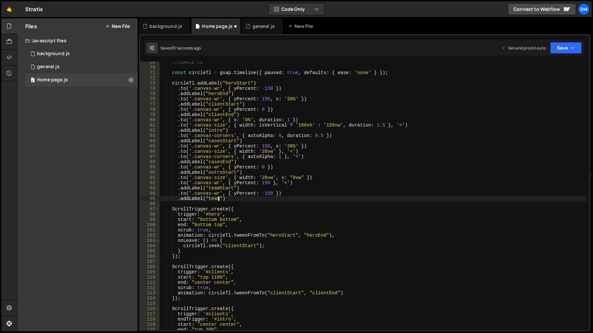
scroll to position [359, 0]
type textarea ".addLabel("teamStart")"
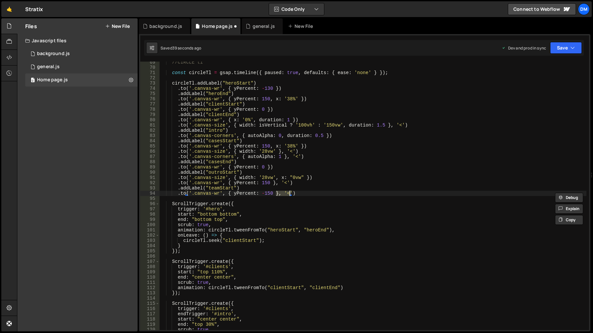
type textarea ".to('.canvas-wr', { yPercent: 150 }, '<')"
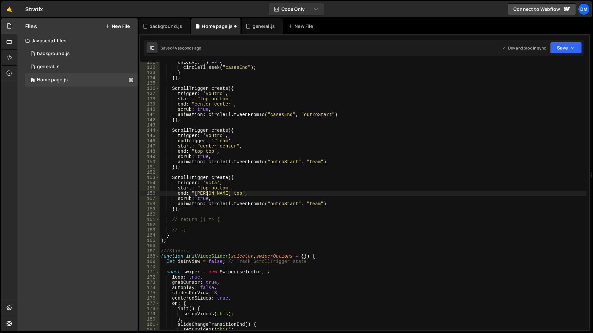
scroll to position [684, 0]
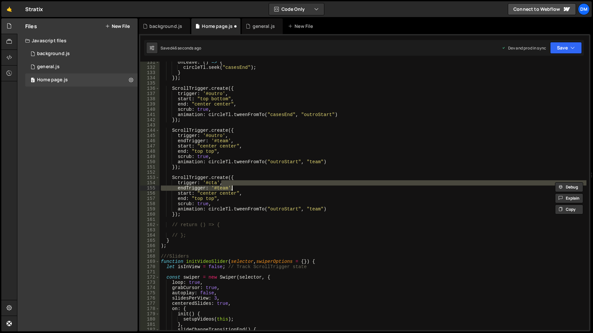
type textarea "trigger: '#outro',"
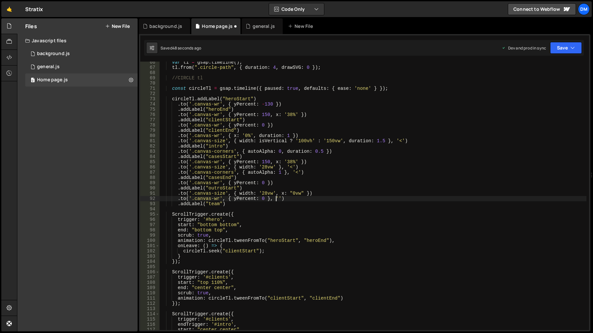
scroll to position [343, 0]
type textarea ".to('.canvas-wr', { yPercent: 150, x: '38%' })"
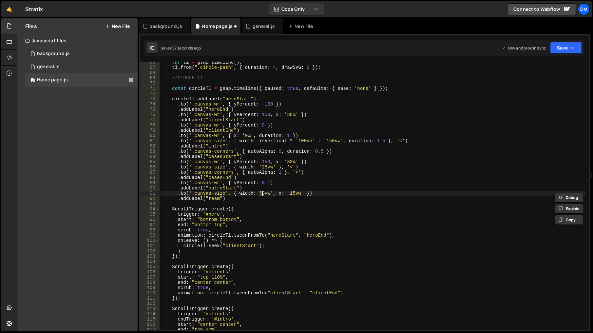
scroll to position [1663, 0]
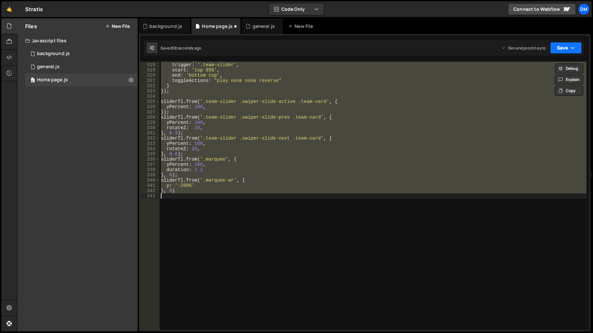
drag, startPoint x: 561, startPoint y: 45, endPoint x: 558, endPoint y: 54, distance: 10.0
click at [561, 45] on button "Save" at bounding box center [566, 48] width 32 height 12
click at [543, 70] on div "59 seconds ago" at bounding box center [536, 71] width 29 height 6
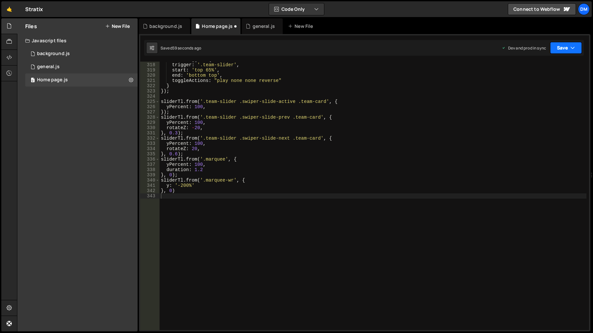
click at [568, 47] on button "Save" at bounding box center [566, 48] width 32 height 12
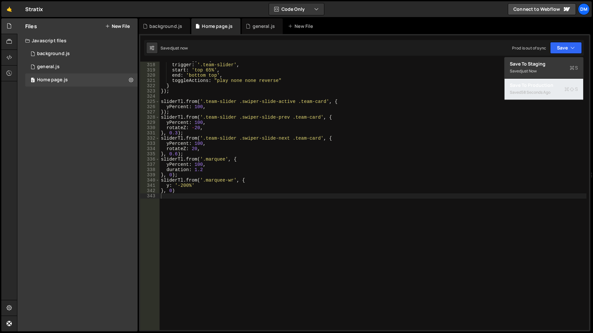
click at [529, 95] on div "Saved 58 seconds ago" at bounding box center [544, 93] width 68 height 8
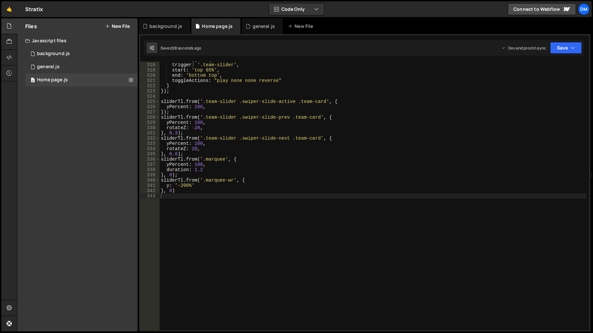
click at [327, 177] on div "scrollTrigger : { trigger : '.team-slider' , start : 'top 65%' , end : 'bottom …" at bounding box center [373, 196] width 427 height 279
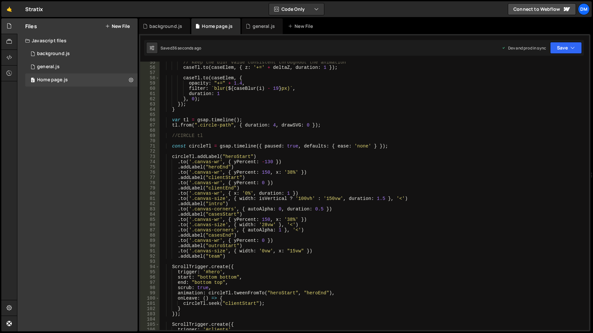
scroll to position [325, 0]
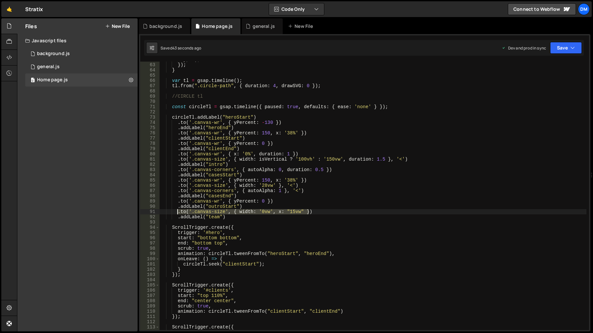
drag, startPoint x: 323, startPoint y: 212, endPoint x: 178, endPoint y: 213, distance: 145.2
click at [178, 213] on div "} , 0 ) ; }) ; } var tl = gsap . timeline ( ) ; tl . from ( ".circle-path" , { …" at bounding box center [373, 196] width 427 height 279
click at [236, 218] on div "} , 0 ) ; }) ; } var tl = gsap . timeline ( ) ; tl . from ( ".circle-path" , { …" at bounding box center [373, 196] width 427 height 279
type textarea ".addLabel("team")"
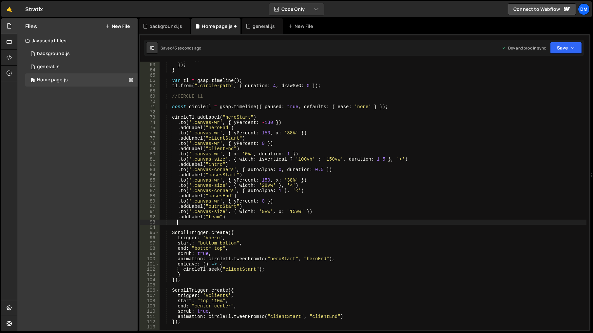
scroll to position [0, 1]
paste textarea ".to('.canvas-size', { width: '0vw', x: "15vw" })"
click at [262, 223] on div "} , 0 ) ; }) ; } var tl = gsap . timeline ( ) ; tl . from ( ".circle-path" , { …" at bounding box center [373, 196] width 427 height 279
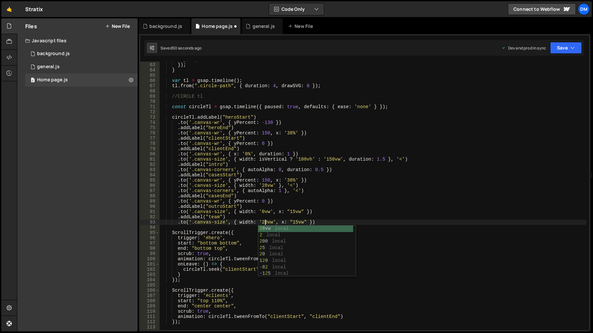
scroll to position [0, 7]
click at [303, 216] on div "} , 0 ) ; }) ; } var tl = gsap . timeline ( ) ; tl . from ( ".circle-path" , { …" at bounding box center [373, 196] width 427 height 279
drag, startPoint x: 290, startPoint y: 223, endPoint x: 294, endPoint y: 224, distance: 3.6
click at [294, 224] on div "} , 0 ) ; }) ; } var tl = gsap . timeline ( ) ; tl . from ( ".circle-path" , { …" at bounding box center [373, 196] width 427 height 279
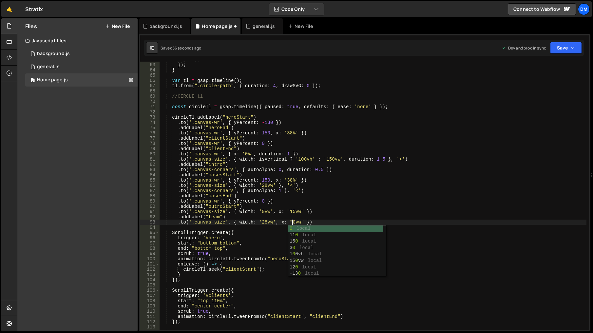
scroll to position [0, 9]
click at [309, 202] on div "} , 0 ) ; }) ; } var tl = gsap . timeline ( ) ; tl . from ( ".circle-path" , { …" at bounding box center [373, 196] width 427 height 279
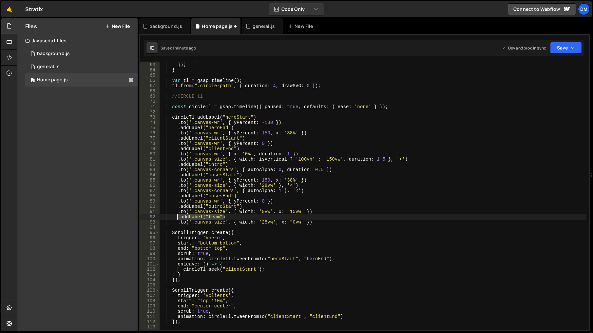
drag, startPoint x: 232, startPoint y: 219, endPoint x: 178, endPoint y: 218, distance: 54.4
click at [178, 218] on div "} , 0 ) ; }) ; } var tl = gsap . timeline ( ) ; tl . from ( ".circle-path" , { …" at bounding box center [373, 196] width 427 height 279
click at [323, 222] on div "} , 0 ) ; }) ; } var tl = gsap . timeline ( ) ; tl . from ( ".circle-path" , { …" at bounding box center [373, 196] width 427 height 279
type textarea ".to('.canvas-size', { width: '28vw', x: "0vw" })"
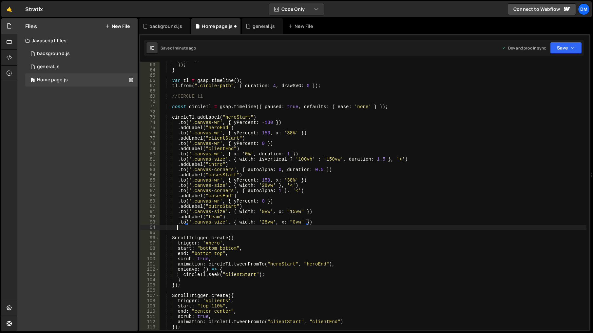
scroll to position [0, 1]
paste textarea ".addLabel("team")"
click at [213, 229] on div "} , 0 ) ; }) ; } var tl = gsap . timeline ( ) ; tl . from ( ".circle-path" , { …" at bounding box center [373, 196] width 427 height 279
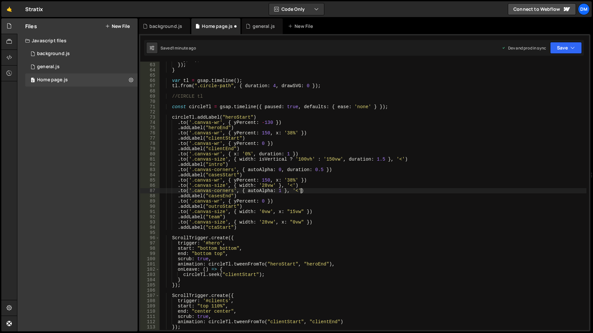
click at [368, 189] on div "} , 0 ) ; }) ; } var tl = gsap . timeline ( ) ; tl . from ( ".circle-path" , { …" at bounding box center [373, 196] width 427 height 279
drag, startPoint x: 311, startPoint y: 178, endPoint x: 178, endPoint y: 180, distance: 132.8
click at [178, 180] on div "} , 0 ) ; }) ; } var tl = gsap . timeline ( ) ; tl . from ( ".circle-path" , { …" at bounding box center [373, 196] width 427 height 279
click at [318, 221] on div "} , 0 ) ; }) ; } var tl = gsap . timeline ( ) ; tl . from ( ".circle-path" , { …" at bounding box center [373, 196] width 427 height 279
type textarea ".to('.canvas-size', { width: '28vw', x: "0vw" })"
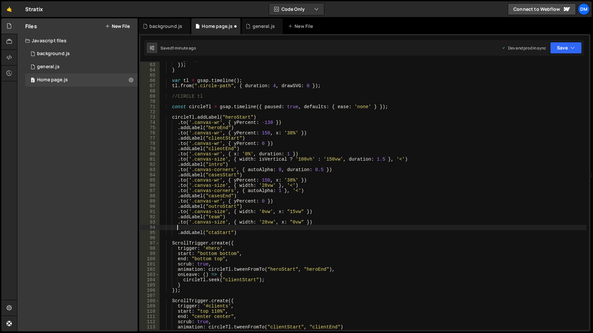
scroll to position [0, 1]
paste textarea ".to('.canvas-wr', { yPercent: 150, x: '38%' })"
drag, startPoint x: 296, startPoint y: 227, endPoint x: 273, endPoint y: 227, distance: 23.0
click at [273, 227] on div "} , 0 ) ; }) ; } var tl = gsap . timeline ( ) ; tl . from ( ".circle-path" , { …" at bounding box center [373, 196] width 427 height 279
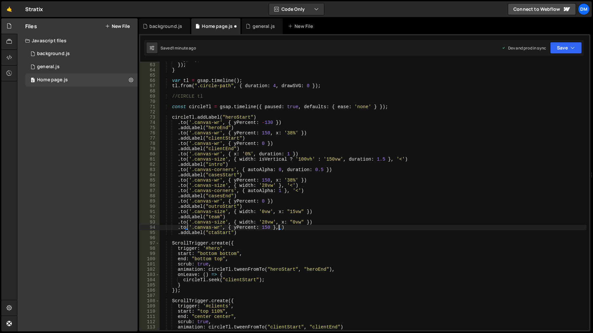
scroll to position [0, 8]
click at [288, 233] on div "} , 0 ) ; }) ; } var tl = gsap . timeline ( ) ; tl . from ( ".circle-path" , { …" at bounding box center [373, 196] width 427 height 279
click at [299, 228] on div "} , 0 ) ; }) ; } var tl = gsap . timeline ( ) ; tl . from ( ".circle-path" , { …" at bounding box center [373, 196] width 427 height 279
type textarea ".to('.canvas-wr', { yPercent: 150 }, '<')"
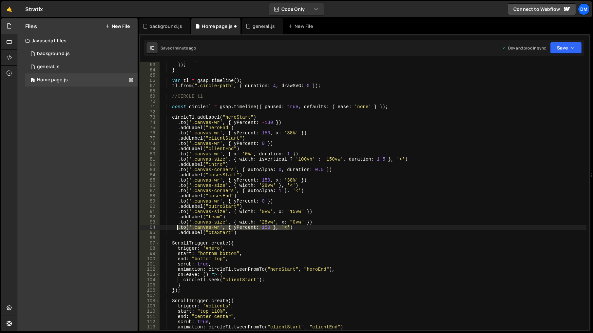
drag, startPoint x: 298, startPoint y: 228, endPoint x: 178, endPoint y: 230, distance: 120.3
click at [178, 230] on div "} , 0 ) ; }) ; } var tl = gsap . timeline ( ) ; tl . from ( ".circle-path" , { …" at bounding box center [373, 196] width 427 height 279
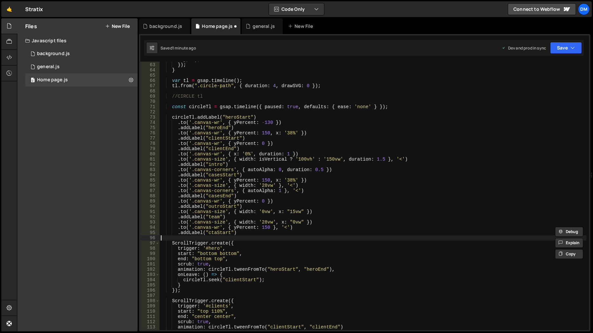
click at [260, 235] on div "} , 0 ) ; }) ; } var tl = gsap . timeline ( ) ; tl . from ( ".circle-path" , { …" at bounding box center [373, 196] width 427 height 279
click at [248, 231] on div "} , 0 ) ; }) ; } var tl = gsap . timeline ( ) ; tl . from ( ".circle-path" , { …" at bounding box center [373, 196] width 427 height 279
type textarea ".addLabel("ctaStart")"
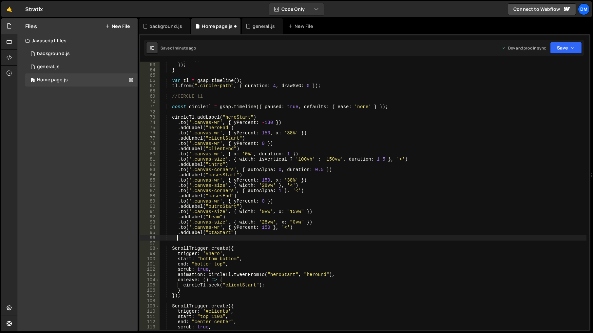
paste textarea ".to('.canvas-wr', { yPercent: 150 }, '<')"
click at [264, 238] on div "} , 0 ) ; }) ; } var tl = gsap . timeline ( ) ; tl . from ( ".circle-path" , { …" at bounding box center [373, 196] width 427 height 279
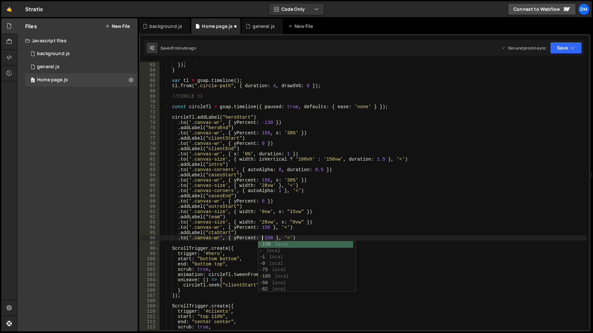
click at [308, 203] on div "} , 0 ) ; }) ; } var tl = gsap . timeline ( ) ; tl . from ( ".circle-path" , { …" at bounding box center [373, 196] width 427 height 279
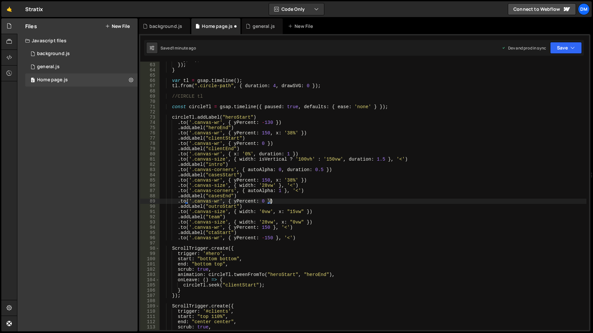
click at [286, 238] on div "} , 0 ) ; }) ; } var tl = gsap . timeline ( ) ; tl . from ( ".circle-path" , { …" at bounding box center [373, 196] width 427 height 279
type textarea ".to('.canvas-wr', { yPercent: -150 }, '<')"
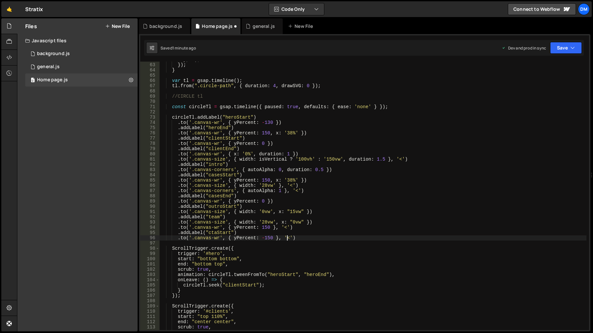
click at [286, 238] on div "} , 0 ) ; }) ; } var tl = gsap . timeline ( ) ; tl . from ( ".circle-path" , { …" at bounding box center [373, 196] width 427 height 279
click at [282, 245] on div "} , 0 ) ; }) ; } var tl = gsap . timeline ( ) ; tl . from ( ".circle-path" , { …" at bounding box center [373, 196] width 427 height 279
click at [290, 237] on div "} , 0 ) ; }) ; } var tl = gsap . timeline ( ) ; tl . from ( ".circle-path" , { …" at bounding box center [373, 196] width 427 height 279
click at [299, 271] on div "} , 0 ) ; }) ; } var tl = gsap . timeline ( ) ; tl . from ( ".circle-path" , { …" at bounding box center [373, 196] width 427 height 279
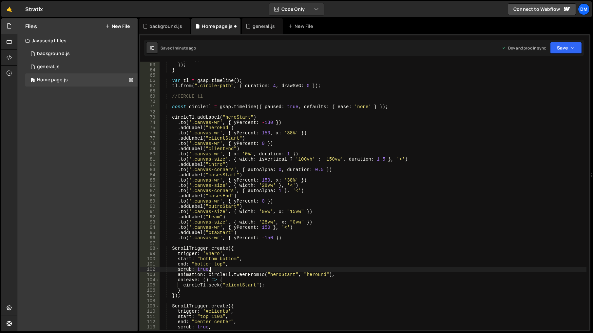
click at [296, 239] on div "} , 0 ) ; }) ; } var tl = gsap . timeline ( ) ; tl . from ( ".circle-path" , { …" at bounding box center [373, 196] width 427 height 279
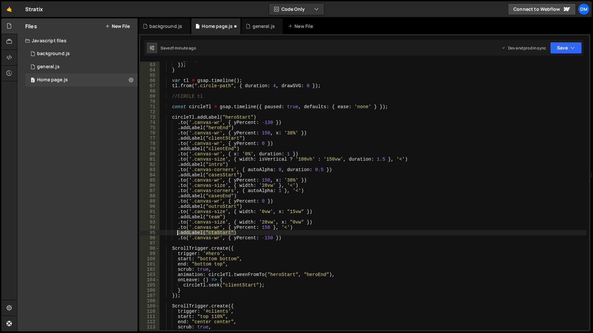
drag, startPoint x: 242, startPoint y: 231, endPoint x: 178, endPoint y: 231, distance: 63.6
click at [178, 231] on div "} , 0 ) ; }) ; } var tl = gsap . timeline ( ) ; tl . from ( ".circle-path" , { …" at bounding box center [373, 196] width 427 height 279
click at [298, 238] on div "} , 0 ) ; }) ; } var tl = gsap . timeline ( ) ; tl . from ( ".circle-path" , { …" at bounding box center [373, 196] width 427 height 279
type textarea ".to('.canvas-wr', { yPercent: -150 })"
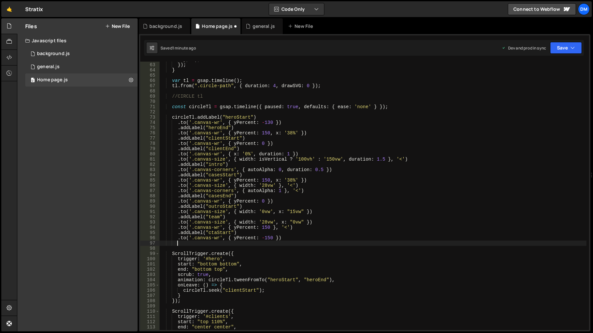
paste textarea ".addLabel("ctaStart")"
click at [225, 244] on div "} , 0 ) ; }) ; } var tl = gsap . timeline ( ) ; tl . from ( ".circle-path" , { …" at bounding box center [373, 196] width 427 height 279
drag, startPoint x: 230, startPoint y: 244, endPoint x: 217, endPoint y: 243, distance: 13.2
click at [217, 243] on div "} , 0 ) ; }) ; } var tl = gsap . timeline ( ) ; tl . from ( ".circle-path" , { …" at bounding box center [373, 196] width 427 height 279
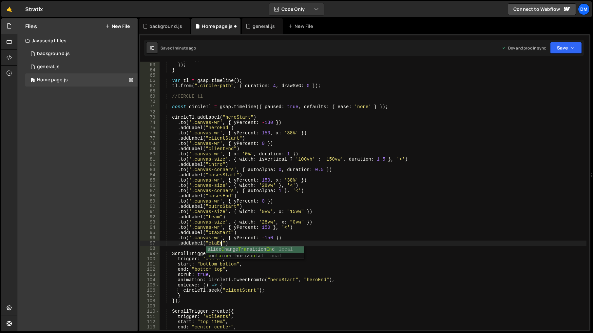
type textarea ".addLabel("ctaEnd")"
click at [445, 250] on div "} , 0 ) ; }) ; } var tl = gsap . timeline ( ) ; tl . from ( ".circle-path" , { …" at bounding box center [373, 196] width 427 height 279
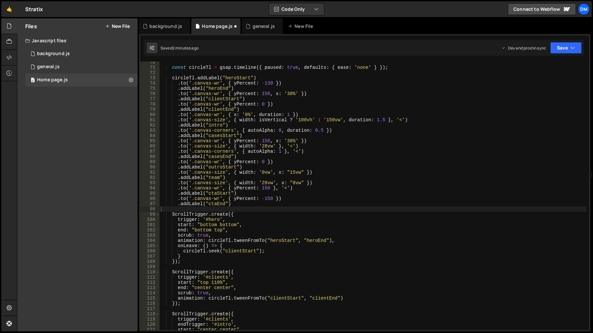
click at [293, 233] on div "const circleTl = gsap . timeline ({ paused : true , defaults : { ease : 'none' …" at bounding box center [373, 199] width 427 height 279
drag, startPoint x: 273, startPoint y: 94, endPoint x: 296, endPoint y: 96, distance: 22.7
click at [296, 96] on div "const circleTl = gsap . timeline ({ paused : true , defaults : { ease : 'none' …" at bounding box center [373, 199] width 427 height 279
drag, startPoint x: 271, startPoint y: 198, endPoint x: 253, endPoint y: 282, distance: 85.5
click at [271, 198] on div "const circleTl = gsap . timeline ({ paused : true , defaults : { ease : 'none' …" at bounding box center [373, 199] width 427 height 279
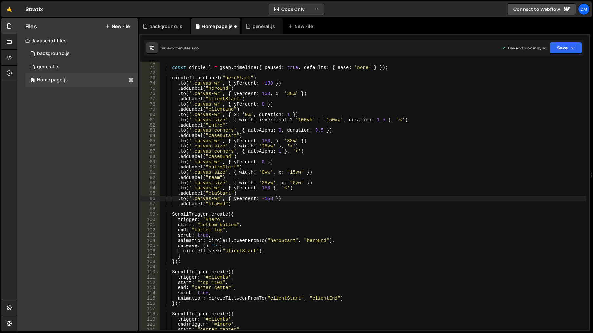
scroll to position [0, 8]
drag, startPoint x: 269, startPoint y: 188, endPoint x: 260, endPoint y: 219, distance: 32.6
click at [269, 188] on div "const circleTl = gsap . timeline ({ paused : true , defaults : { ease : 'none' …" at bounding box center [373, 199] width 427 height 279
paste textarea "x: '38%'"
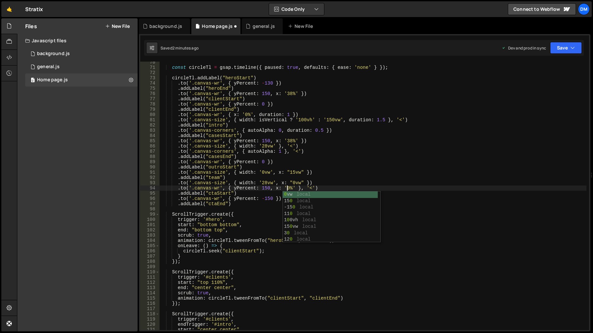
click at [362, 160] on div "const circleTl = gsap . timeline ({ paused : true , defaults : { ease : 'none' …" at bounding box center [373, 199] width 427 height 279
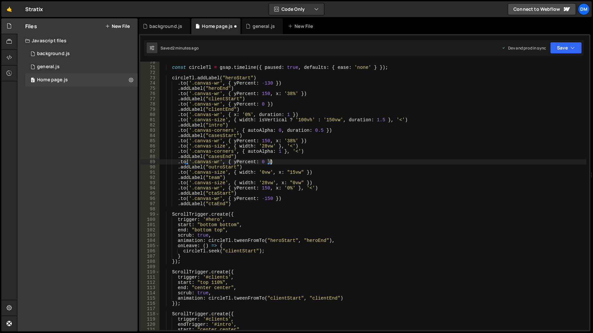
click at [410, 183] on div "const circleTl = gsap . timeline ({ paused : true , defaults : { ease : 'none' …" at bounding box center [373, 199] width 427 height 279
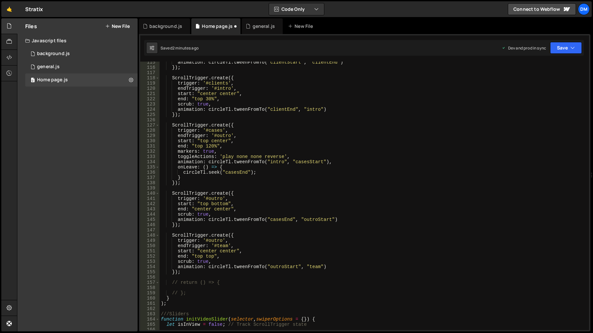
scroll to position [620, 0]
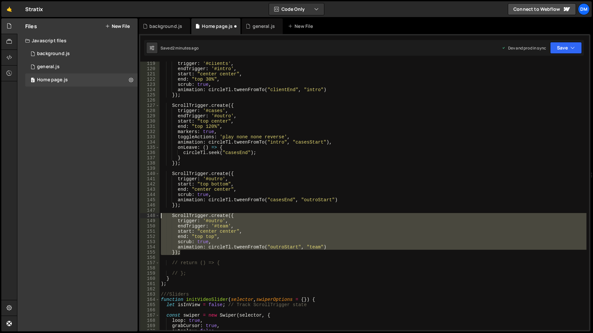
drag, startPoint x: 190, startPoint y: 254, endPoint x: 134, endPoint y: 215, distance: 68.0
click at [134, 215] on div "Files New File Javascript files 0 background.js 0 0 general.js 0 0 Home page.js…" at bounding box center [305, 174] width 576 height 313
click at [185, 254] on div "trigger : '#clients' , endTrigger : '#intro' , start : "center center" , end : …" at bounding box center [373, 196] width 427 height 269
type textarea "});"
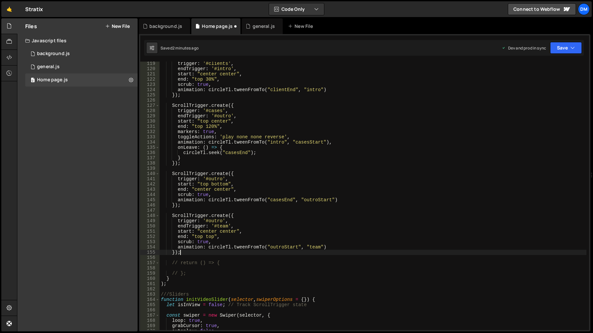
scroll to position [0, 0]
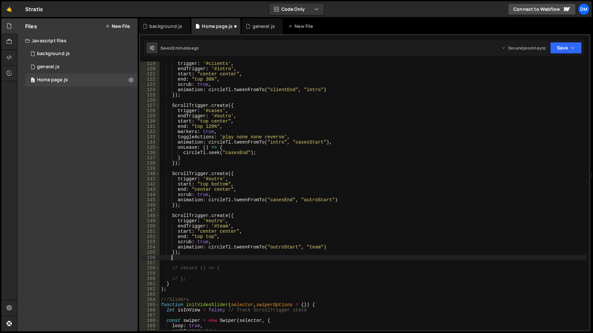
paste textarea "});"
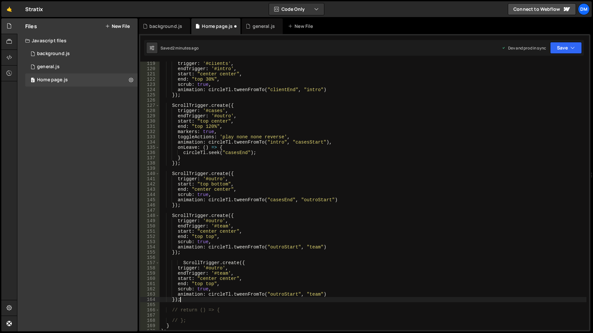
click at [213, 269] on div "trigger : '#clients' , endTrigger : '#intro' , start : "center center" , end : …" at bounding box center [373, 200] width 427 height 279
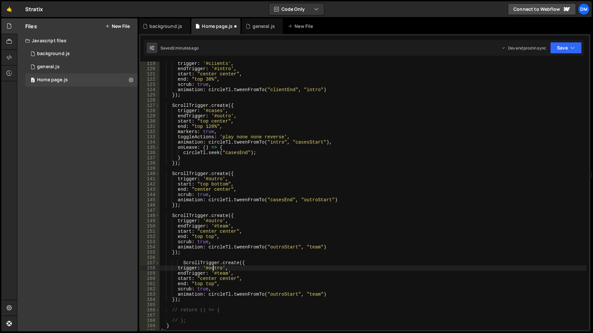
click at [213, 269] on div "trigger : '#clients' , endTrigger : '#intro' , start : "center center" , end : …" at bounding box center [373, 200] width 427 height 279
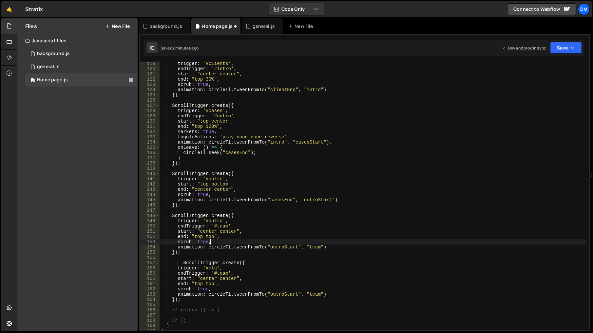
drag, startPoint x: 296, startPoint y: 243, endPoint x: 277, endPoint y: 270, distance: 33.6
click at [296, 243] on div "trigger : '#clients' , endTrigger : '#intro' , start : "center center" , end : …" at bounding box center [373, 200] width 427 height 279
drag, startPoint x: 235, startPoint y: 273, endPoint x: 124, endPoint y: 274, distance: 111.1
click at [124, 273] on div "Files New File Javascript files 0 background.js 0 0 general.js 0 0 Home page.js…" at bounding box center [305, 174] width 576 height 313
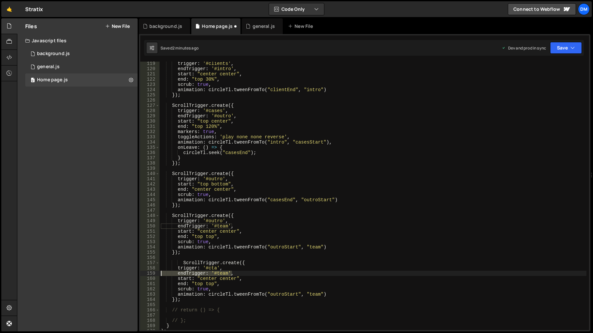
type textarea "endTrigger: '#team',"
click at [203, 273] on div "trigger : '#clients' , endTrigger : '#intro' , start : "center center" , end : …" at bounding box center [373, 200] width 427 height 279
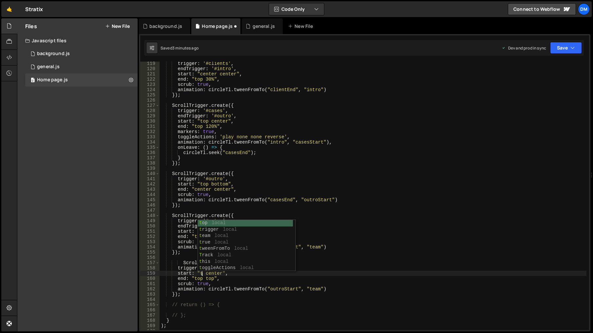
scroll to position [0, 3]
type textarea "start: "top center","
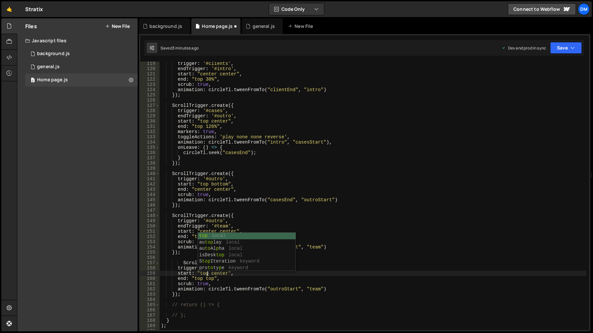
click at [369, 256] on div "trigger : '#clients' , endTrigger : '#intro' , start : "center center" , end : …" at bounding box center [373, 200] width 427 height 279
click at [215, 273] on div "trigger : '#clients' , endTrigger : '#intro' , start : "center center" , end : …" at bounding box center [373, 200] width 427 height 279
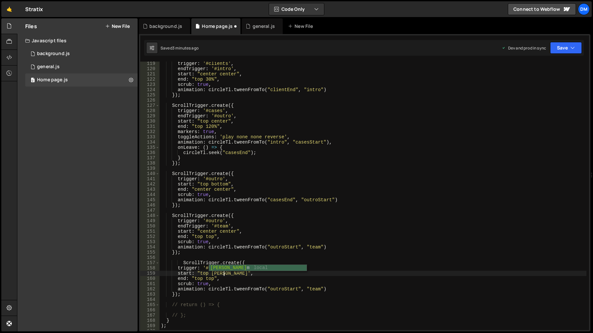
scroll to position [0, 5]
click at [214, 275] on div "trigger : '#clients' , endTrigger : '#intro' , start : "center center" , end : …" at bounding box center [373, 200] width 427 height 279
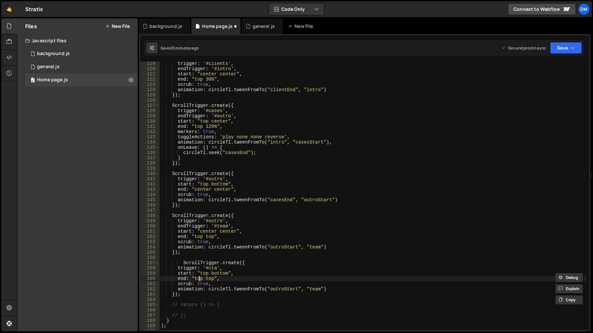
click at [198, 278] on div "trigger : '#clients' , endTrigger : '#intro' , start : "center center" , end : …" at bounding box center [373, 200] width 427 height 279
paste textarea "bottom"
click at [293, 242] on div "trigger : '#clients' , endTrigger : '#intro' , start : "center center" , end : …" at bounding box center [373, 200] width 427 height 279
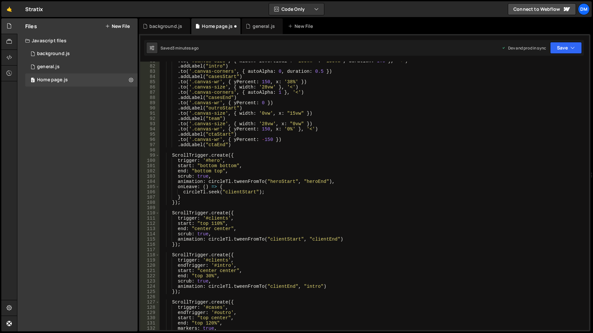
scroll to position [325, 0]
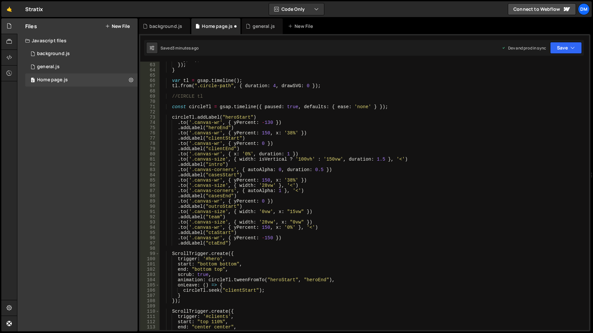
click at [215, 233] on div "} , 0 ) ; }) ; } var tl = gsap . timeline ( ) ; tl . from ( ".circle-path" , { …" at bounding box center [373, 196] width 427 height 279
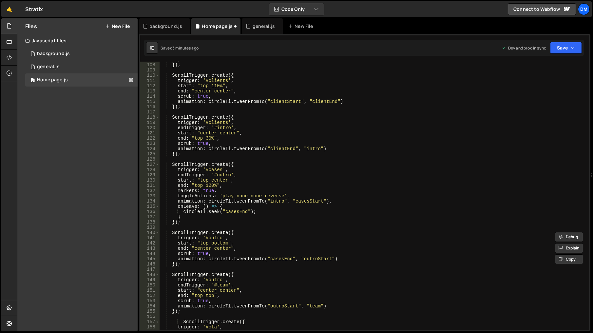
scroll to position [640, 0]
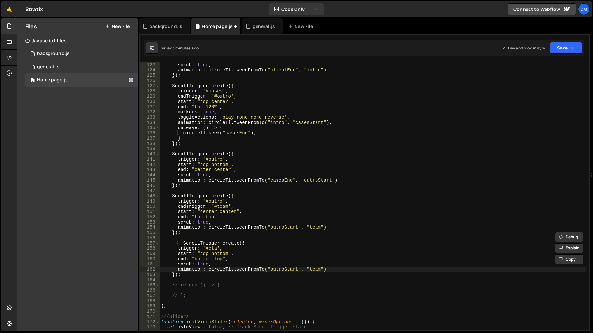
click at [278, 270] on div "end : "top 30%" , scrub : true , animation : circleTl . tweenFromTo ( "clientEn…" at bounding box center [373, 196] width 427 height 279
paste textarea "cta"
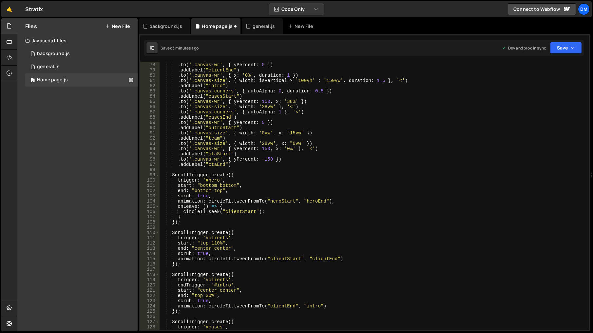
scroll to position [364, 0]
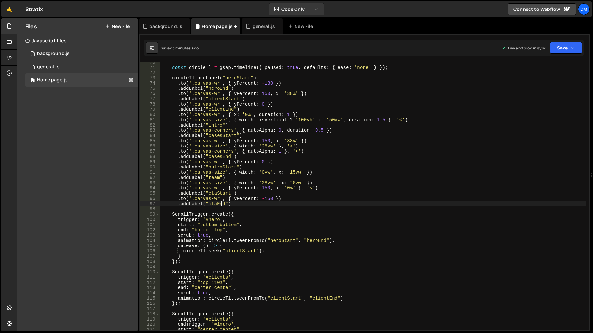
click at [220, 204] on div "const circleTl = gsap . timeline ({ paused : true , defaults : { ease : 'none' …" at bounding box center [373, 199] width 427 height 279
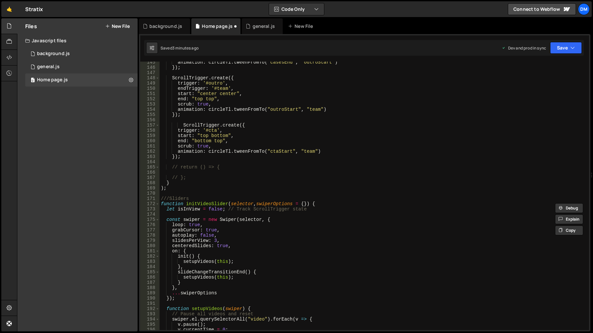
scroll to position [738, 0]
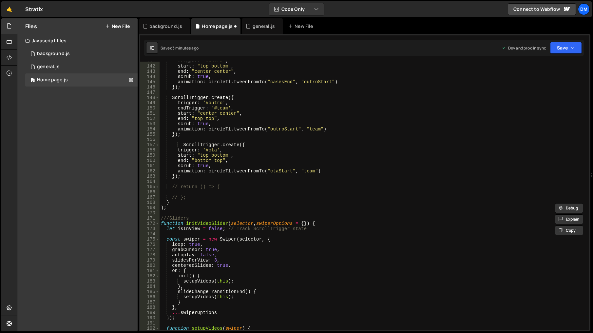
click at [304, 170] on div "trigger : '#outro' , start : "top bottom" , end : "center center" , scrub : tru…" at bounding box center [373, 197] width 427 height 279
paste textarea "ctaEnd"
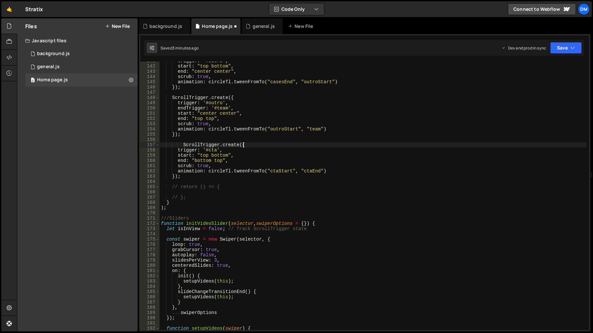
click at [378, 147] on div "trigger : '#outro' , start : "top bottom" , end : "center center" , scrub : tru…" at bounding box center [373, 197] width 427 height 279
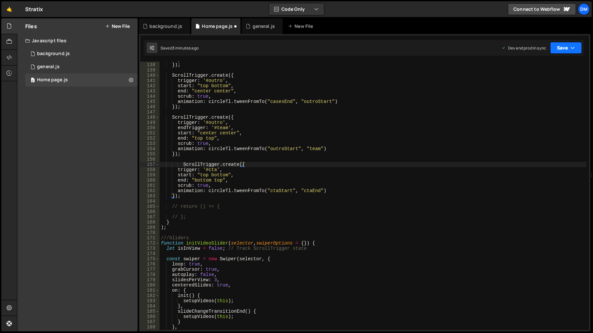
click at [560, 46] on button "Save" at bounding box center [566, 48] width 32 height 12
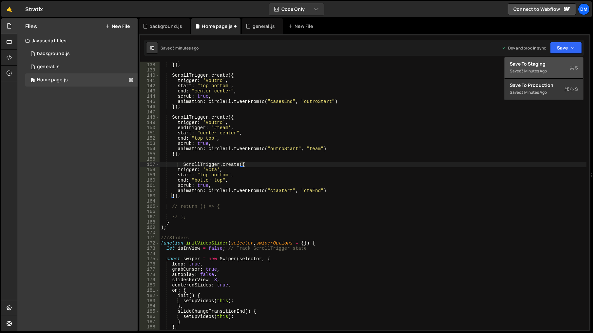
click at [537, 63] on div "Save to Staging S" at bounding box center [544, 64] width 68 height 7
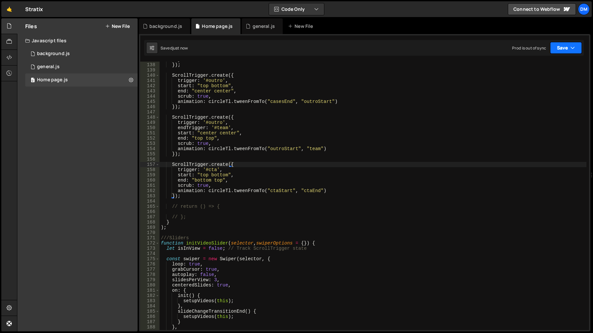
click at [554, 50] on button "Save" at bounding box center [566, 48] width 32 height 12
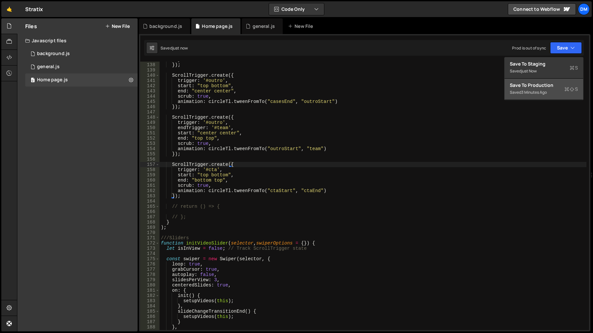
click at [525, 86] on div "Save to Production S" at bounding box center [544, 85] width 68 height 7
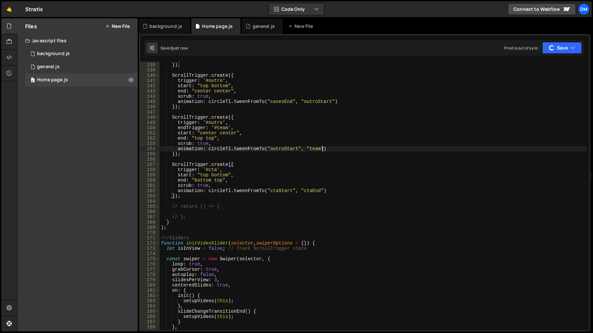
click at [420, 146] on div "} }) ; ScrollTrigger . create ({ trigger : '#outro' , start : "top bottom" , en…" at bounding box center [373, 196] width 427 height 279
click at [352, 197] on div "} }) ; ScrollTrigger . create ({ trigger : '#outro' , start : "top bottom" , en…" at bounding box center [373, 196] width 427 height 279
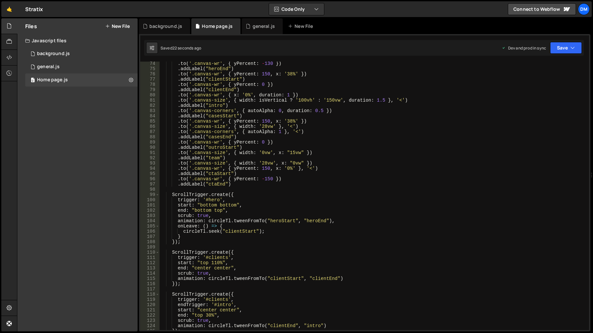
scroll to position [384, 0]
click at [305, 166] on div ". to ( '.canvas-wr' , { yPercent : - 130 }) . addLabel ( "heroEnd" ) . to ( '.c…" at bounding box center [373, 200] width 427 height 279
click at [279, 146] on div ". to ( '.canvas-wr' , { yPercent : - 130 }) . addLabel ( "heroEnd" ) . to ( '.c…" at bounding box center [373, 200] width 427 height 279
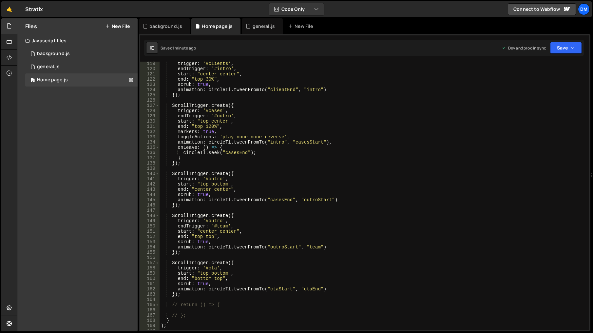
scroll to position [600, 0]
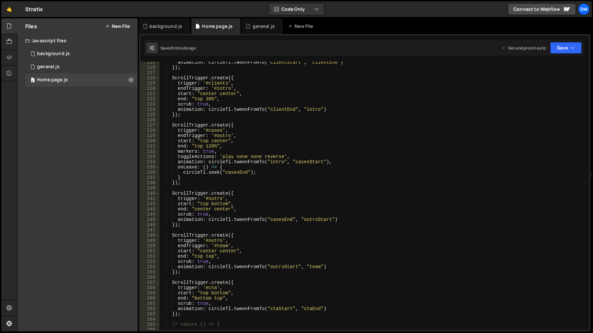
click at [247, 300] on div "animation : circleTl . tweenFromTo ( "clientStart" , "clientEnd" ) }) ; ScrollT…" at bounding box center [373, 199] width 427 height 279
click at [245, 301] on div "animation : circleTl . tweenFromTo ( "clientStart" , "clientEnd" ) }) ; ScrollT…" at bounding box center [373, 199] width 427 height 279
click at [340, 307] on div "animation : circleTl . tweenFromTo ( "clientStart" , "clientEnd" ) }) ; ScrollT…" at bounding box center [373, 199] width 427 height 279
type textarea "animation: circleTl.tweenFromTo("ctaStart", "ctaEnd"),"
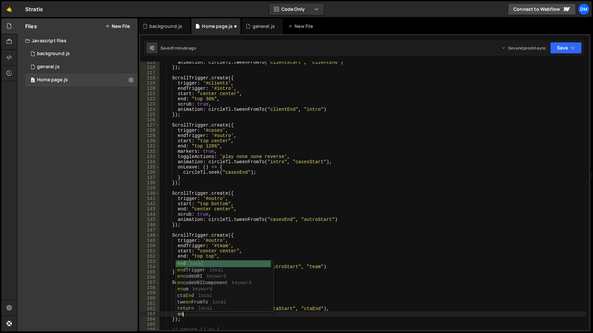
type textarea "e"
click at [208, 270] on div "one nded local onE nter local onE nterBack local slideChangeTransiti onE nd loc…" at bounding box center [223, 293] width 95 height 64
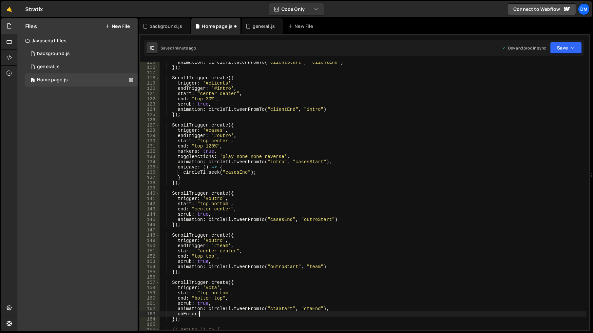
scroll to position [0, 2]
click at [203, 167] on div "animation : circleTl . tweenFromTo ( "clientStart" , "clientEnd" ) }) ; ScrollT…" at bounding box center [373, 199] width 427 height 279
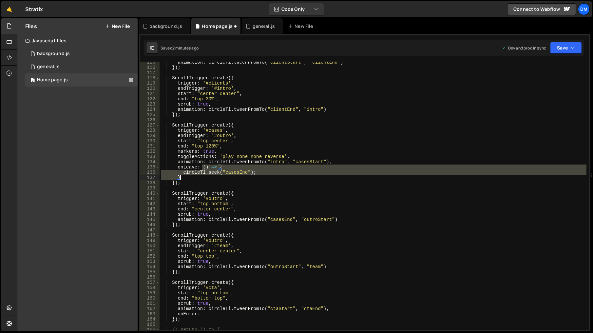
drag, startPoint x: 203, startPoint y: 167, endPoint x: 201, endPoint y: 178, distance: 11.3
click at [201, 178] on div "animation : circleTl . tweenFromTo ( "clientStart" , "clientEnd" ) }) ; ScrollT…" at bounding box center [373, 199] width 427 height 279
click at [203, 313] on div "animation : circleTl . tweenFromTo ( "clientStart" , "clientEnd" ) }) ; ScrollT…" at bounding box center [373, 199] width 427 height 279
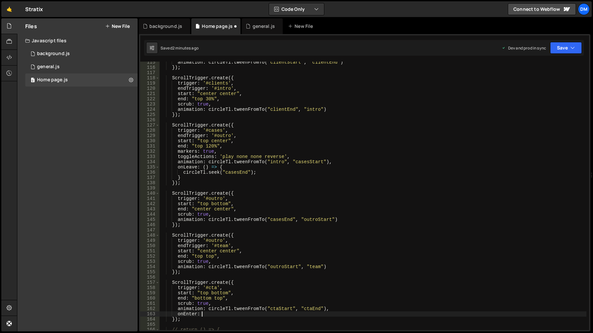
paste textarea "}"
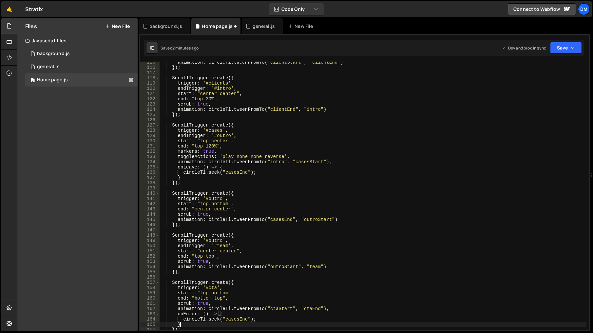
scroll to position [640, 0]
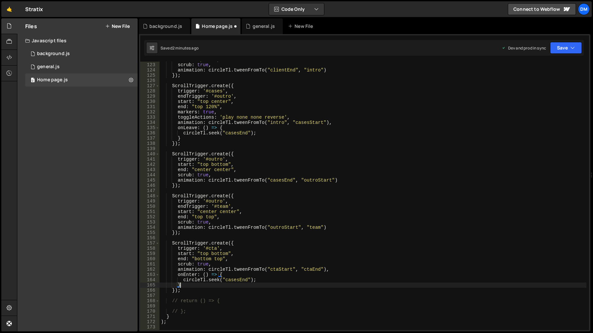
click at [242, 281] on div "end : "top 30%" , scrub : true , animation : circleTl . tweenFromTo ( "clientEn…" at bounding box center [373, 196] width 427 height 279
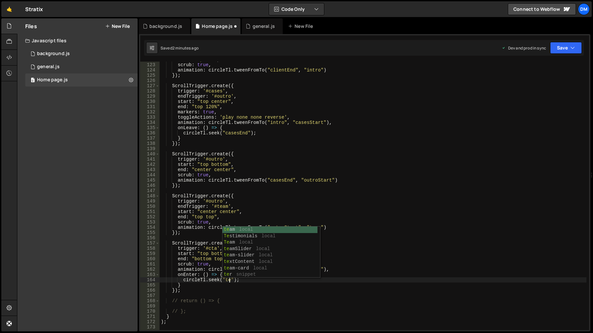
scroll to position [0, 5]
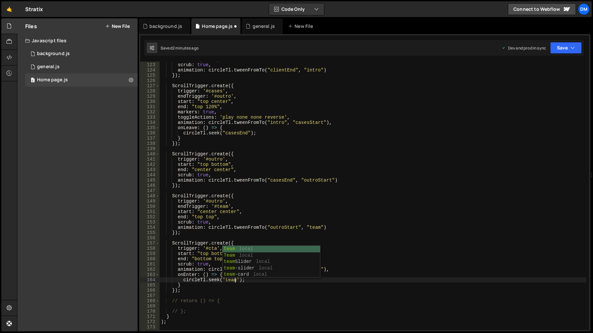
click at [403, 218] on div "end : "top 30%" , scrub : true , animation : circleTl . tweenFromTo ( "clientEn…" at bounding box center [373, 196] width 427 height 279
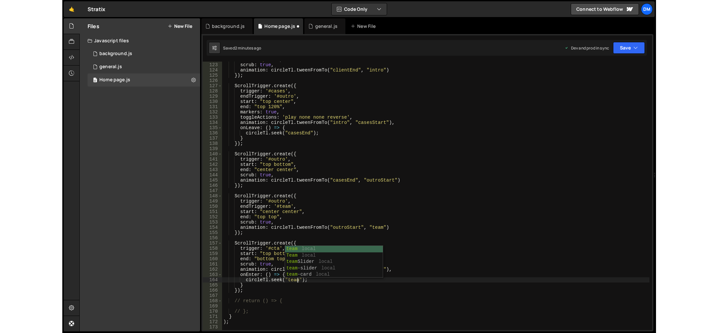
scroll to position [0, 4]
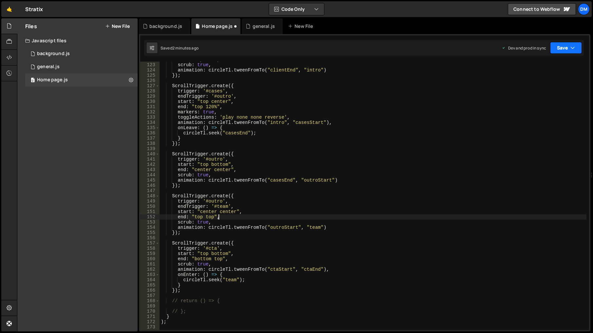
click at [560, 50] on button "Save" at bounding box center [566, 48] width 32 height 12
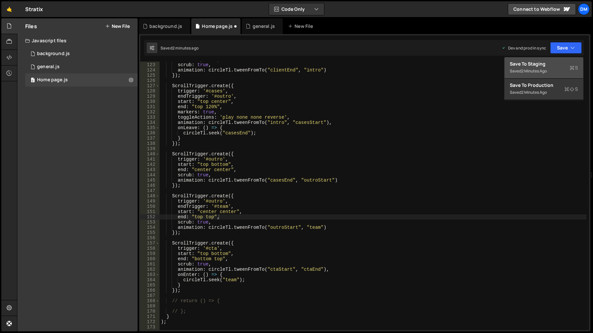
click at [550, 70] on div "Saved 2 minutes ago" at bounding box center [544, 71] width 68 height 8
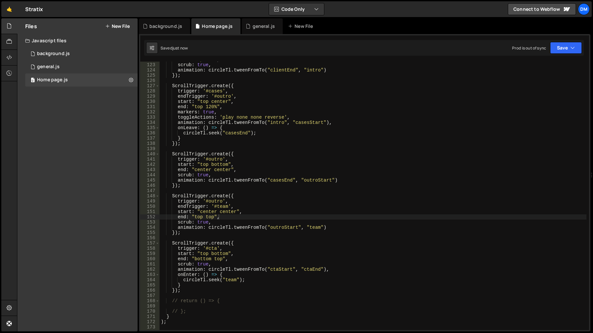
click at [561, 54] on div "Saved just now Prod is out of sync Upgrade to Edit Save Save to Staging S Saved…" at bounding box center [364, 48] width 440 height 16
click at [556, 52] on button "Save" at bounding box center [566, 48] width 32 height 12
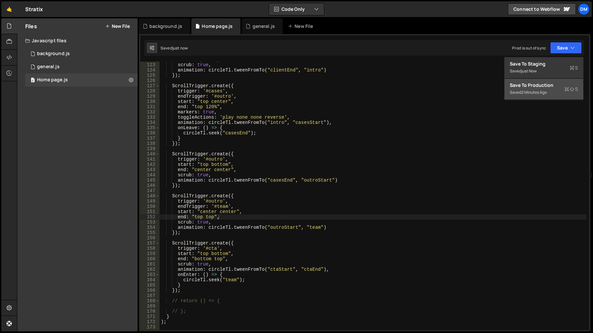
drag, startPoint x: 540, startPoint y: 86, endPoint x: 537, endPoint y: 89, distance: 4.4
click at [540, 86] on div "Save to Production S" at bounding box center [544, 85] width 68 height 7
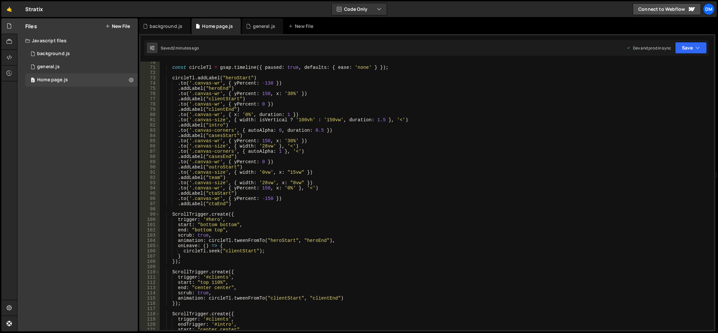
scroll to position [305, 0]
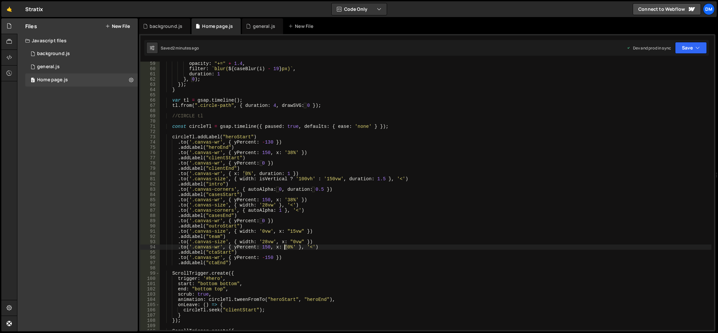
click at [285, 248] on div "opacity : "+=" + 1.4 , filter : ` blur( ${ caseBlur ( i ) - 19 } px) ` , durati…" at bounding box center [435, 200] width 551 height 279
drag, startPoint x: 279, startPoint y: 257, endPoint x: 301, endPoint y: 262, distance: 23.3
click at [279, 257] on div "opacity : "+=" + 1.4 , filter : ` blur( ${ caseBlur ( i ) - 19 } px) ` , durati…" at bounding box center [435, 200] width 551 height 279
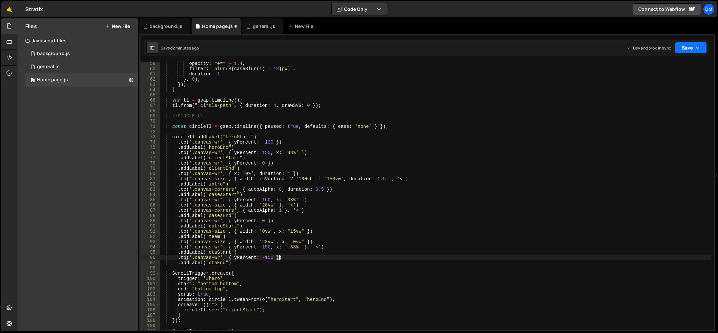
type textarea ".to('.canvas-wr', { yPercent: -150 })"
click at [689, 49] on button "Save" at bounding box center [691, 48] width 32 height 12
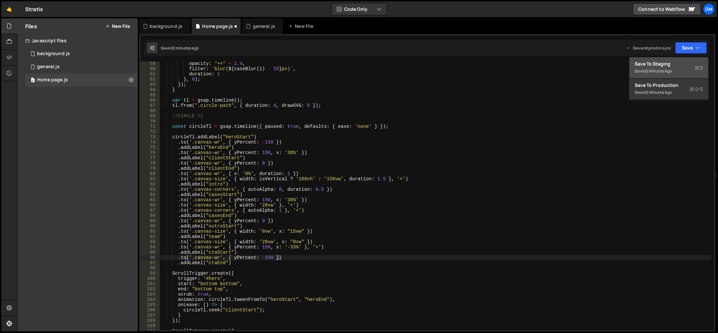
click at [666, 67] on div "Save to Staging S" at bounding box center [668, 64] width 68 height 7
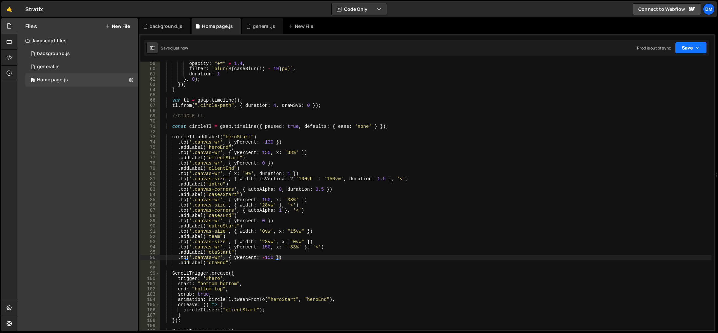
drag, startPoint x: 681, startPoint y: 53, endPoint x: 673, endPoint y: 60, distance: 10.5
click at [681, 53] on button "Save" at bounding box center [691, 48] width 32 height 12
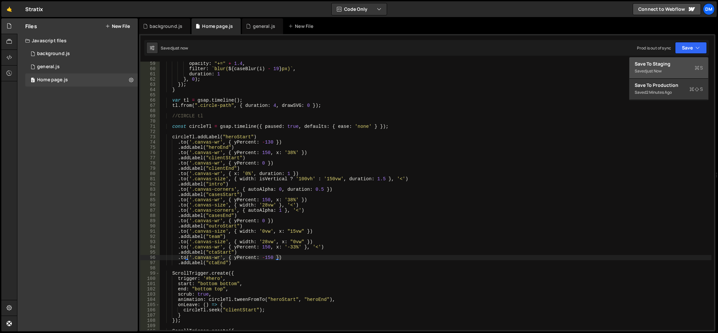
click at [658, 78] on button "Save to Staging S Saved just now" at bounding box center [668, 67] width 79 height 21
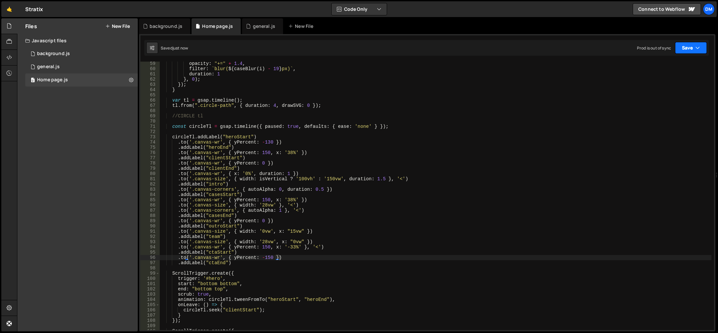
drag, startPoint x: 686, startPoint y: 49, endPoint x: 666, endPoint y: 75, distance: 32.3
click at [686, 49] on button "Save" at bounding box center [691, 48] width 32 height 12
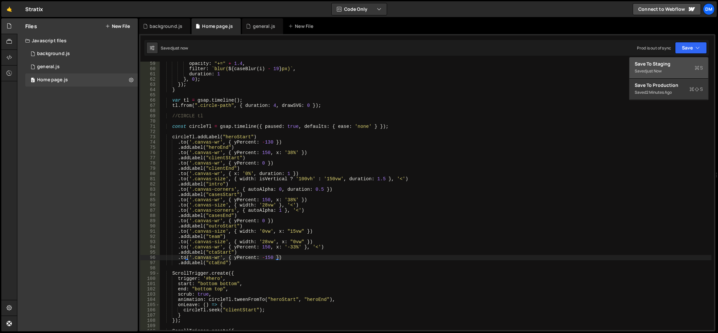
click at [663, 78] on button "Save to Staging S Saved just now" at bounding box center [668, 67] width 79 height 21
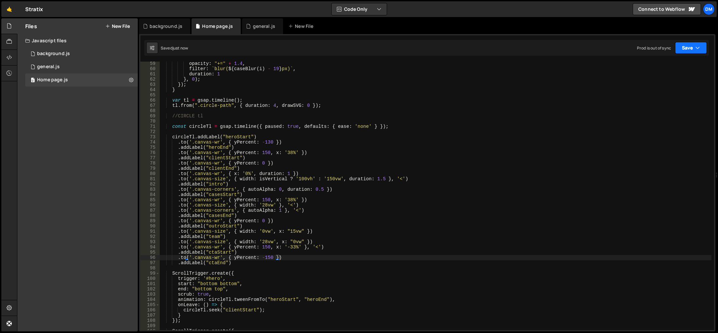
click at [698, 45] on icon "button" at bounding box center [697, 48] width 5 height 7
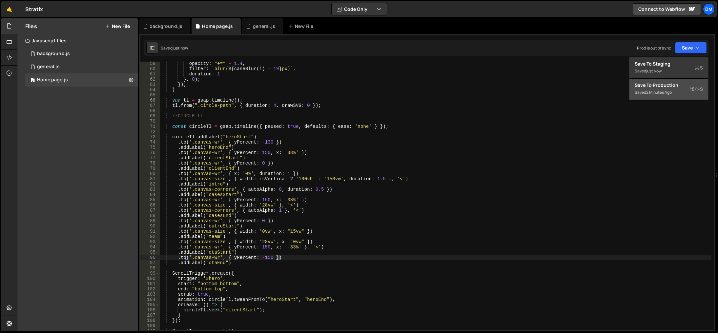
click at [654, 87] on div "Save to Production S" at bounding box center [668, 85] width 68 height 7
